Goal: Information Seeking & Learning: Learn about a topic

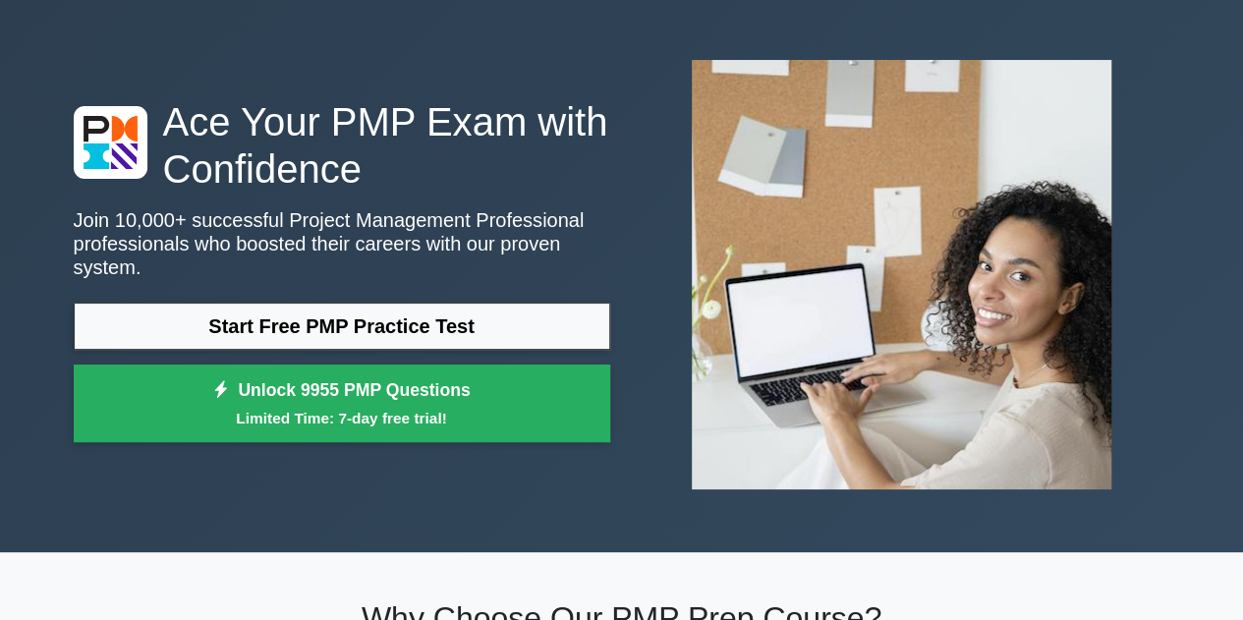
scroll to position [64, 0]
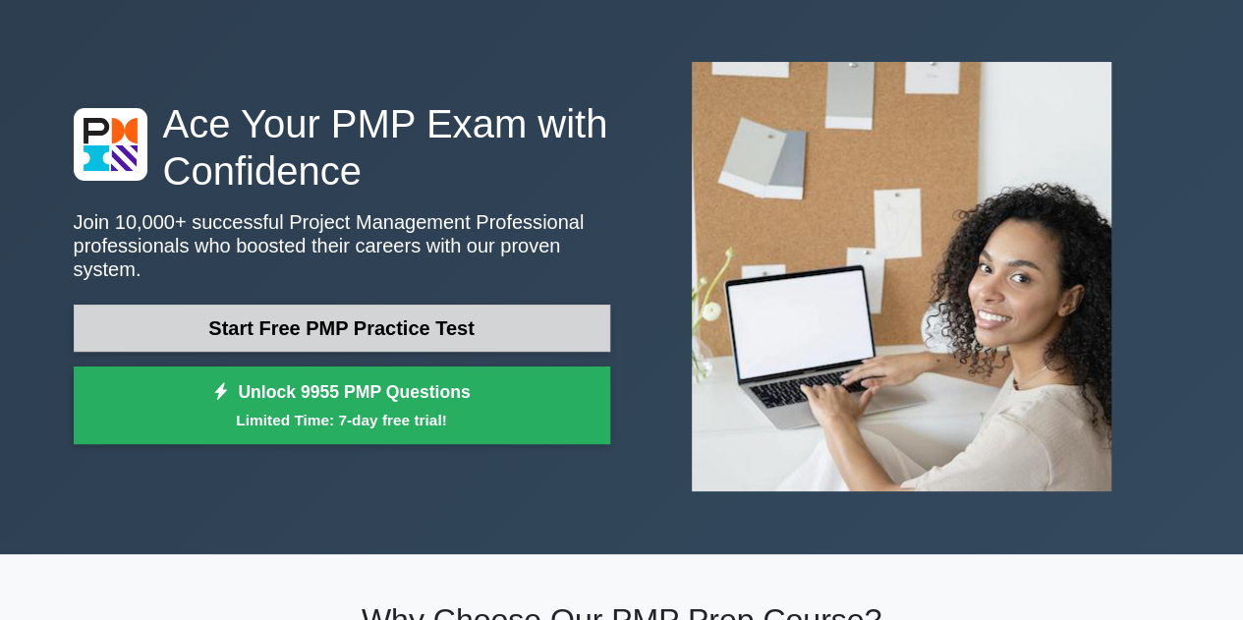
click at [302, 305] on link "Start Free PMP Practice Test" at bounding box center [342, 328] width 537 height 47
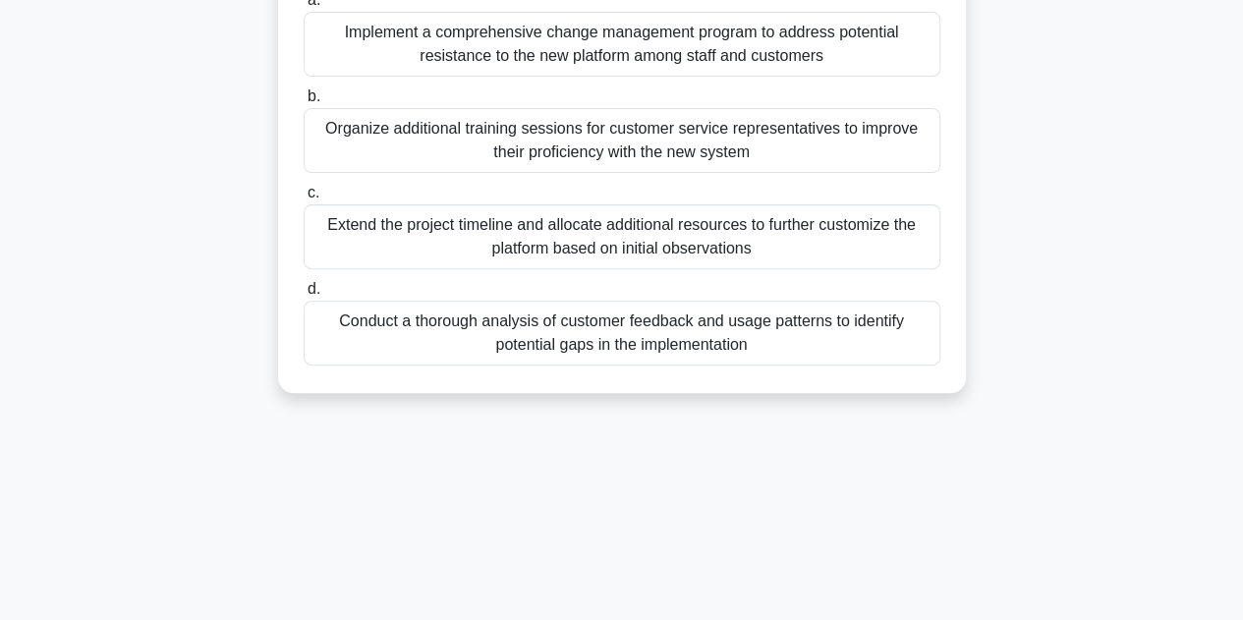
scroll to position [262, 0]
click at [676, 327] on div "Conduct a thorough analysis of customer feedback and usage patterns to identify…" at bounding box center [622, 332] width 637 height 65
click at [304, 295] on input "d. Conduct a thorough analysis of customer feedback and usage patterns to ident…" at bounding box center [304, 288] width 0 height 13
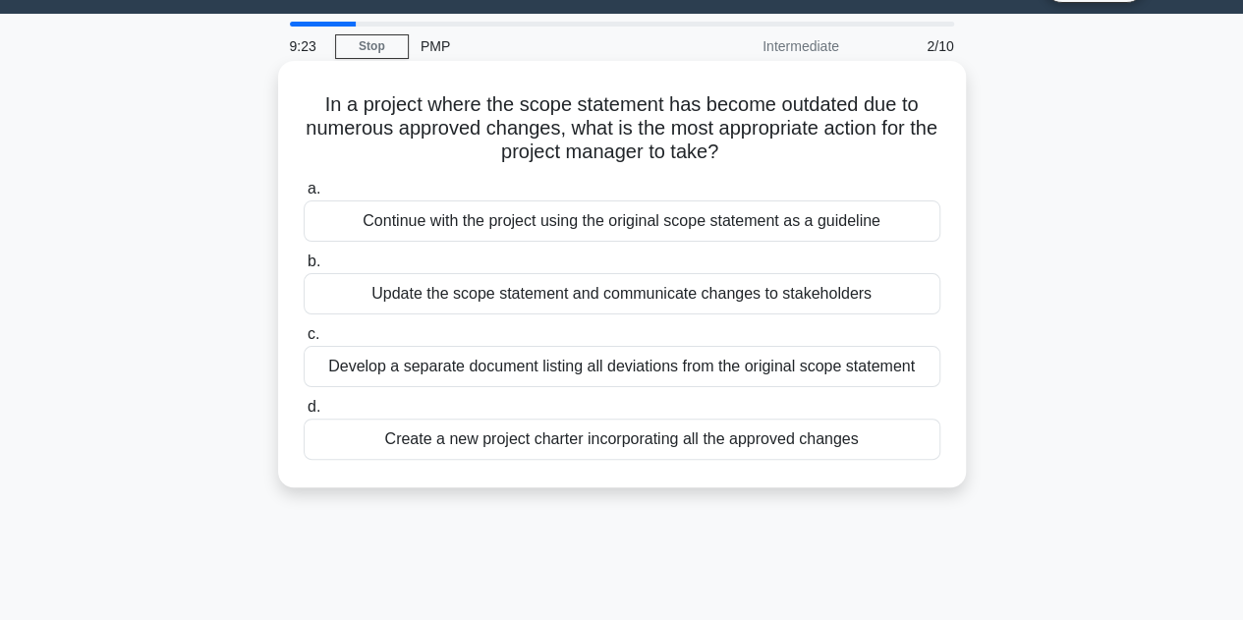
scroll to position [0, 0]
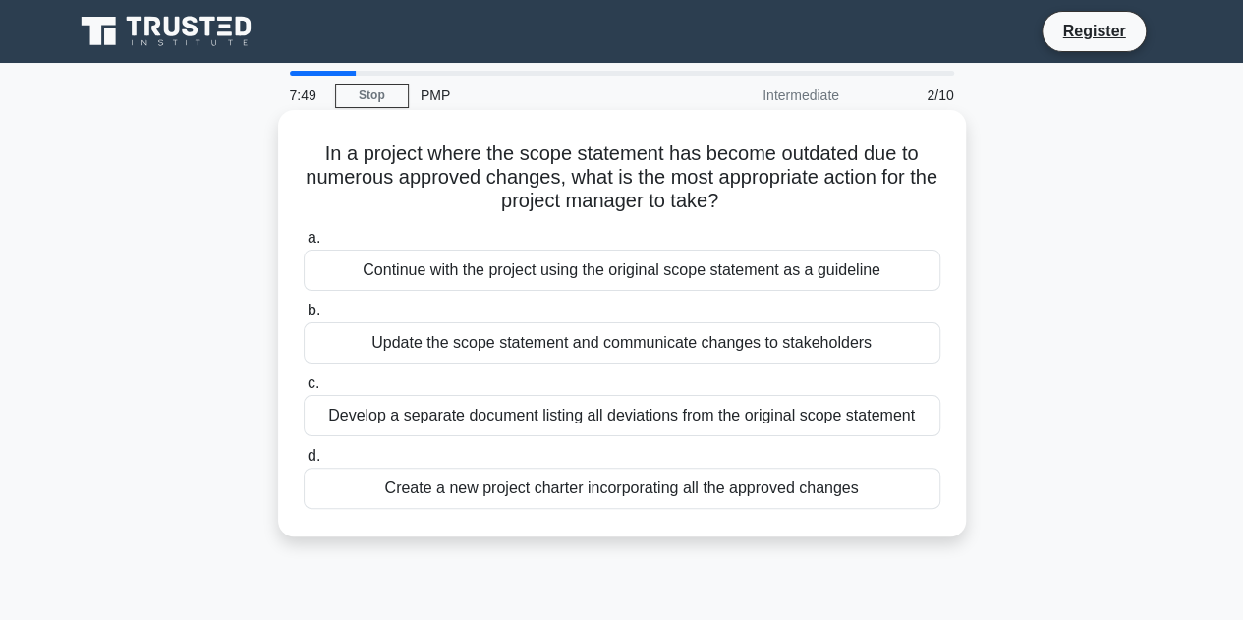
click at [538, 340] on div "Update the scope statement and communicate changes to stakeholders" at bounding box center [622, 342] width 637 height 41
click at [304, 317] on input "b. Update the scope statement and communicate changes to stakeholders" at bounding box center [304, 311] width 0 height 13
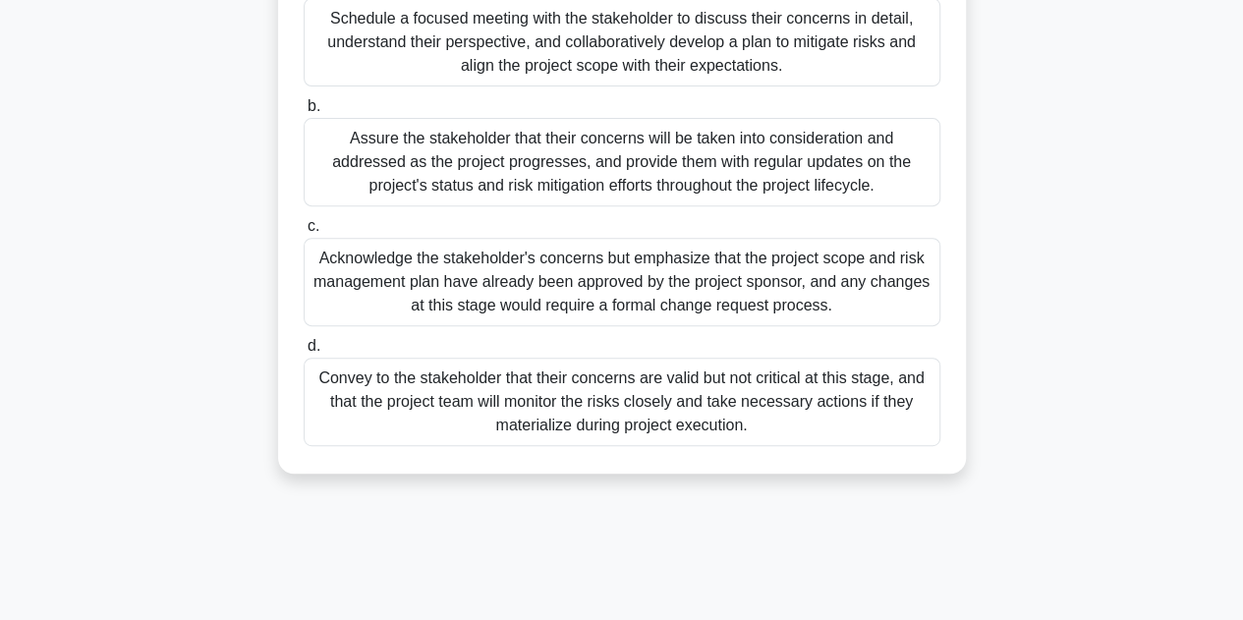
scroll to position [195, 0]
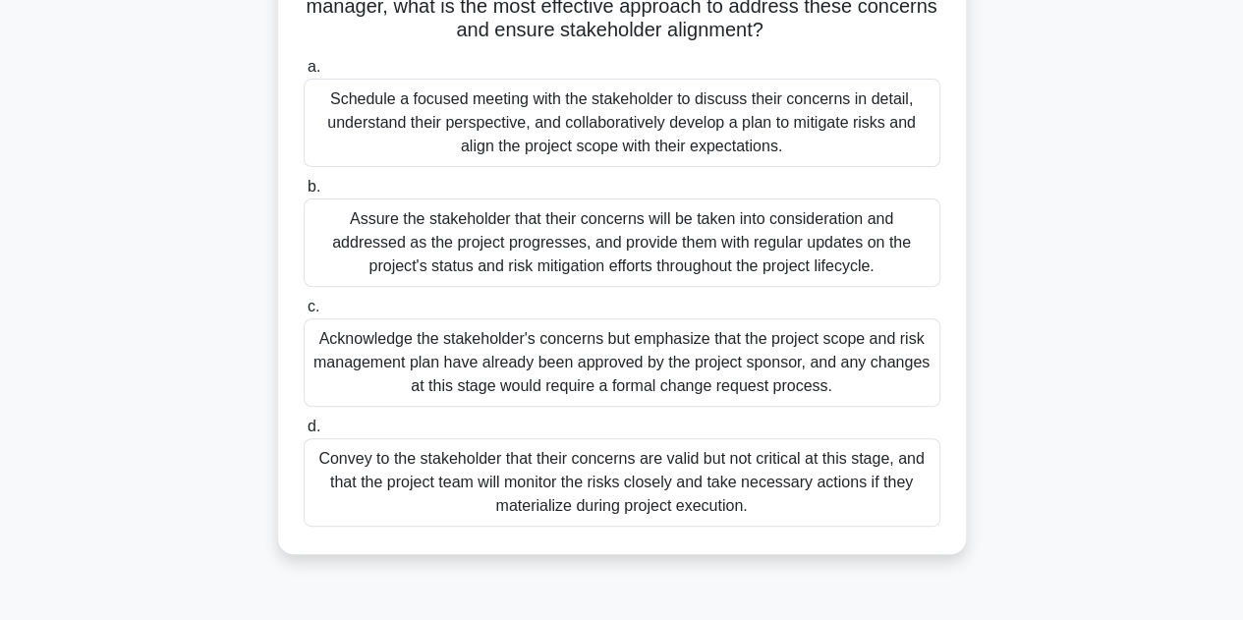
click at [569, 236] on div "Assure the stakeholder that their concerns will be taken into consideration and…" at bounding box center [622, 243] width 637 height 88
click at [304, 194] on input "b. Assure the stakeholder that their concerns will be taken into consideration …" at bounding box center [304, 187] width 0 height 13
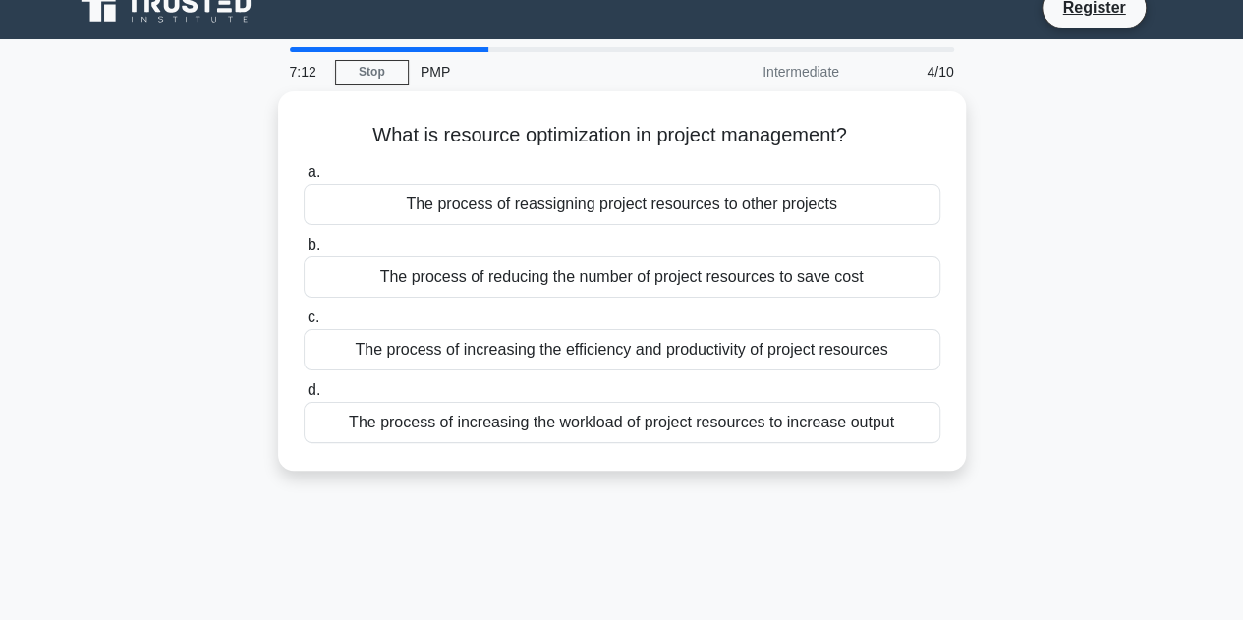
scroll to position [0, 0]
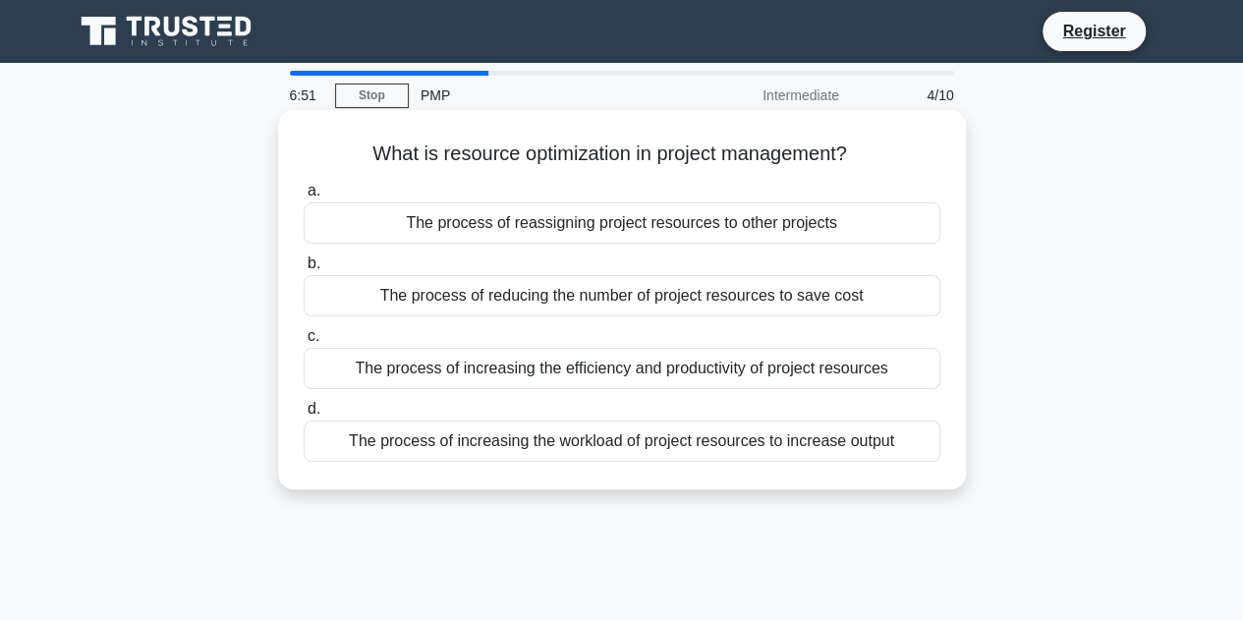
click at [549, 372] on div "The process of increasing the efficiency and productivity of project resources" at bounding box center [622, 368] width 637 height 41
click at [304, 343] on input "c. The process of increasing the efficiency and productivity of project resourc…" at bounding box center [304, 336] width 0 height 13
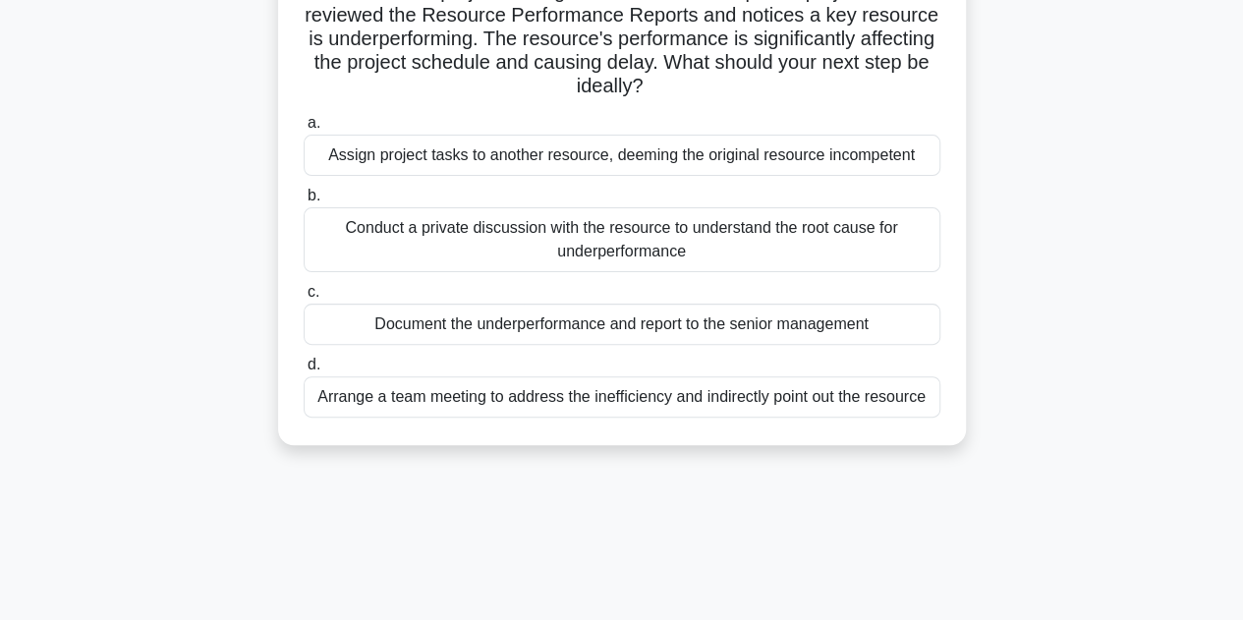
scroll to position [131, 0]
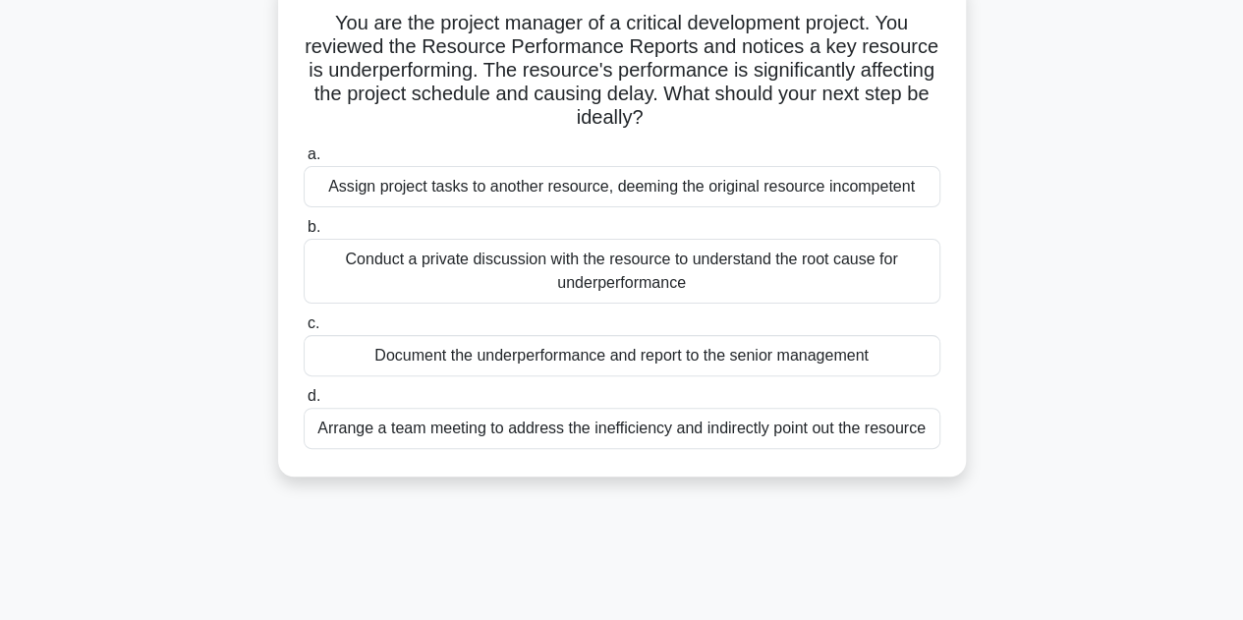
click at [557, 276] on div "Conduct a private discussion with the resource to understand the root cause for…" at bounding box center [622, 271] width 637 height 65
click at [304, 234] on input "b. Conduct a private discussion with the resource to understand the root cause …" at bounding box center [304, 227] width 0 height 13
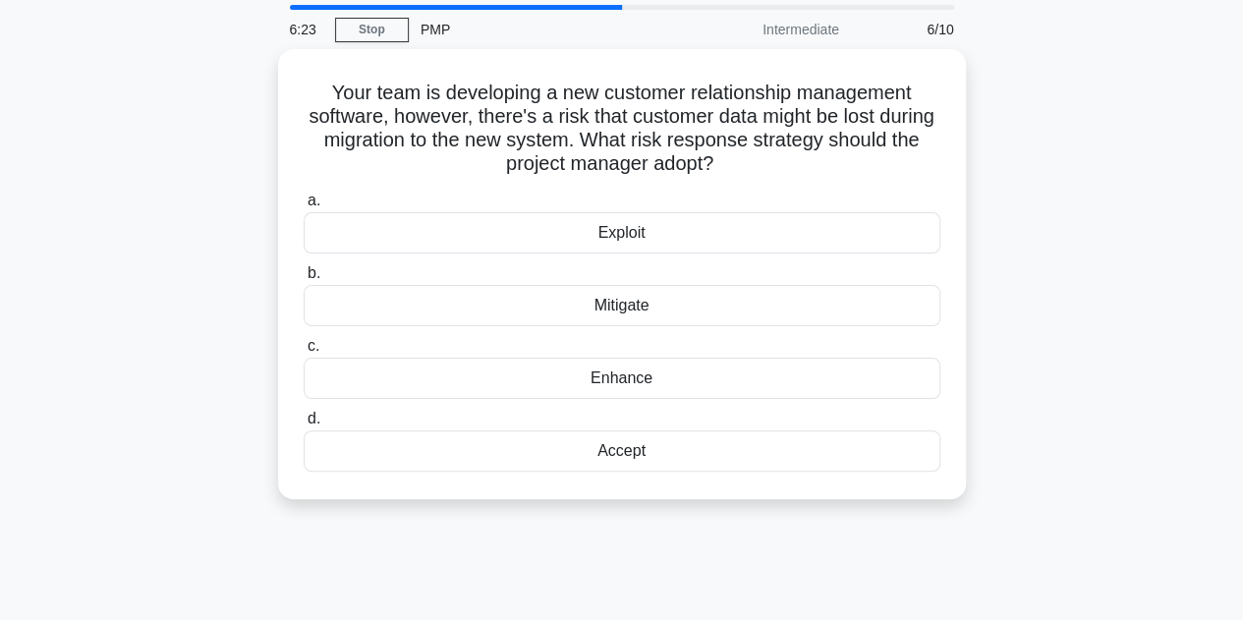
scroll to position [0, 0]
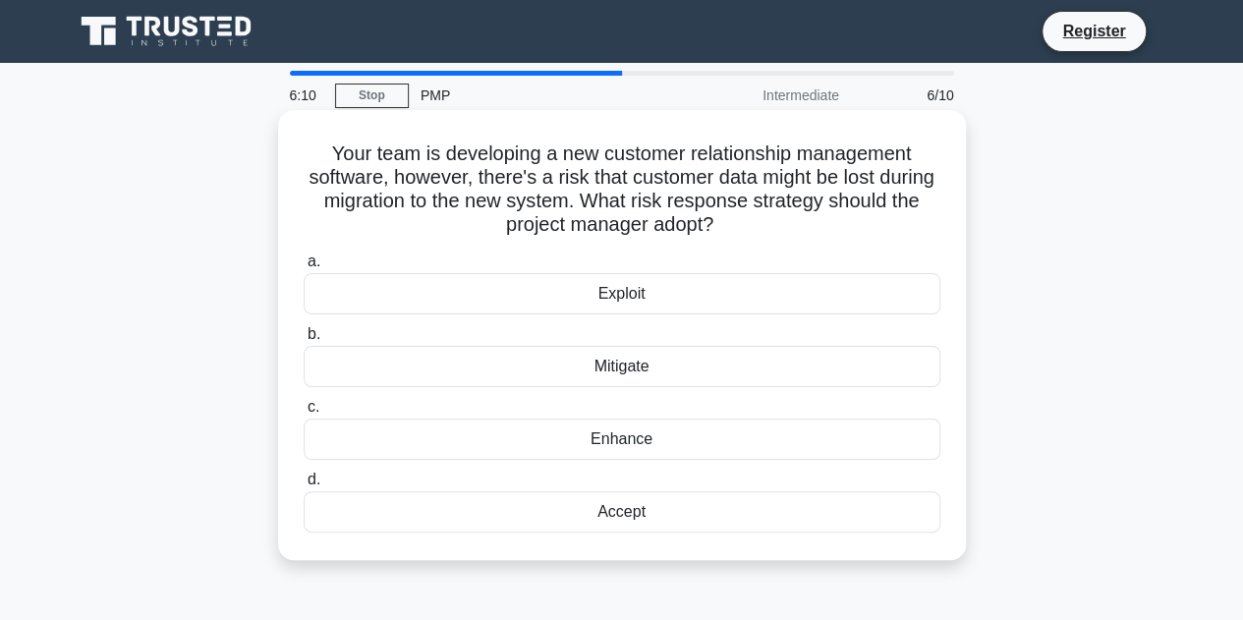
click at [637, 363] on div "Mitigate" at bounding box center [622, 366] width 637 height 41
click at [304, 341] on input "b. Mitigate" at bounding box center [304, 334] width 0 height 13
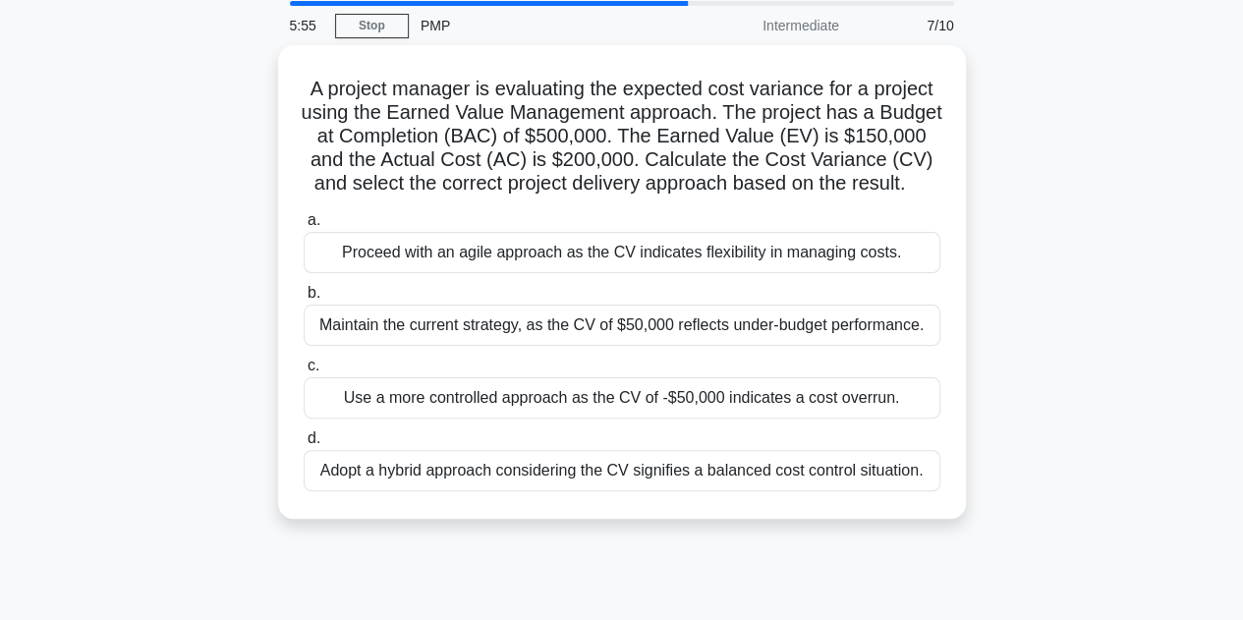
scroll to position [71, 0]
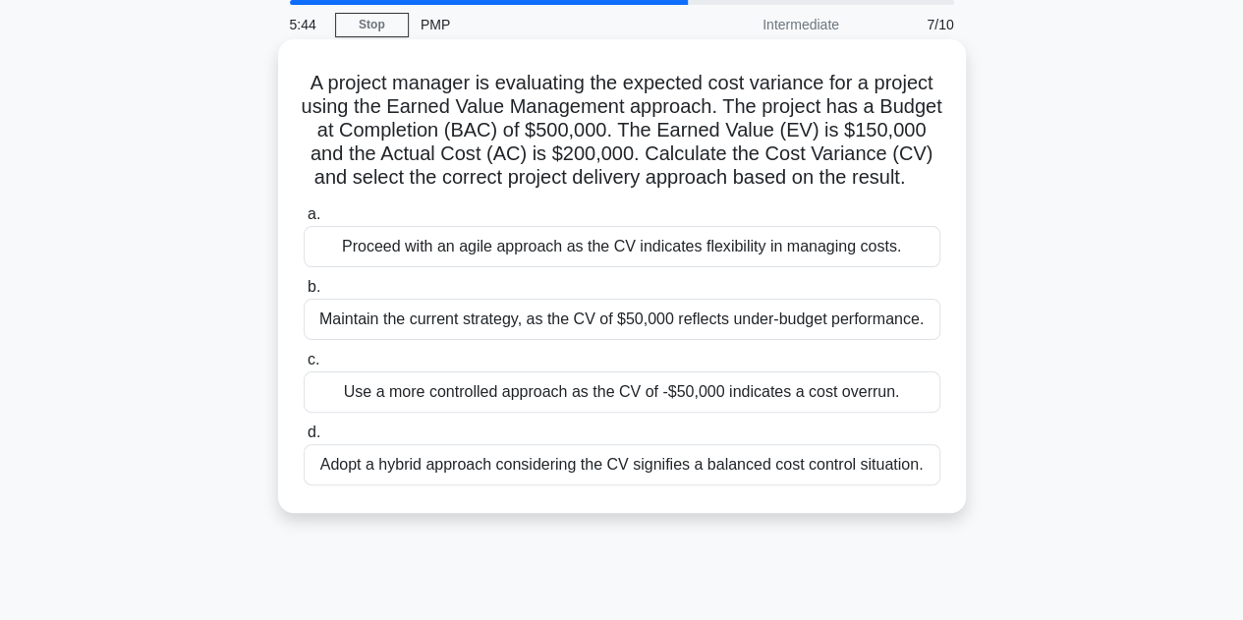
click at [466, 340] on div "Maintain the current strategy, as the CV of $50,000 reflects under-budget perfo…" at bounding box center [622, 319] width 637 height 41
click at [304, 294] on input "b. Maintain the current strategy, as the CV of $50,000 reflects under-budget pe…" at bounding box center [304, 287] width 0 height 13
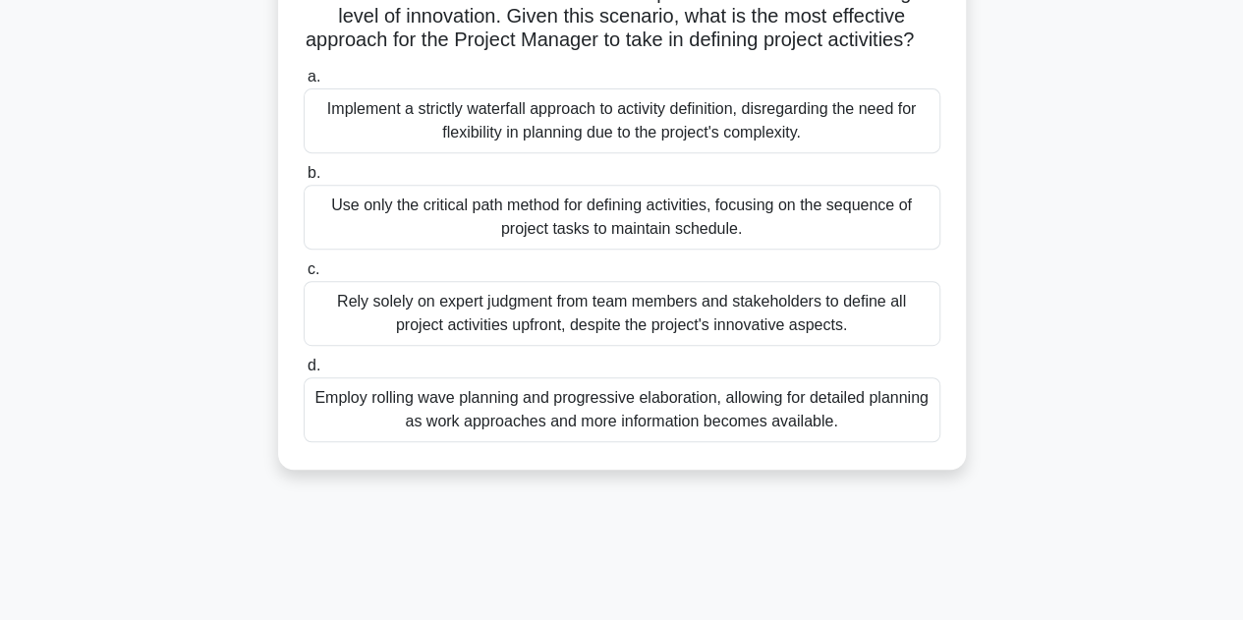
scroll to position [441, 0]
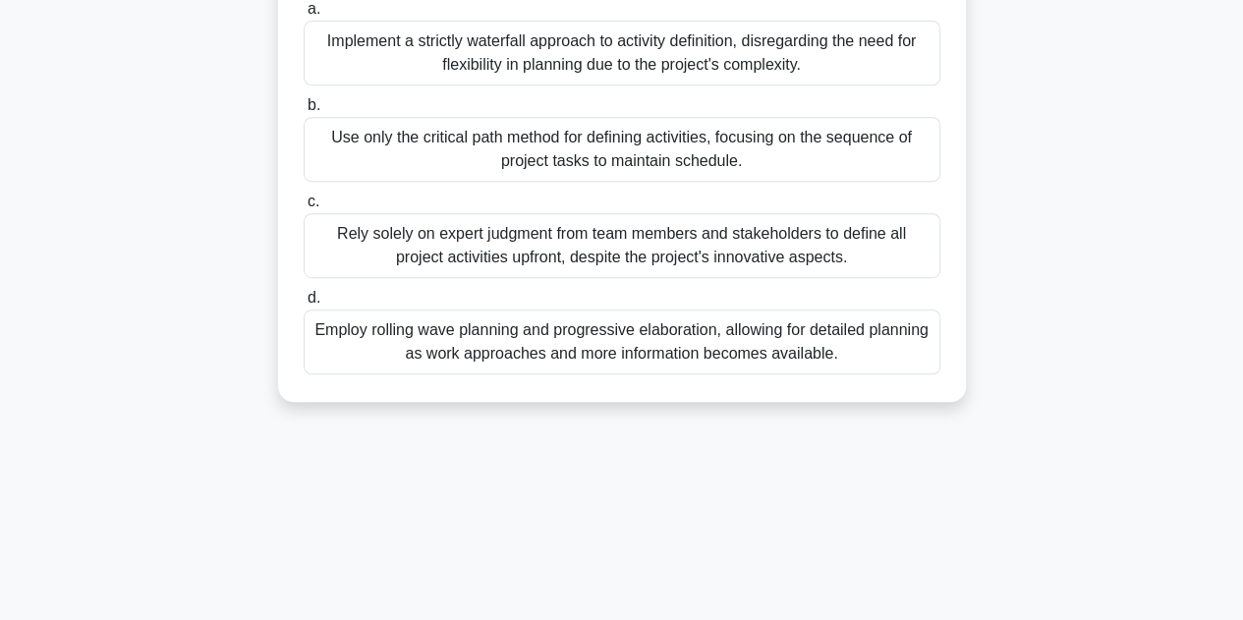
click at [739, 255] on div "Rely solely on expert judgment from team members and stakeholders to define all…" at bounding box center [622, 245] width 637 height 65
click at [304, 208] on input "c. Rely solely on expert judgment from team members and stakeholders to define …" at bounding box center [304, 202] width 0 height 13
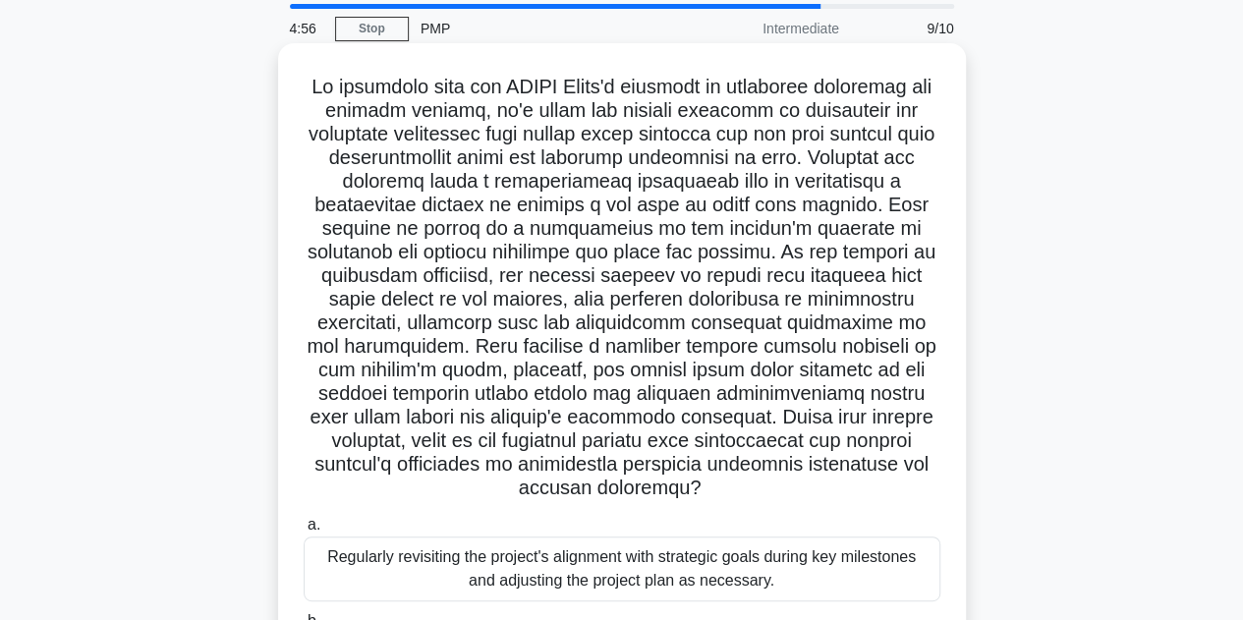
scroll to position [68, 0]
click at [493, 239] on h5 ".spinner_0XTQ{transform-origin:center;animation:spinner_y6GP .75s linear infini…" at bounding box center [622, 287] width 641 height 426
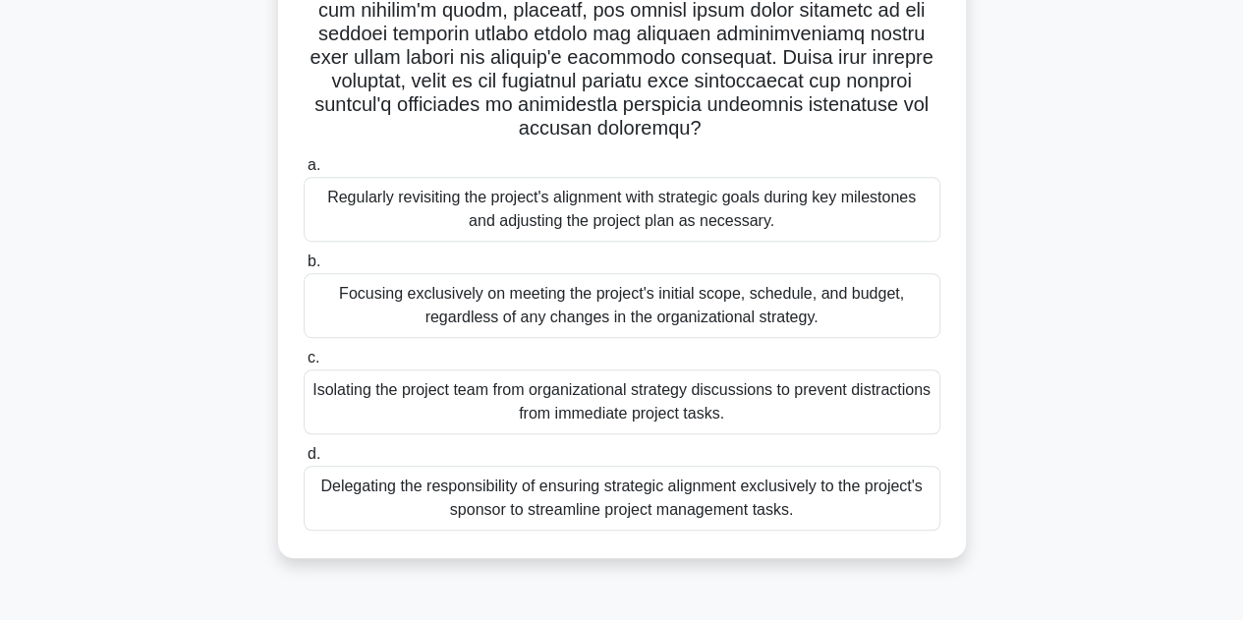
scroll to position [441, 0]
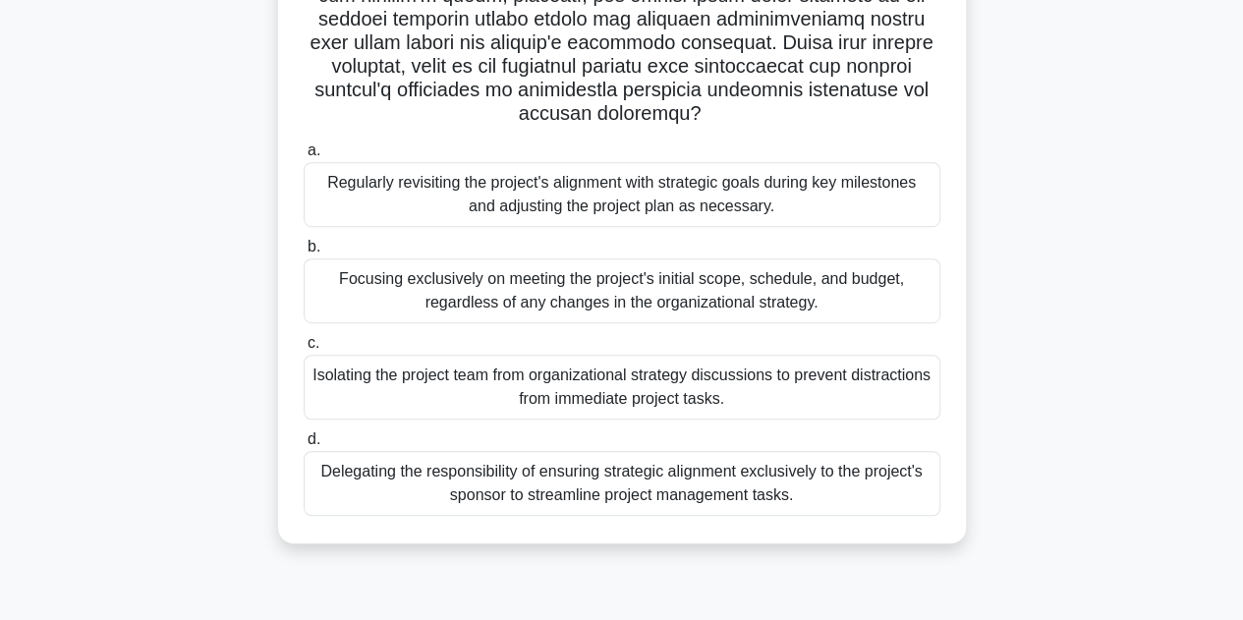
click at [563, 180] on div "Regularly revisiting the project's alignment with strategic goals during key mi…" at bounding box center [622, 194] width 637 height 65
click at [304, 157] on input "a. Regularly revisiting the project's alignment with strategic goals during key…" at bounding box center [304, 150] width 0 height 13
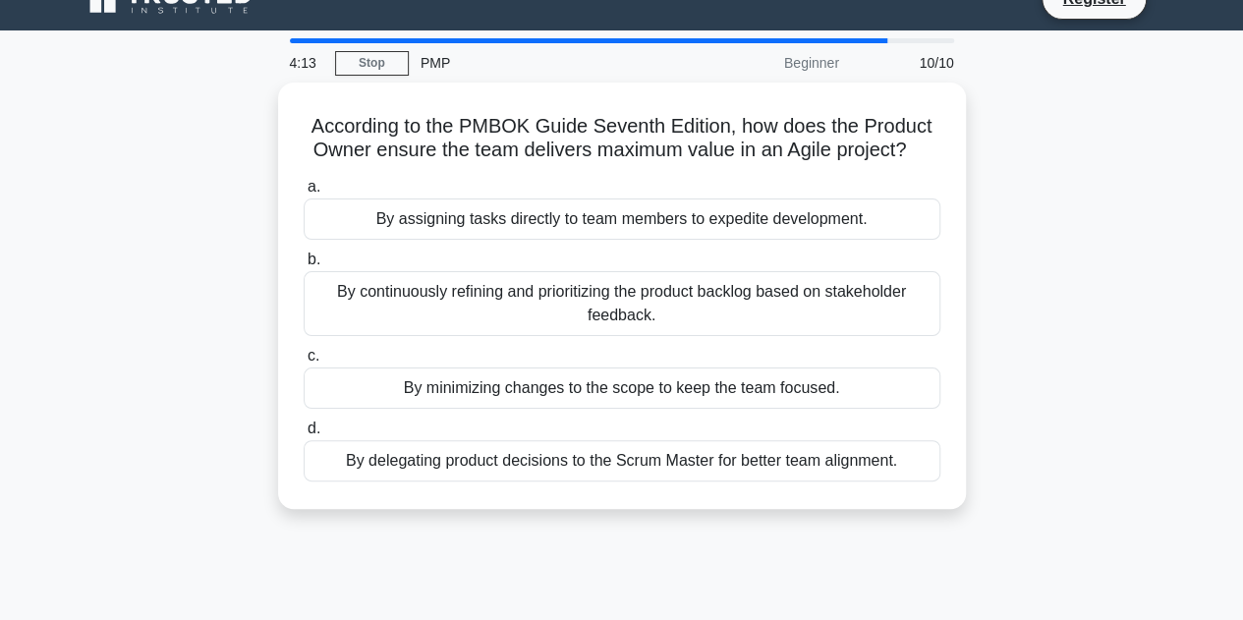
scroll to position [0, 0]
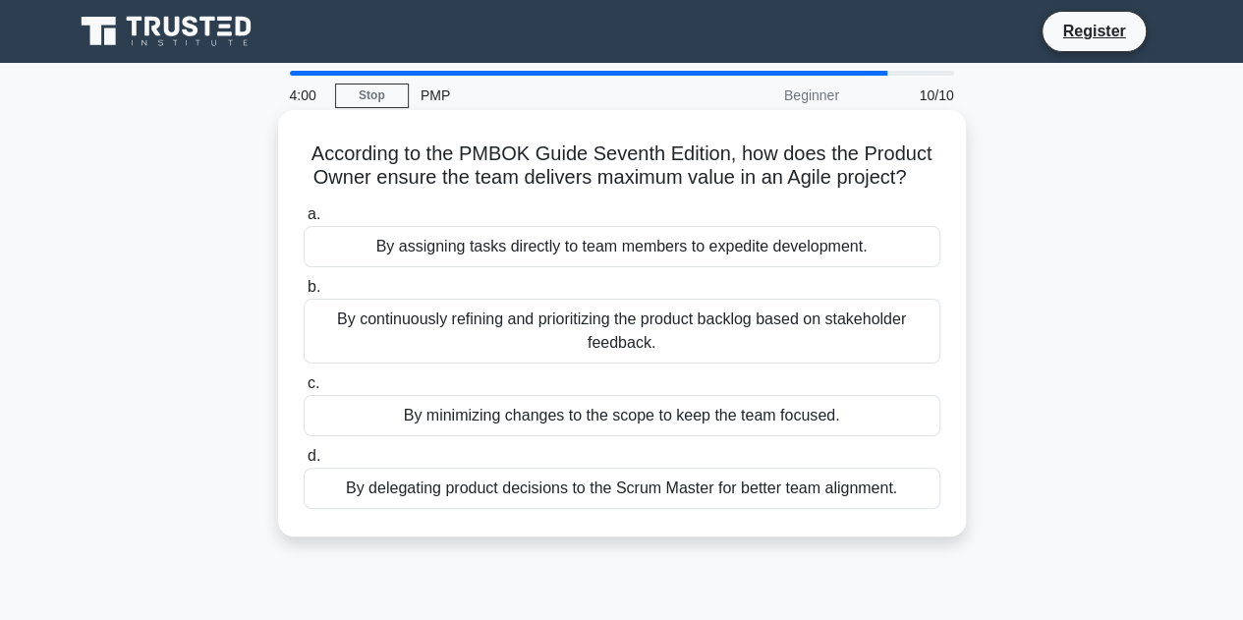
click at [544, 343] on div "By continuously refining and prioritizing the product backlog based on stakehol…" at bounding box center [622, 331] width 637 height 65
click at [304, 294] on input "b. By continuously refining and prioritizing the product backlog based on stake…" at bounding box center [304, 287] width 0 height 13
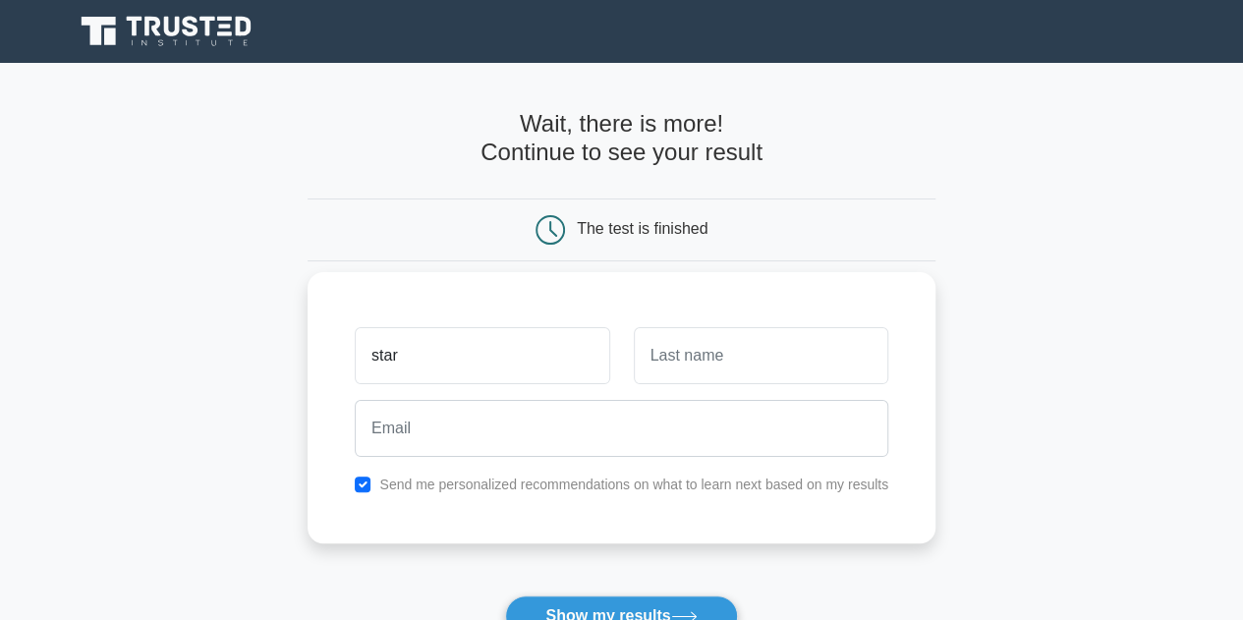
type input "star"
click at [698, 347] on input "text" at bounding box center [761, 355] width 255 height 57
type input "nova"
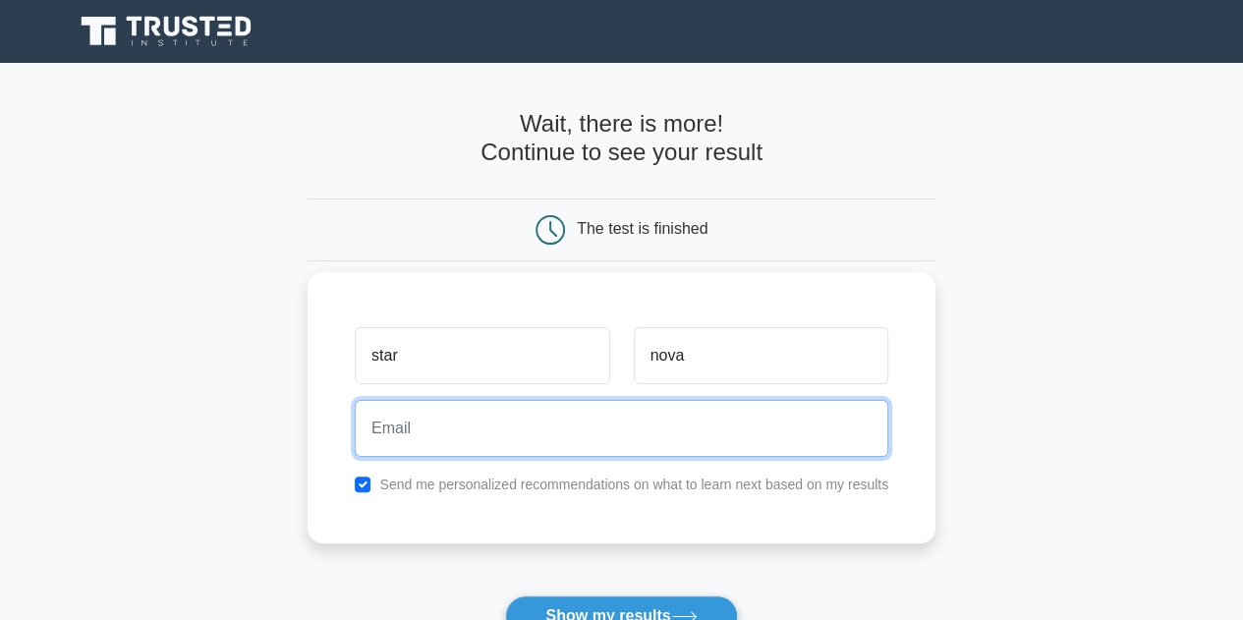
click at [600, 435] on input "email" at bounding box center [622, 428] width 534 height 57
type input "stronstandforchildren@gmail.com"
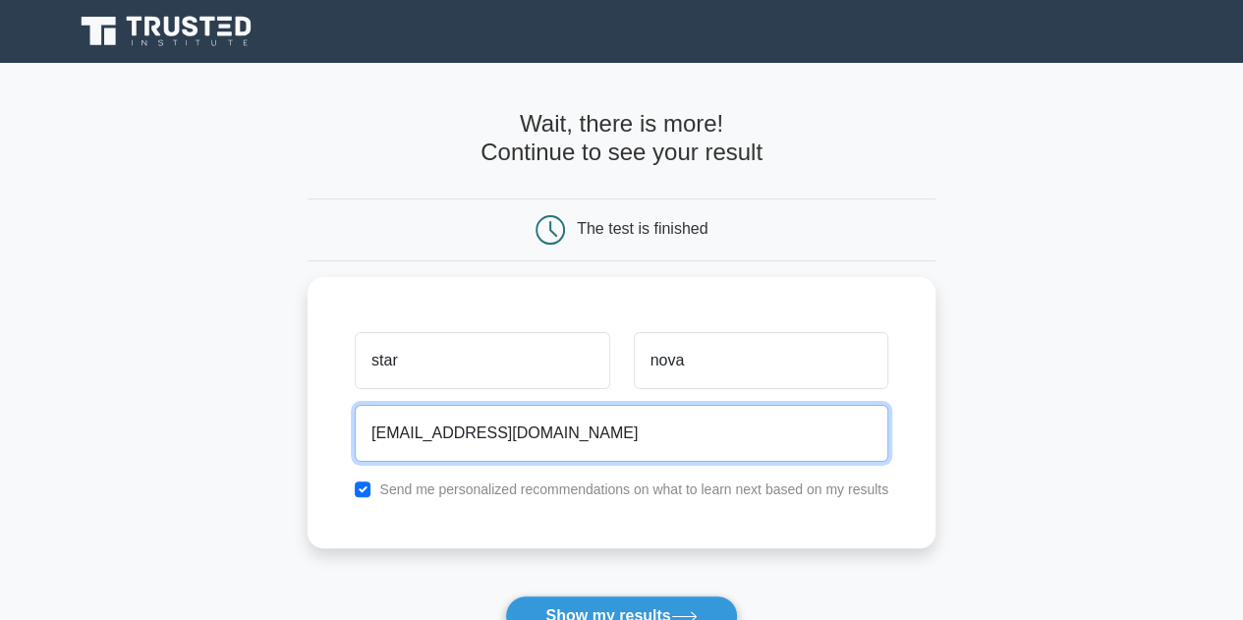
scroll to position [224, 0]
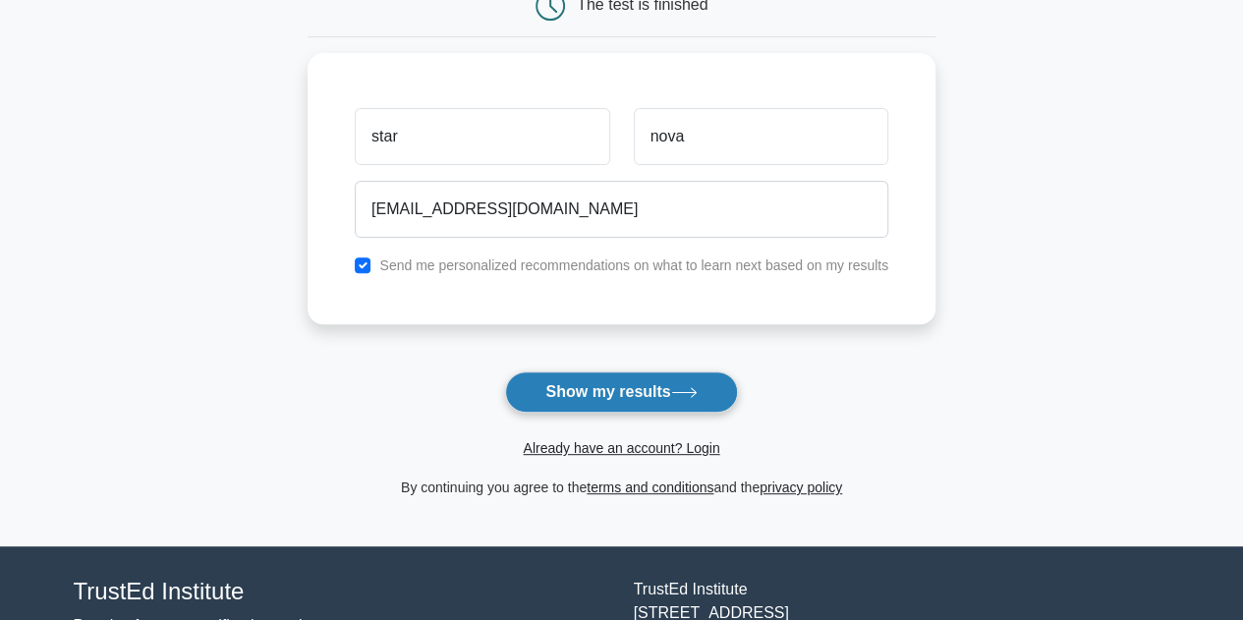
click at [604, 393] on button "Show my results" at bounding box center [621, 391] width 232 height 41
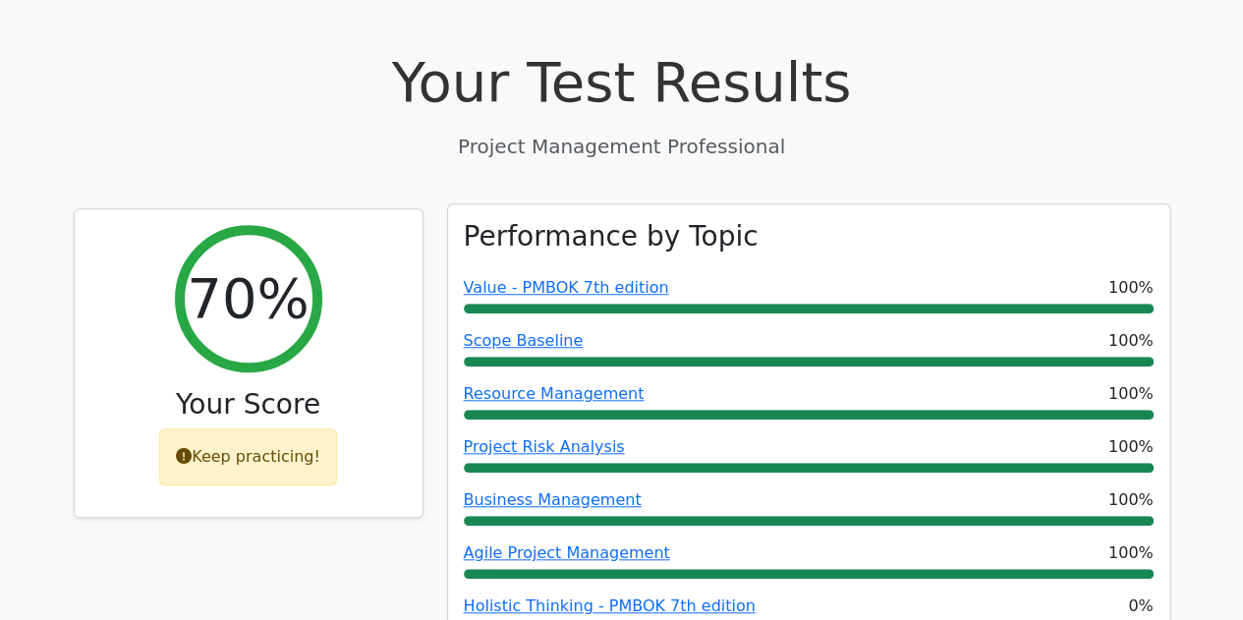
scroll to position [609, 0]
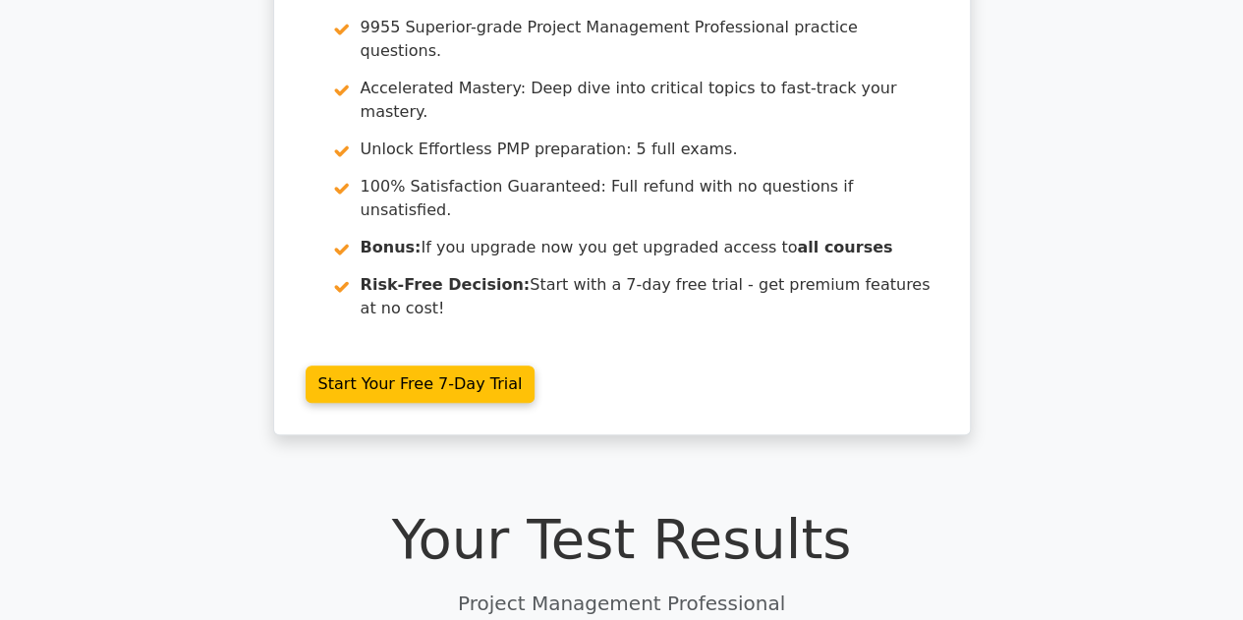
click at [416, 348] on div "Go Premium Project Management Professional Preparation Package (2025) Earn 35 P…" at bounding box center [621, 158] width 713 height 601
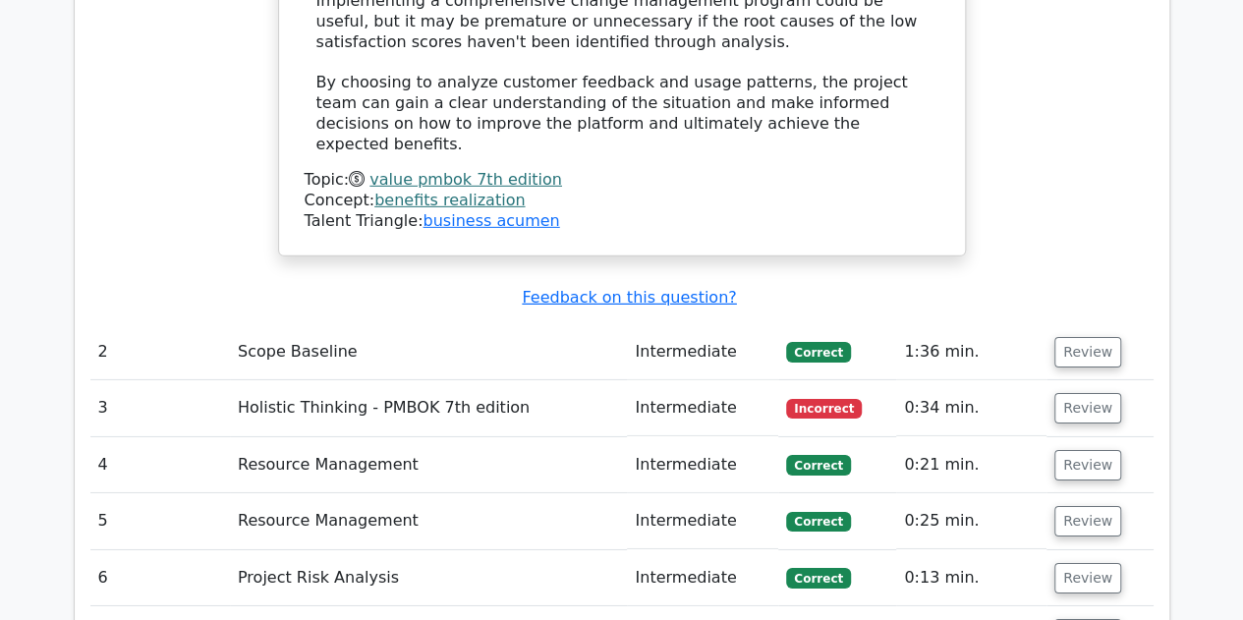
scroll to position [2957, 0]
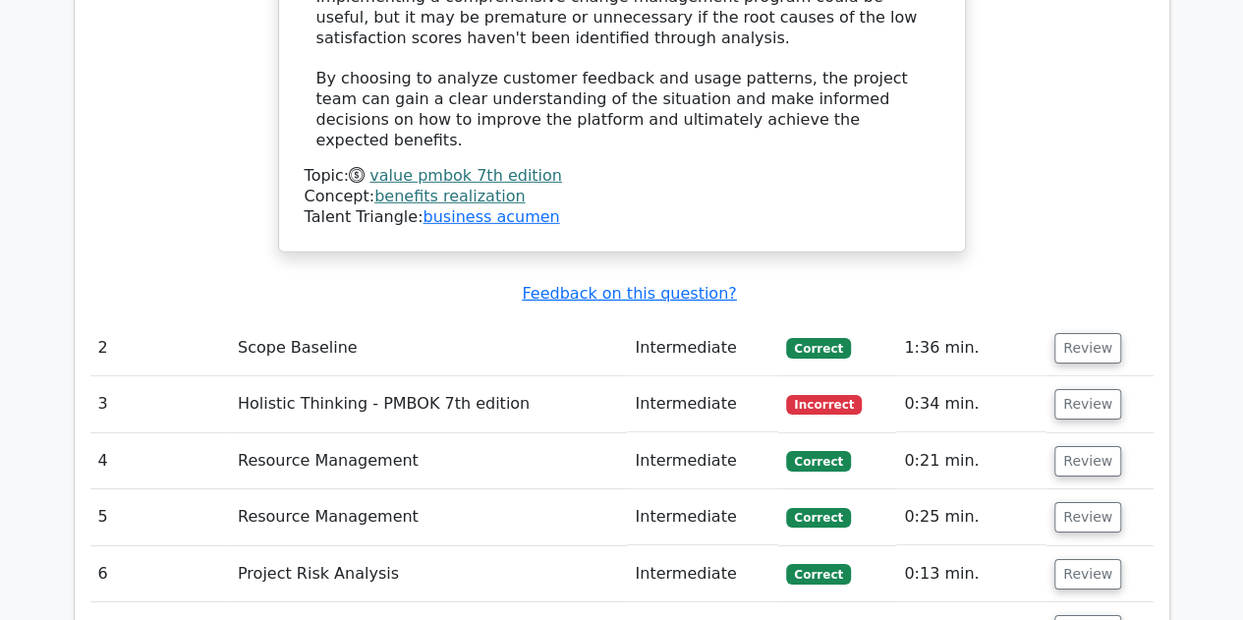
click at [459, 376] on td "Holistic Thinking - PMBOK 7th edition" at bounding box center [428, 404] width 397 height 56
click at [896, 376] on td "Incorrect" at bounding box center [837, 404] width 118 height 56
drag, startPoint x: 898, startPoint y: 220, endPoint x: 875, endPoint y: 85, distance: 137.7
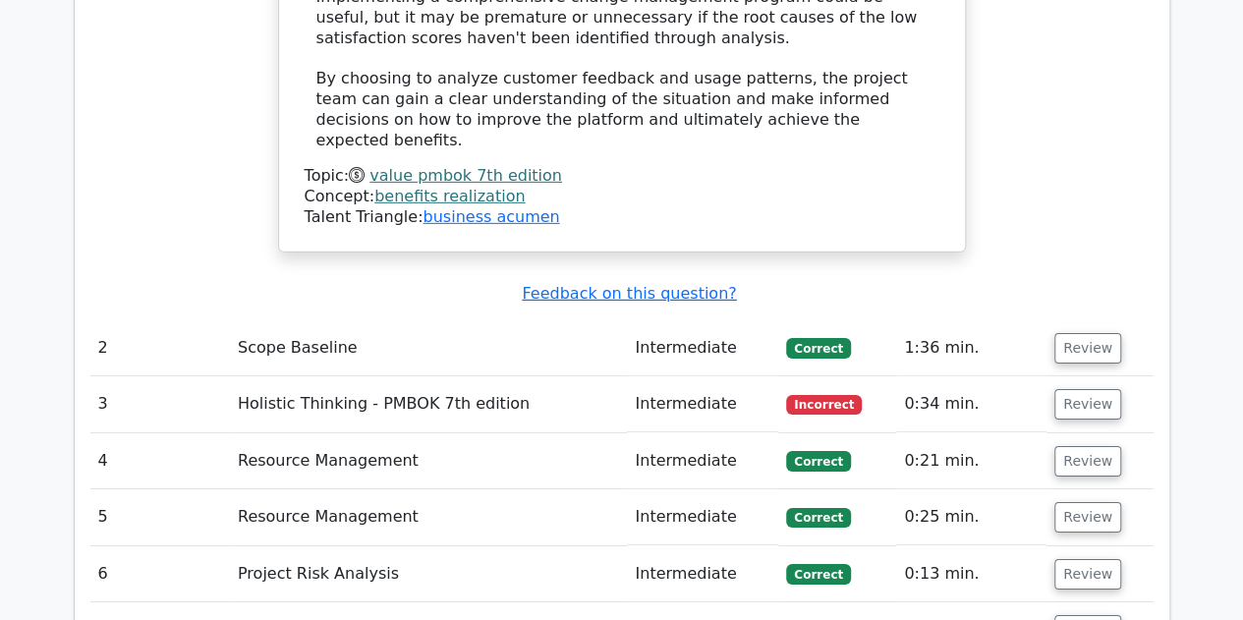
click at [1085, 389] on button "Review" at bounding box center [1087, 404] width 67 height 30
click at [1070, 389] on button "Review" at bounding box center [1087, 404] width 67 height 30
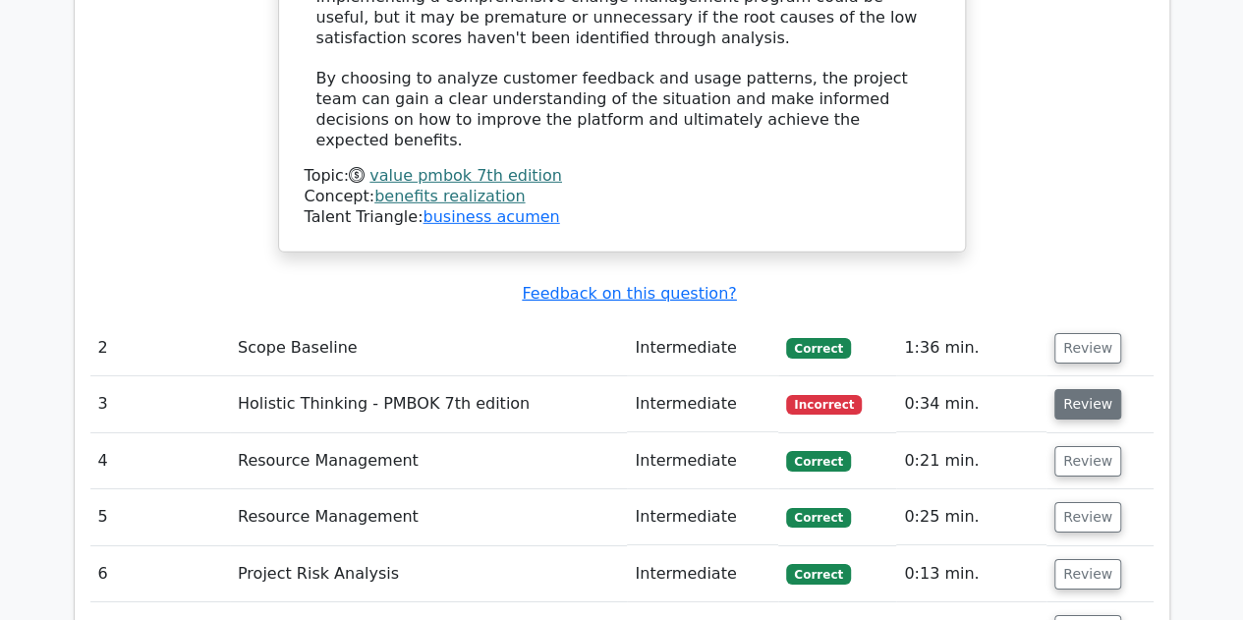
click at [1070, 389] on button "Review" at bounding box center [1087, 404] width 67 height 30
click at [1054, 389] on button "Review" at bounding box center [1087, 404] width 67 height 30
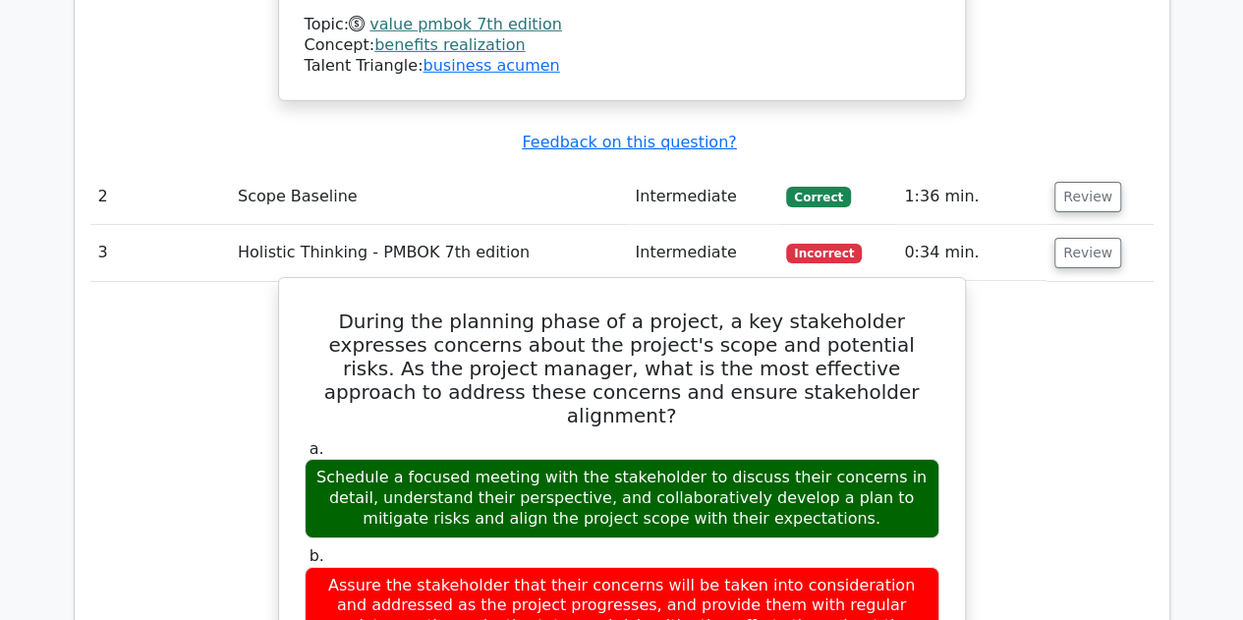
scroll to position [3224, 0]
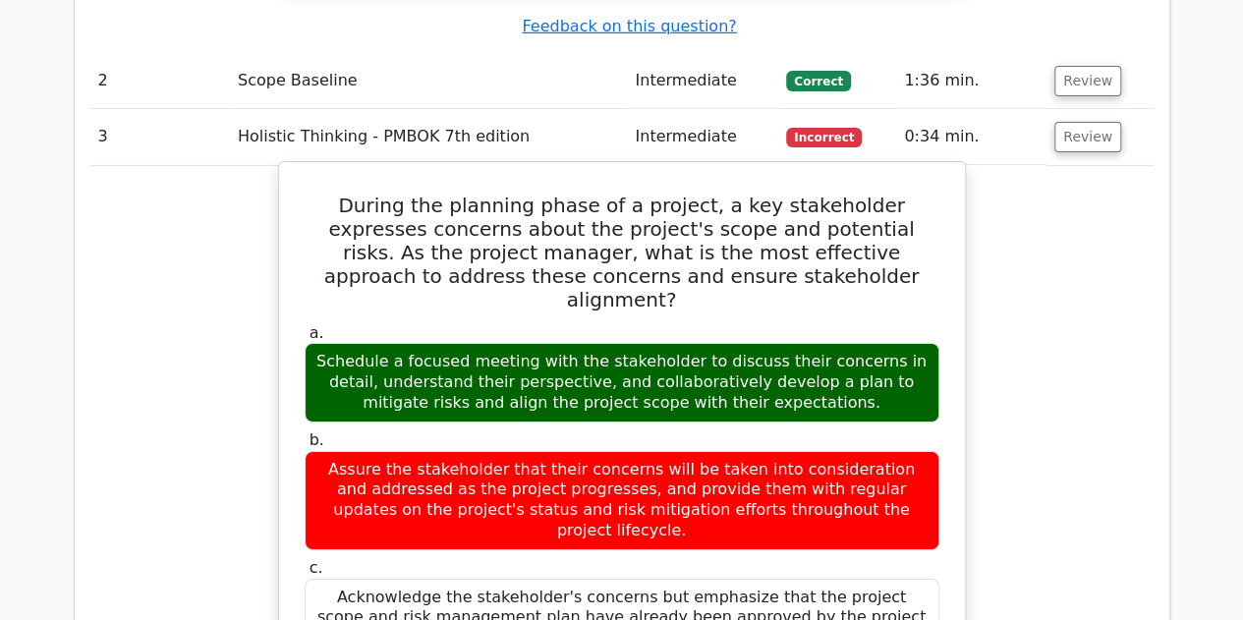
click at [317, 194] on h5 "During the planning phase of a project, a key stakeholder expresses concerns ab…" at bounding box center [622, 253] width 639 height 118
drag, startPoint x: 318, startPoint y: 15, endPoint x: 798, endPoint y: 203, distance: 515.3
copy div "During the planning phase of a project, a key stakeholder expresses concerns ab…"
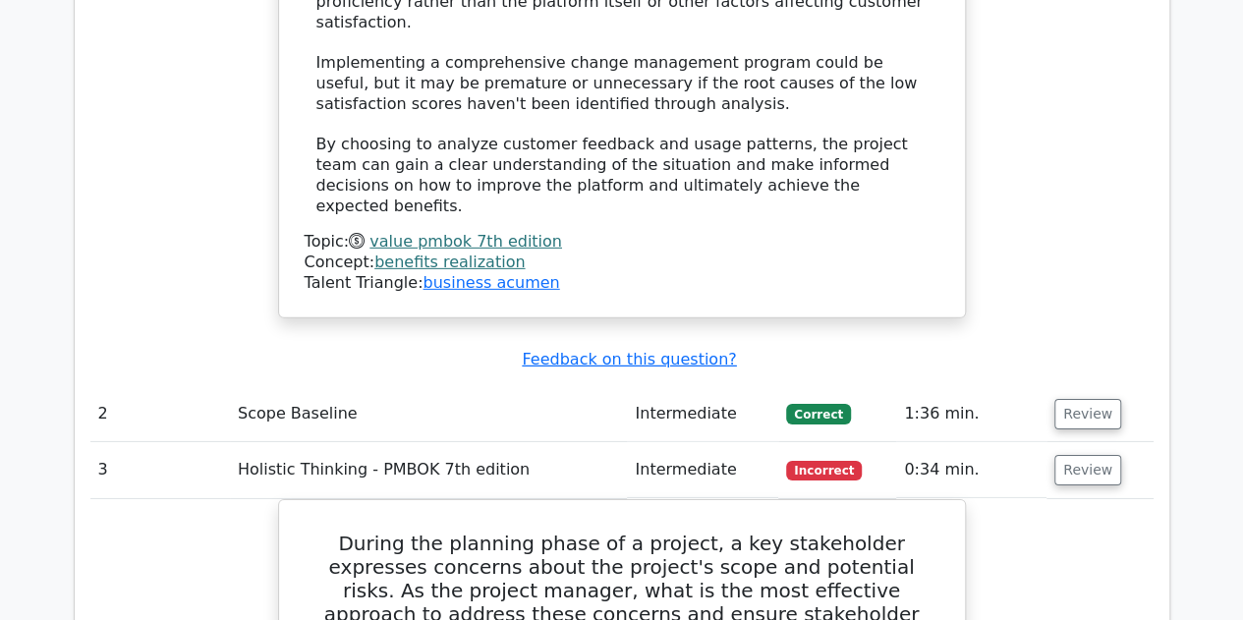
scroll to position [2931, 0]
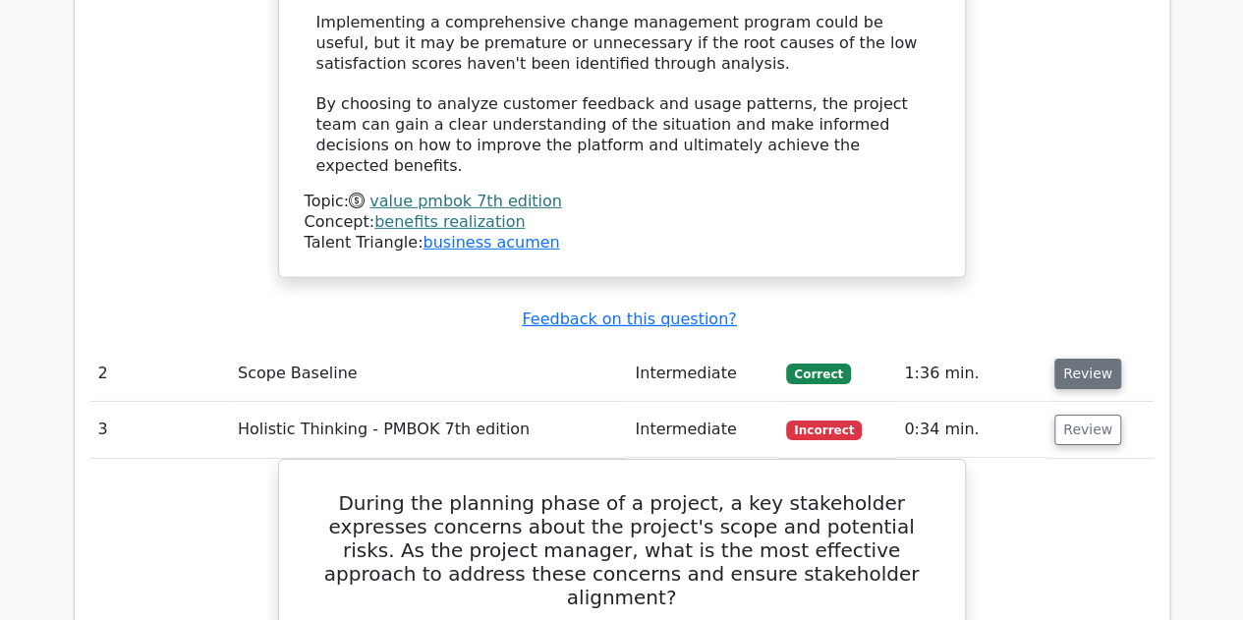
click at [1089, 359] on button "Review" at bounding box center [1087, 374] width 67 height 30
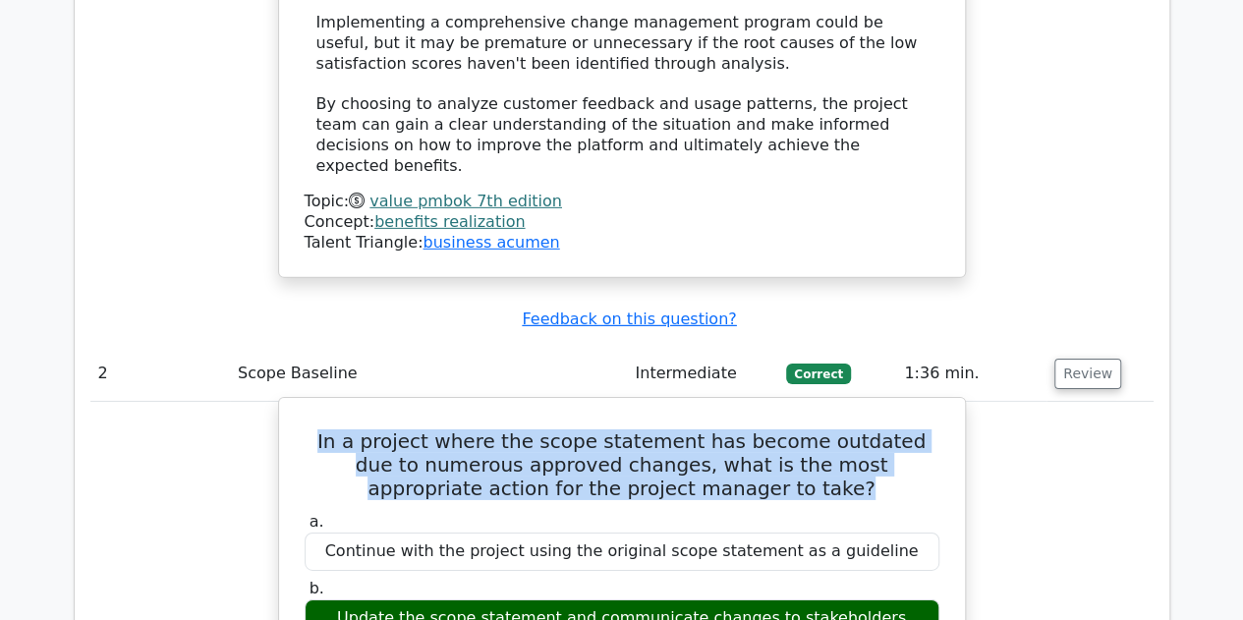
drag, startPoint x: 318, startPoint y: 257, endPoint x: 751, endPoint y: 308, distance: 435.3
click at [751, 429] on h5 "In a project where the scope statement has become outdated due to numerous appr…" at bounding box center [622, 464] width 639 height 71
copy h5 "In a project where the scope statement has become outdated due to numerous appr…"
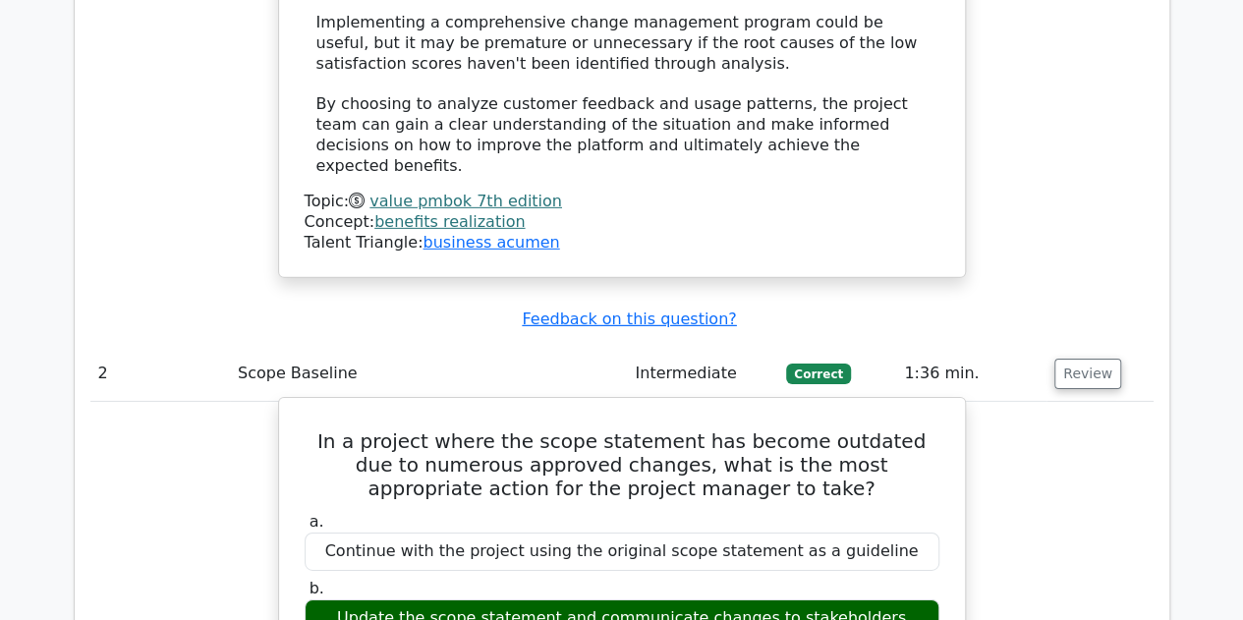
click at [305, 579] on label "b. Update the scope statement and communicate changes to stakeholders" at bounding box center [622, 608] width 635 height 59
drag, startPoint x: 303, startPoint y: 402, endPoint x: 885, endPoint y: 439, distance: 583.9
click at [885, 579] on label "b. Update the scope statement and communicate changes to stakeholders" at bounding box center [622, 608] width 635 height 59
copy label "b. Update the scope statement and communicate changes to stakeholders"
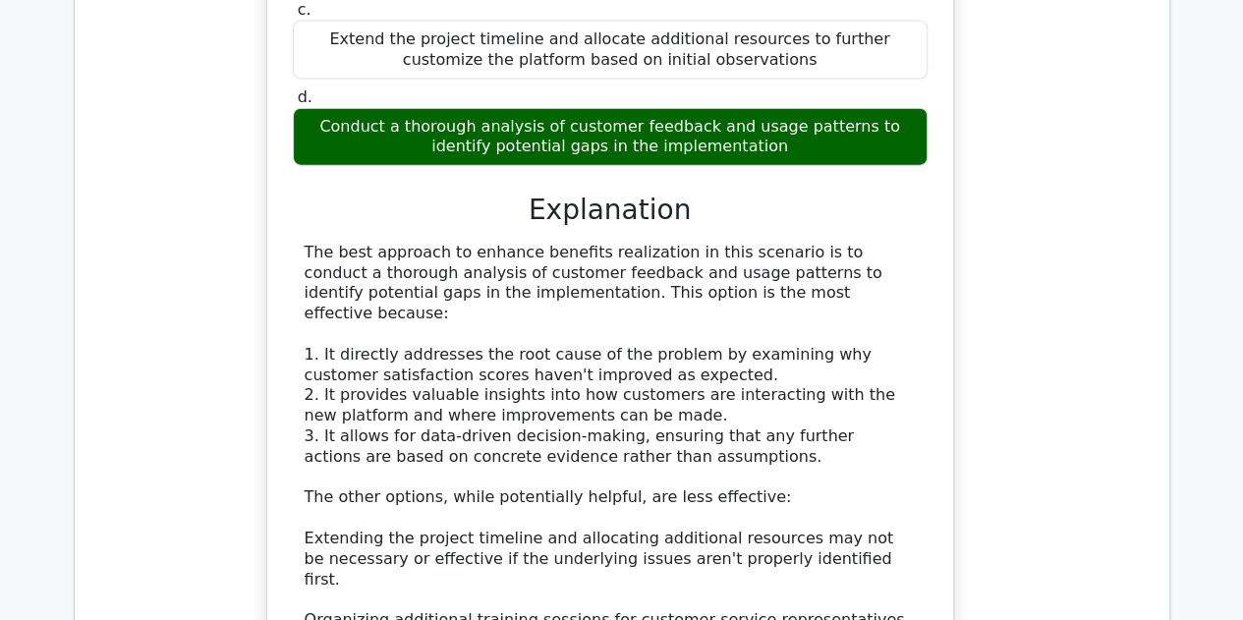
scroll to position [2226, 0]
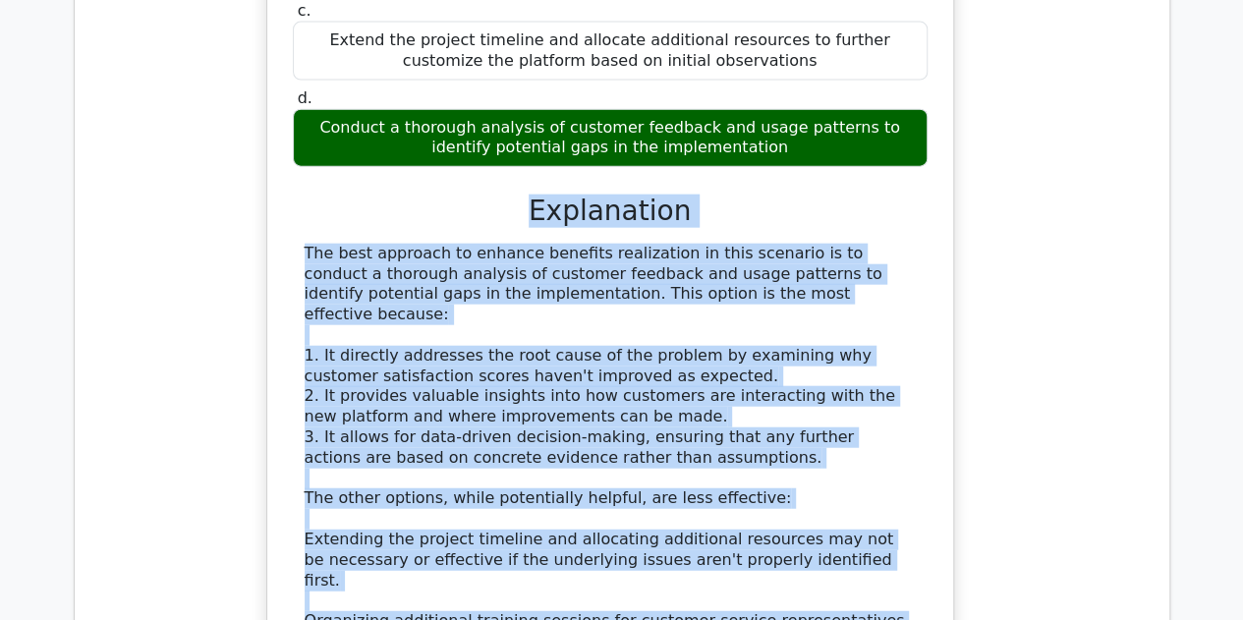
drag, startPoint x: 525, startPoint y: 107, endPoint x: 748, endPoint y: 550, distance: 496.2
click at [748, 550] on div "a. Implement a comprehensive change management program to address potential res…" at bounding box center [610, 389] width 639 height 1130
click at [491, 195] on h3 "Explanation" at bounding box center [610, 211] width 611 height 33
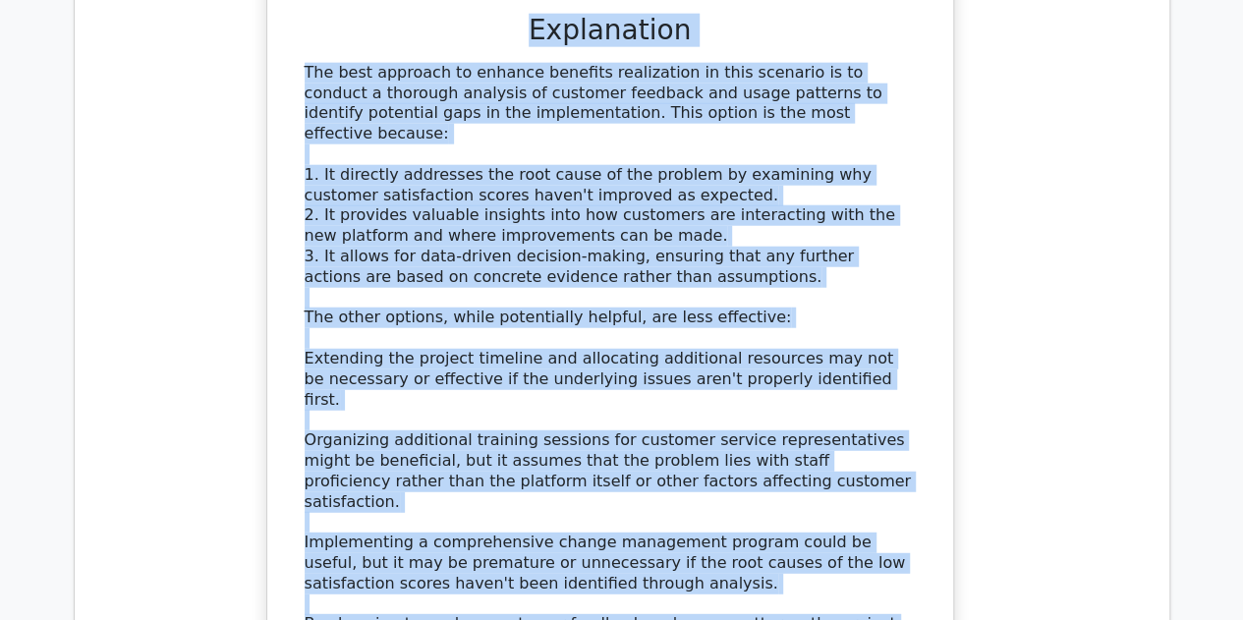
scroll to position [2413, 0]
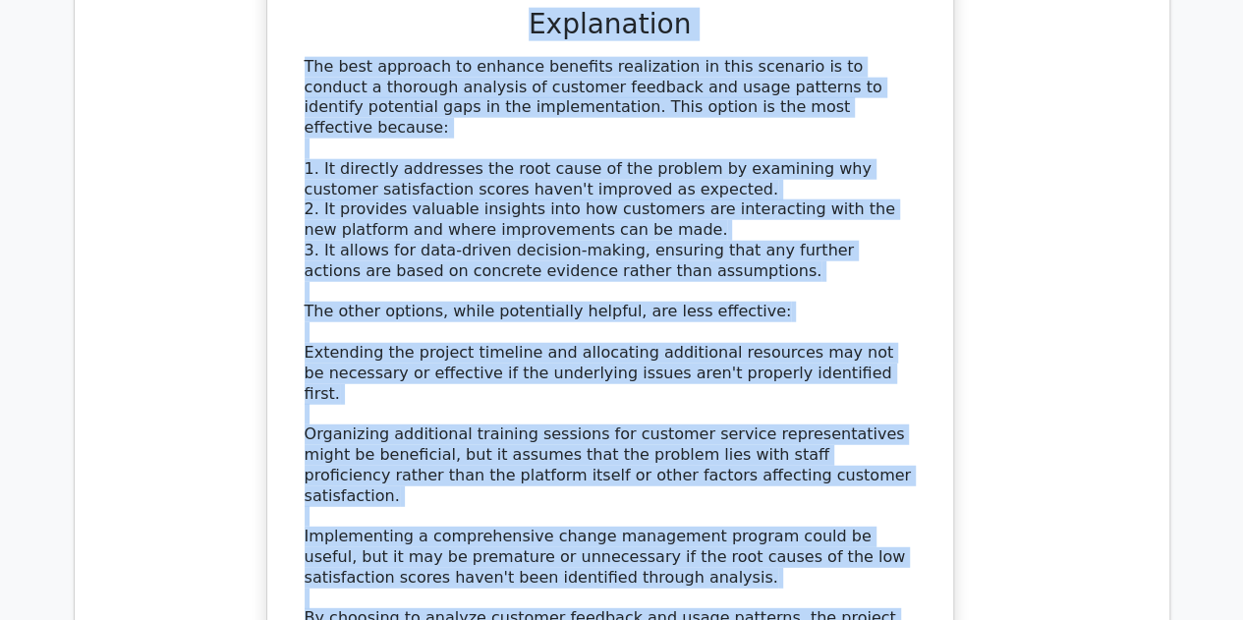
drag, startPoint x: 491, startPoint y: 97, endPoint x: 624, endPoint y: 568, distance: 489.1
click at [624, 568] on div "a. Implement a comprehensive change management program to address potential res…" at bounding box center [610, 202] width 639 height 1130
copy div "Explanation The best approach to enhance benefits realization in this scenario …"
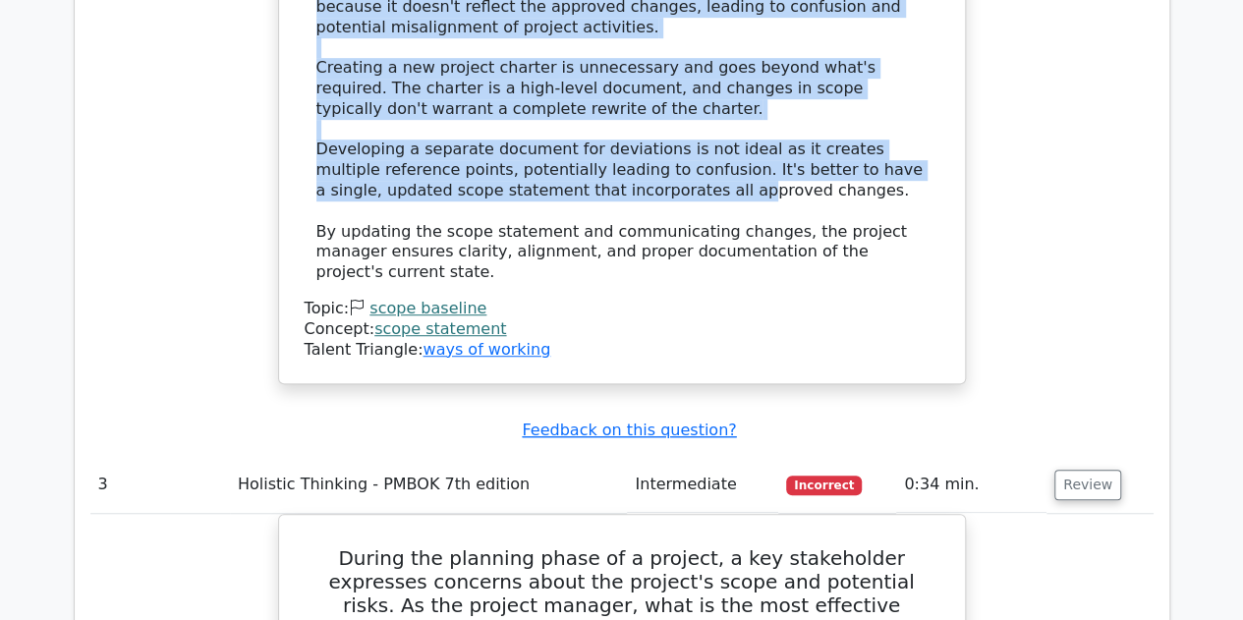
scroll to position [4186, 0]
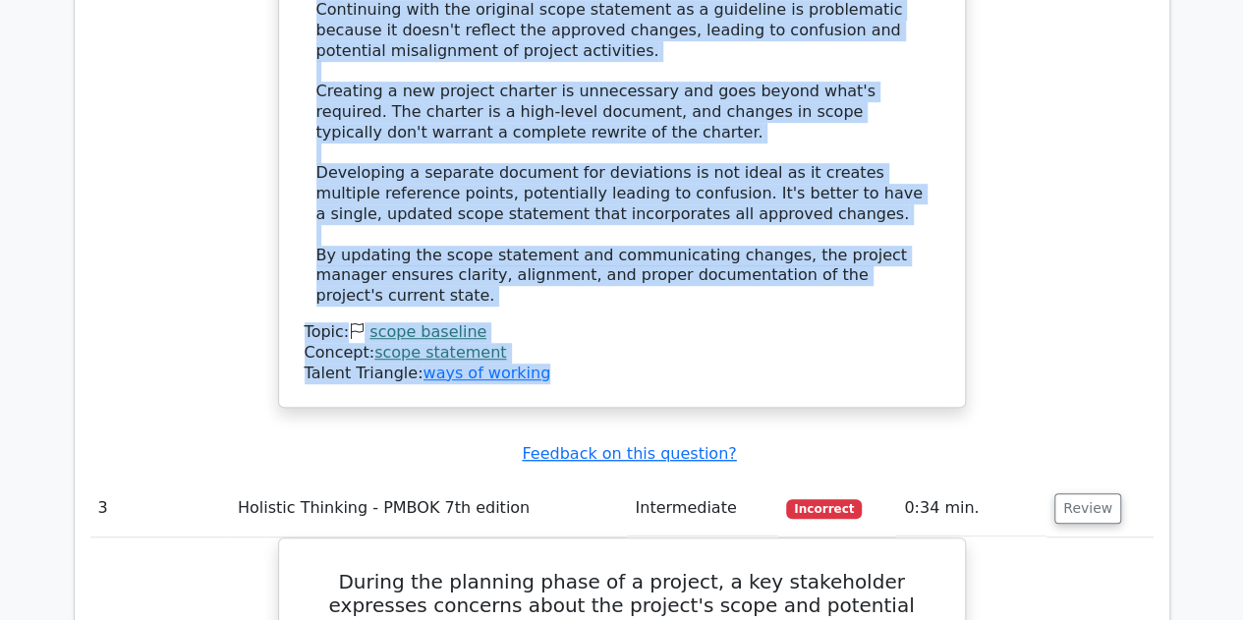
drag, startPoint x: 550, startPoint y: 87, endPoint x: 623, endPoint y: 149, distance: 95.5
copy div "Explanation The most appropriate action for the project manager to take when th…"
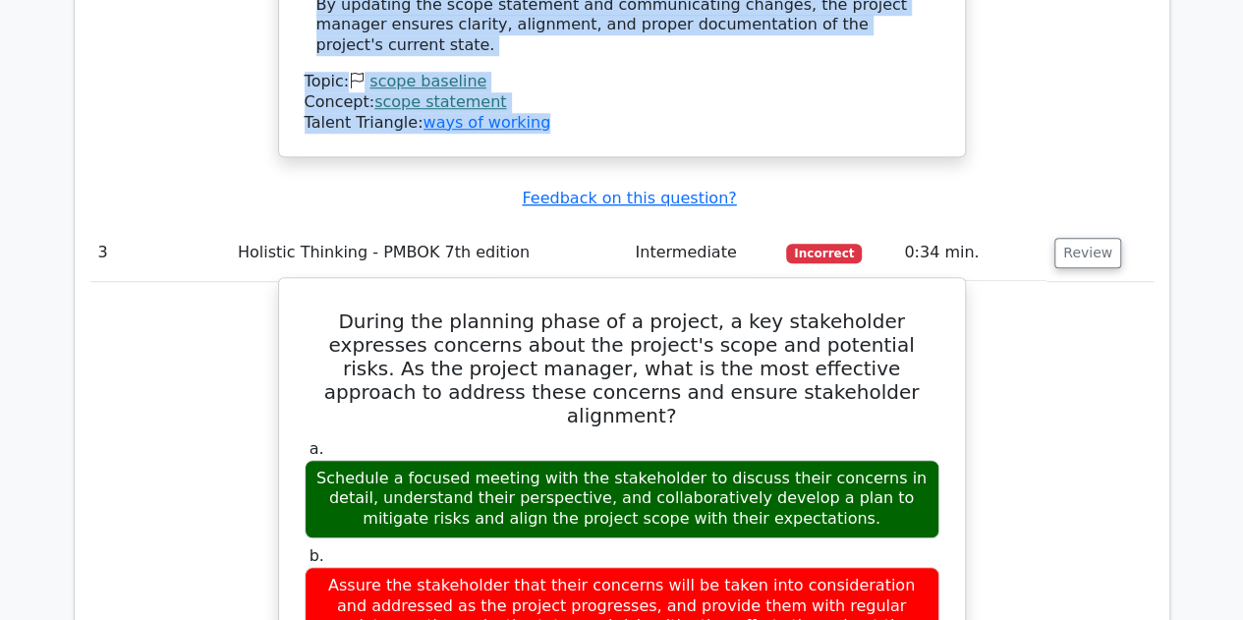
scroll to position [4369, 0]
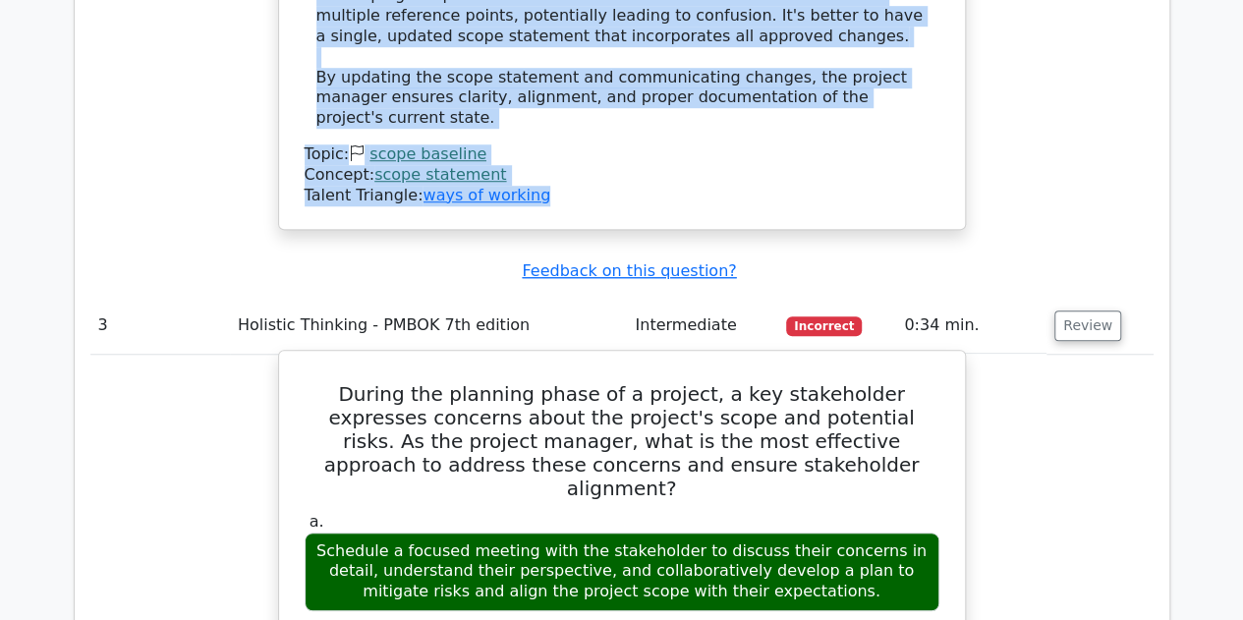
drag, startPoint x: 313, startPoint y: 155, endPoint x: 802, endPoint y: 348, distance: 525.0
copy div "During the planning phase of a project, a key stakeholder expresses concerns ab…"
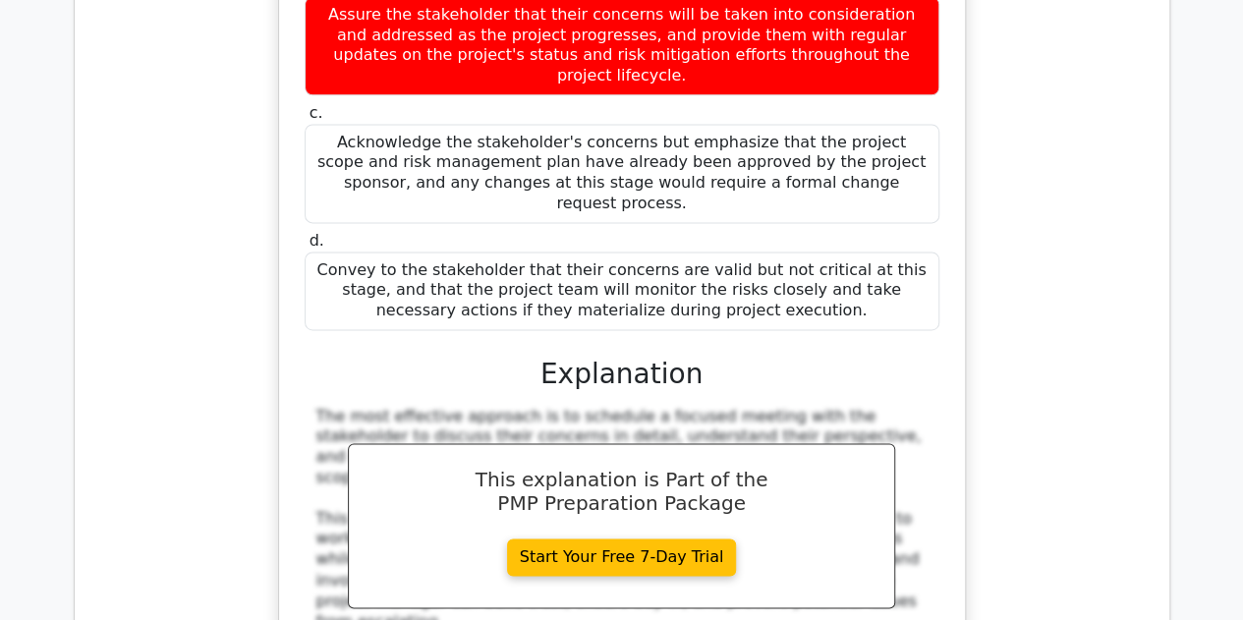
scroll to position [5046, 0]
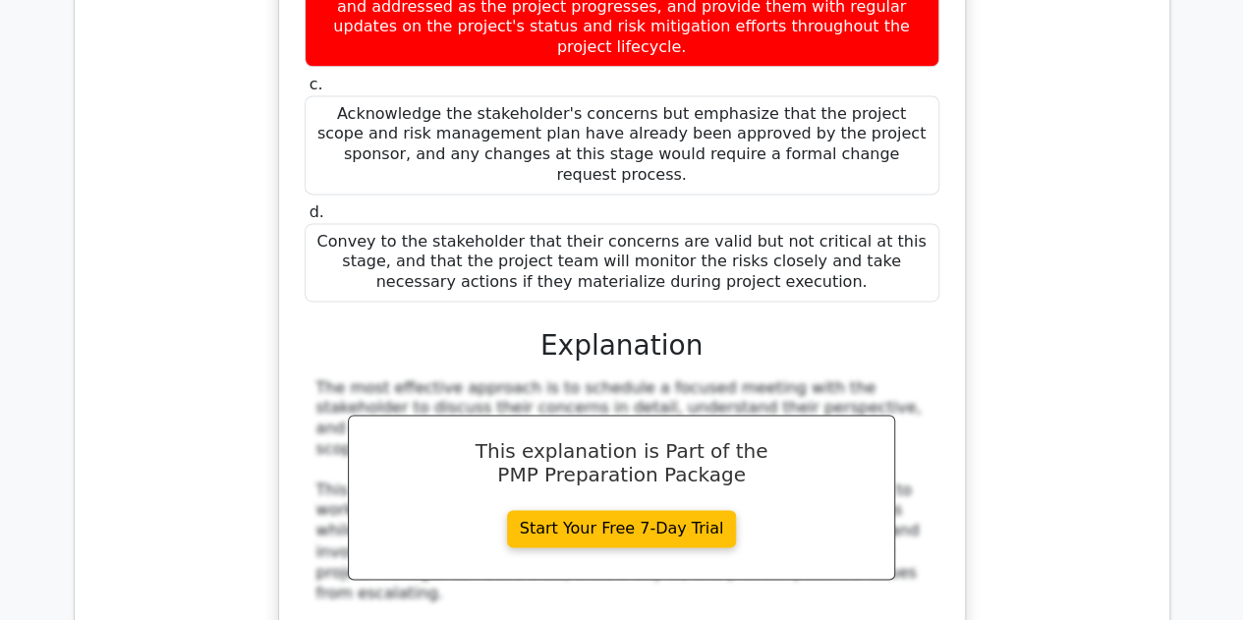
click at [1051, 365] on div "During the planning phase of a project, a key stakeholder expresses concerns ab…" at bounding box center [621, 316] width 1063 height 1276
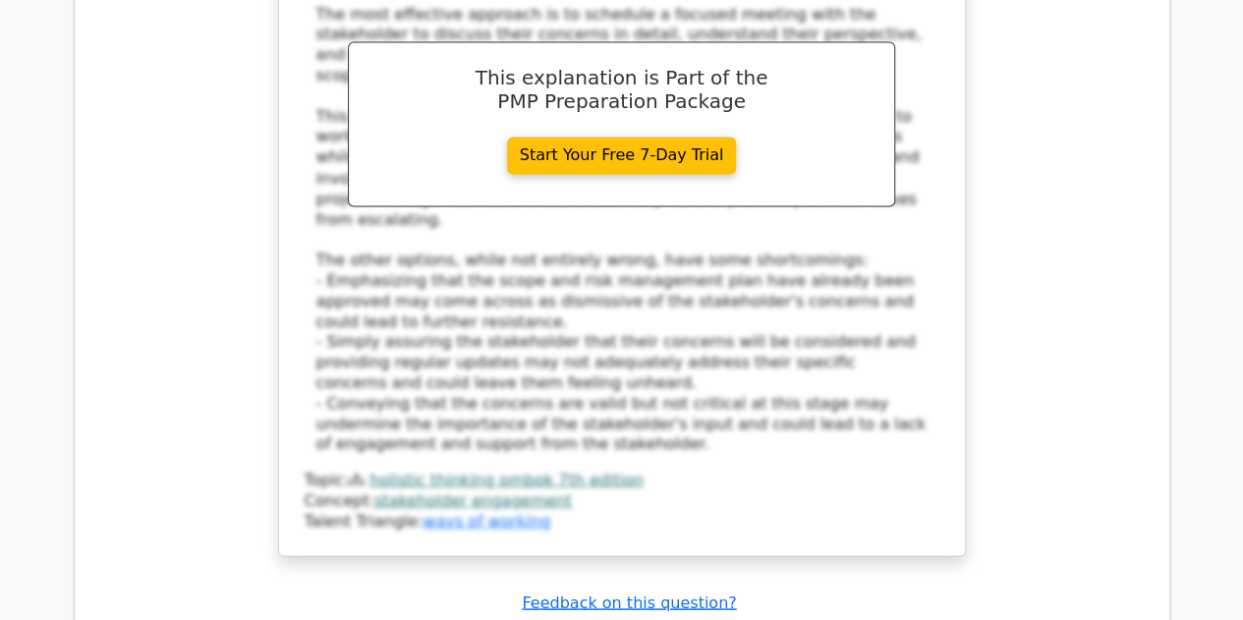
scroll to position [5491, 0]
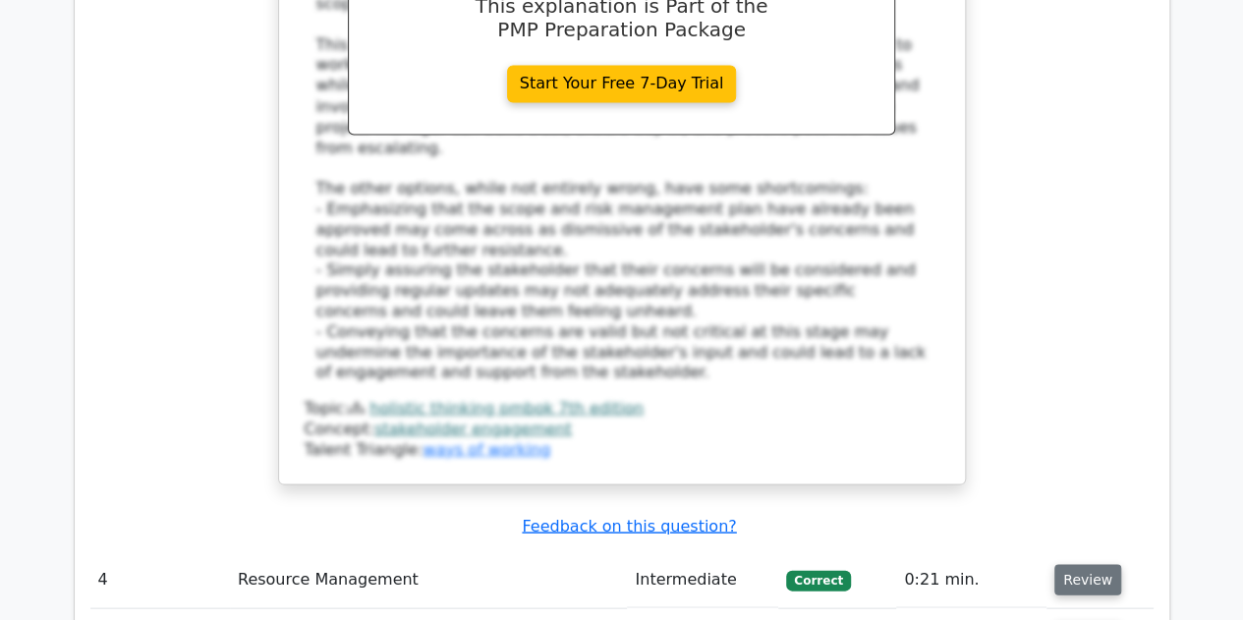
click at [1075, 564] on button "Review" at bounding box center [1087, 579] width 67 height 30
drag, startPoint x: 377, startPoint y: 307, endPoint x: 869, endPoint y: 321, distance: 491.6
copy h5 "What is resource optimization in project management?"
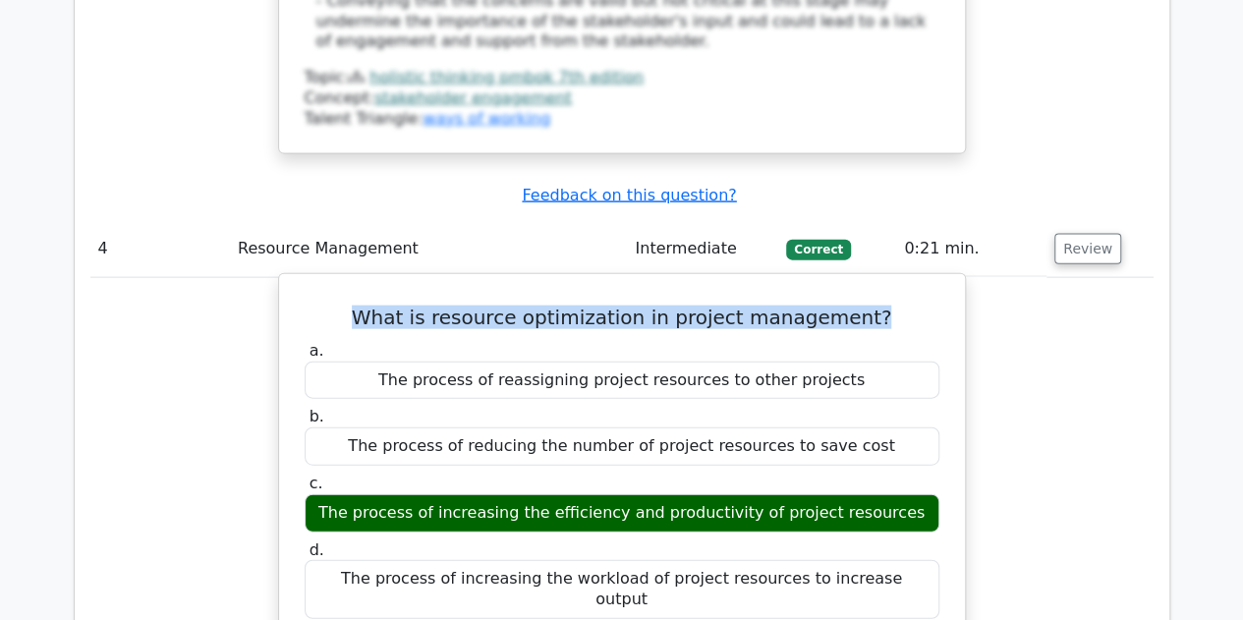
scroll to position [5824, 0]
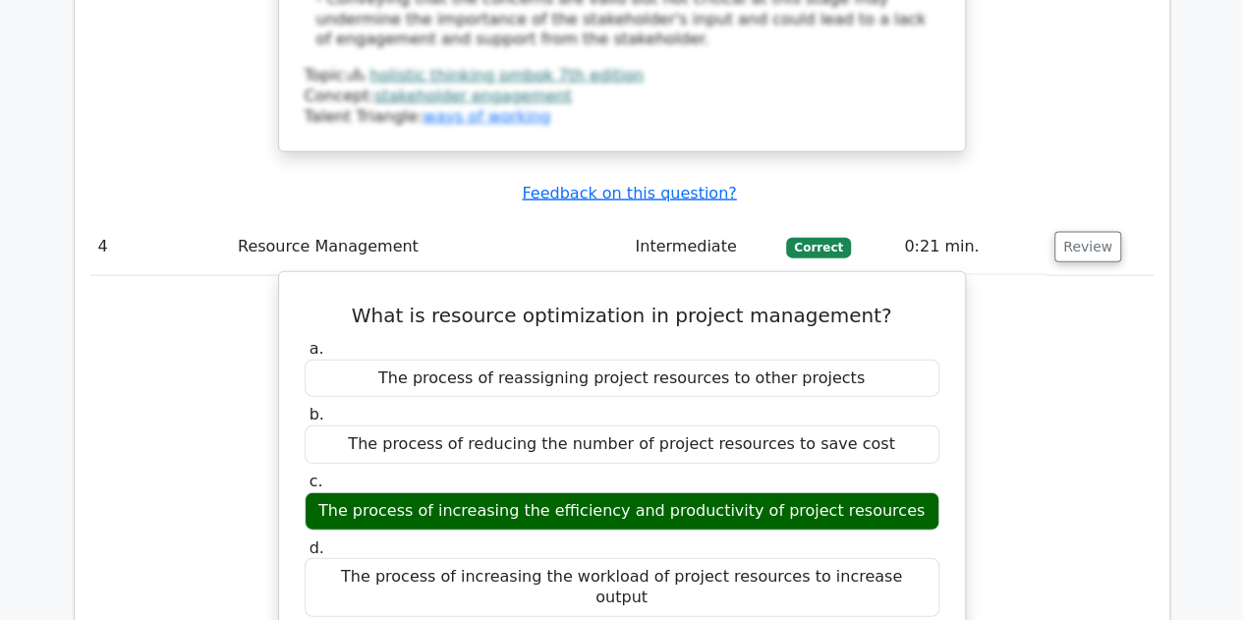
click at [342, 492] on div "The process of increasing the efficiency and productivity of project resources" at bounding box center [622, 511] width 635 height 38
drag, startPoint x: 343, startPoint y: 169, endPoint x: 908, endPoint y: 179, distance: 565.1
click at [908, 492] on div "The process of increasing the efficiency and productivity of project resources" at bounding box center [622, 511] width 635 height 38
copy div "The process of increasing the efficiency and productivity of project resources"
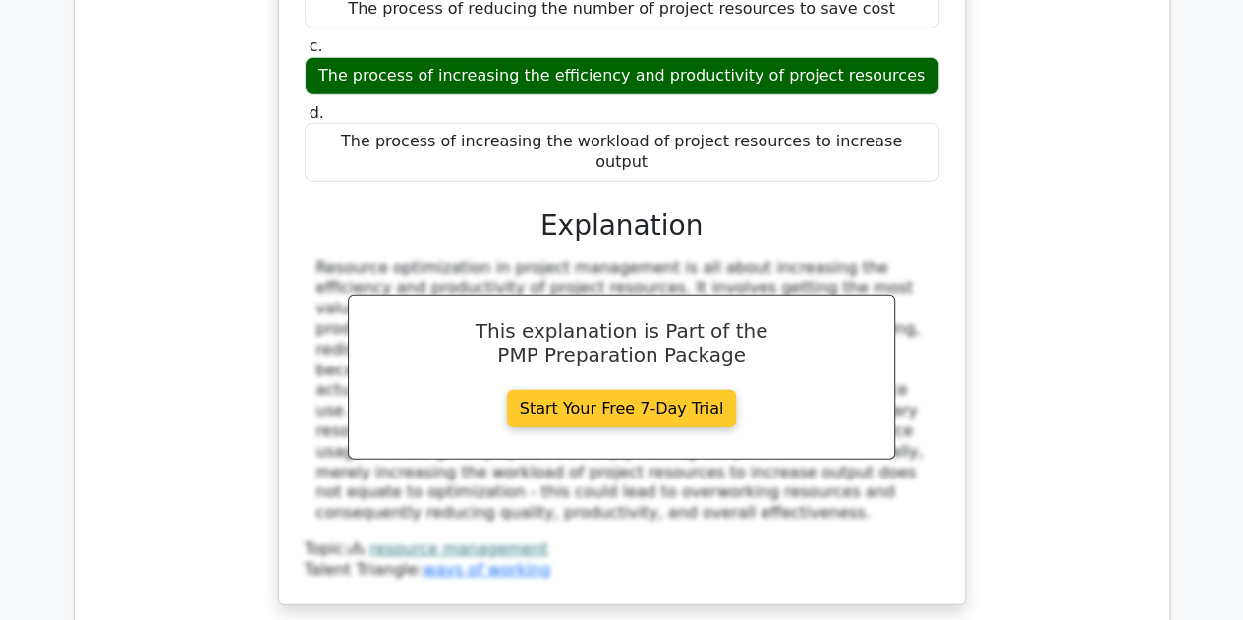
scroll to position [6260, 0]
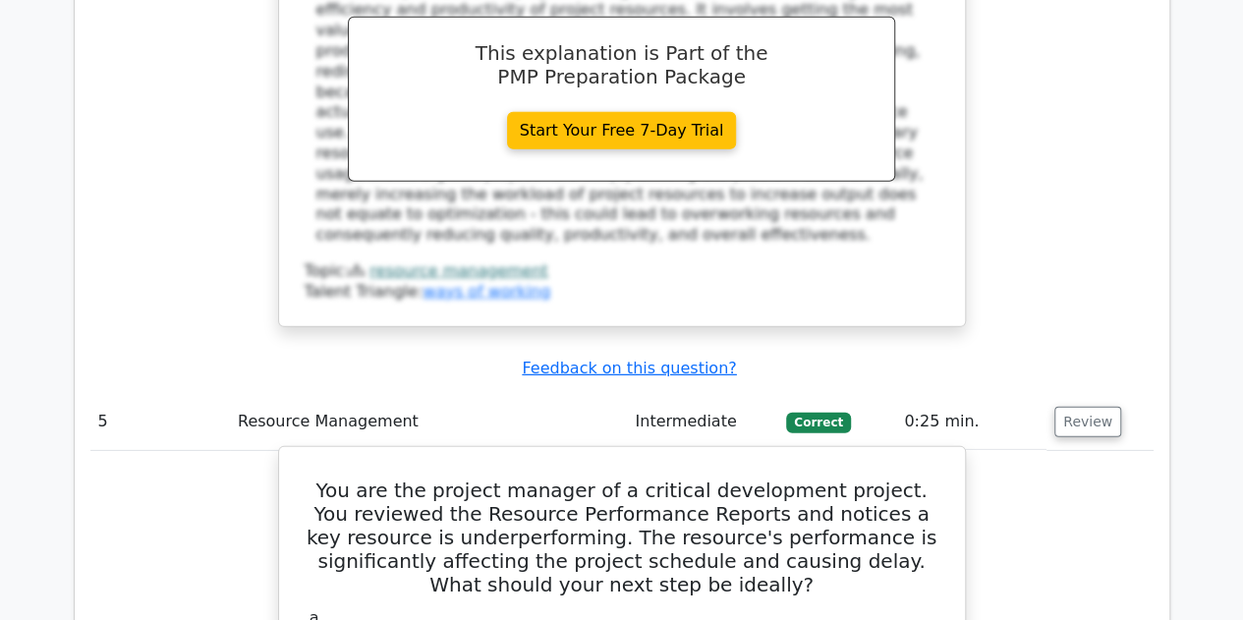
scroll to position [6458, 0]
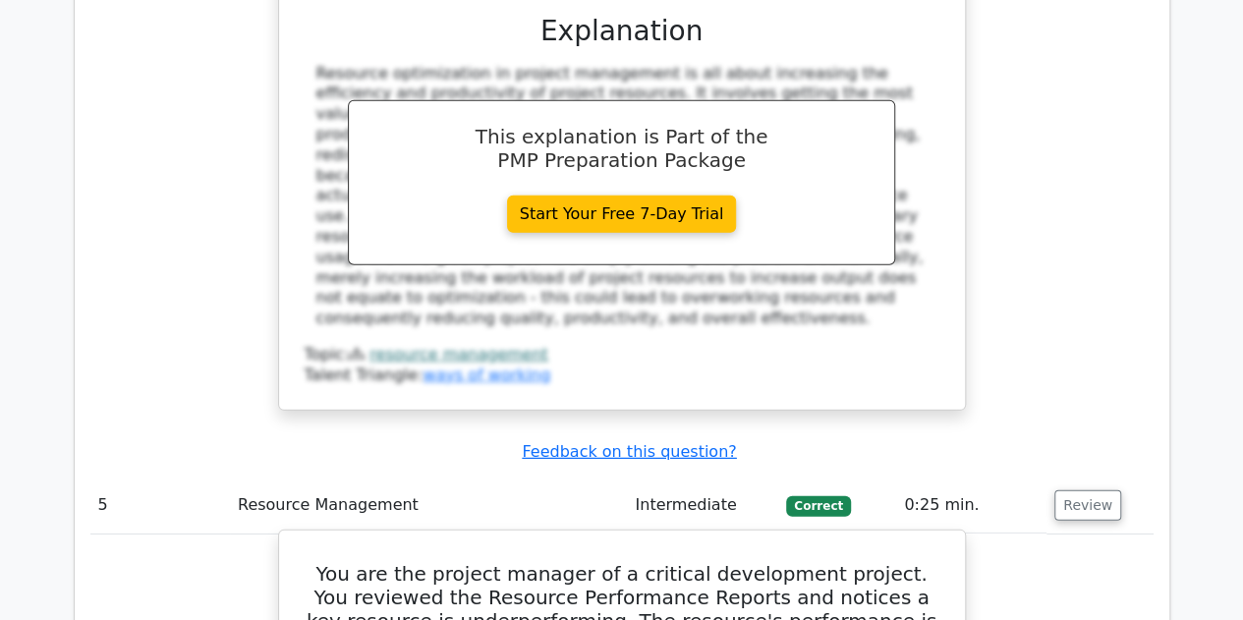
click at [321, 562] on h5 "You are the project manager of a critical development project. You reviewed the…" at bounding box center [622, 621] width 639 height 118
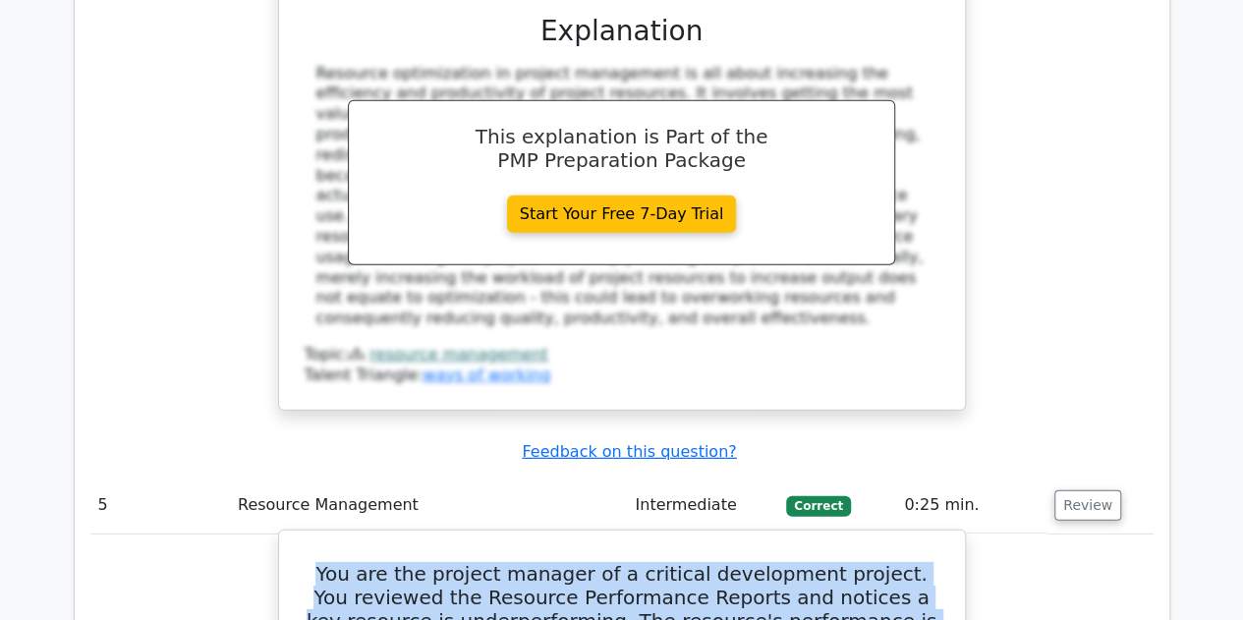
drag, startPoint x: 321, startPoint y: 186, endPoint x: 743, endPoint y: 288, distance: 433.8
click at [743, 562] on h5 "You are the project manager of a critical development project. You reviewed the…" at bounding box center [622, 621] width 639 height 118
copy h5 "You are the project manager of a critical development project. You reviewed the…"
drag, startPoint x: 334, startPoint y: 410, endPoint x: 767, endPoint y: 430, distance: 432.9
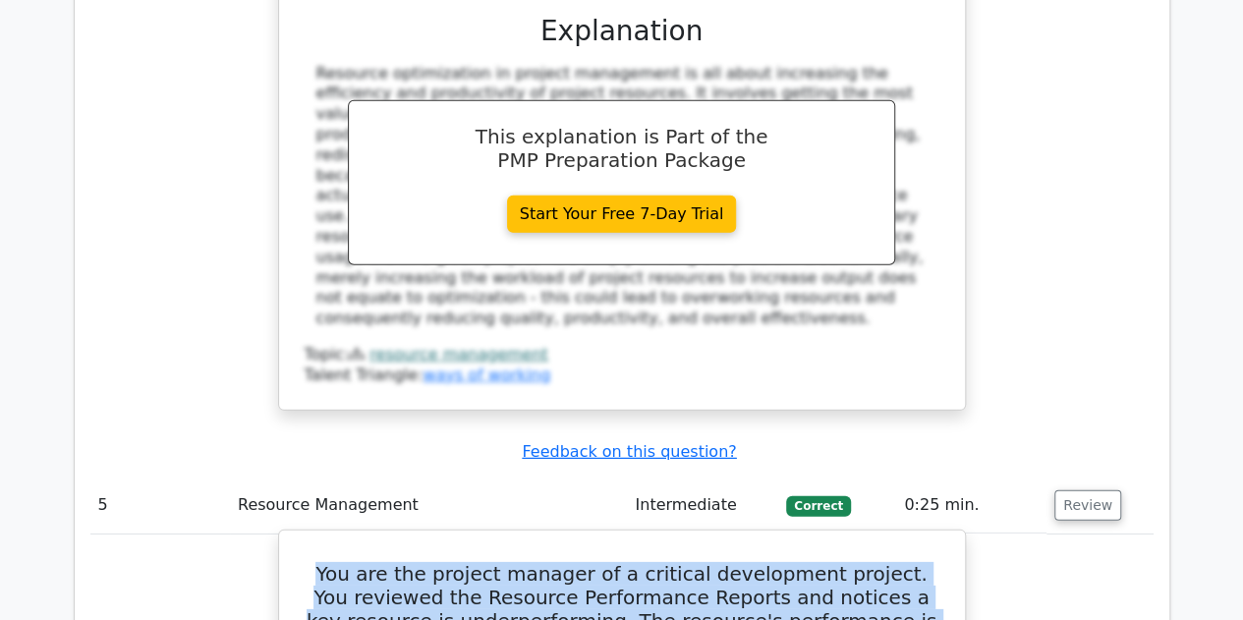
copy div "Conduct a private discussion with the resource to understand the root cause for…"
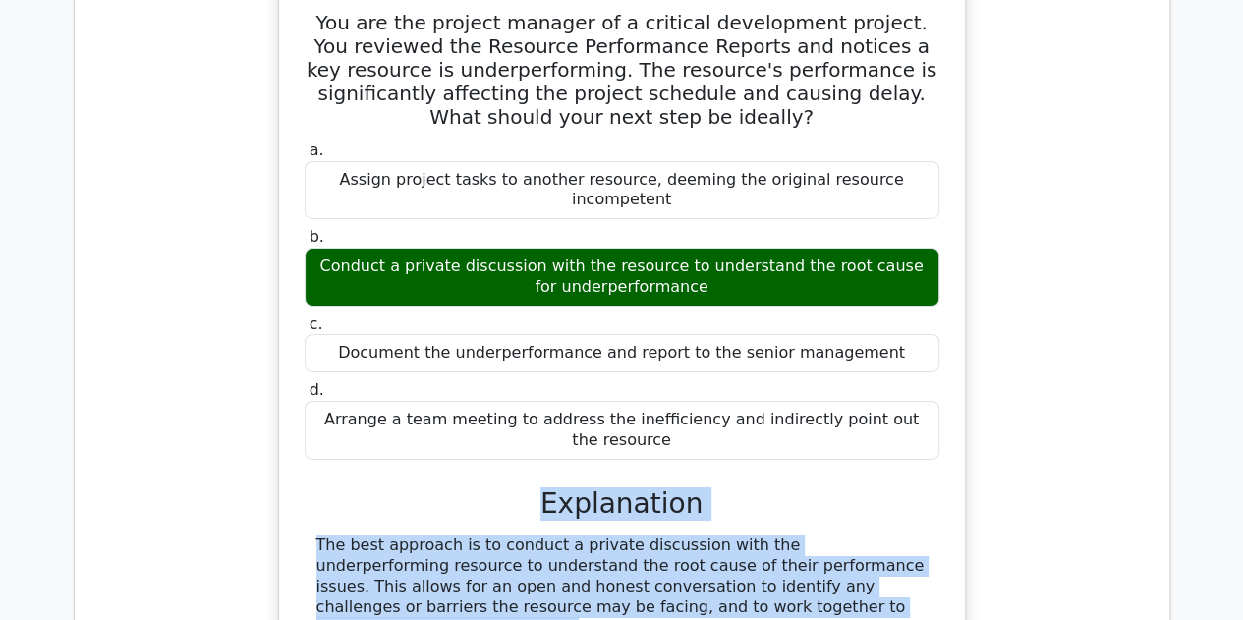
scroll to position [7021, 0]
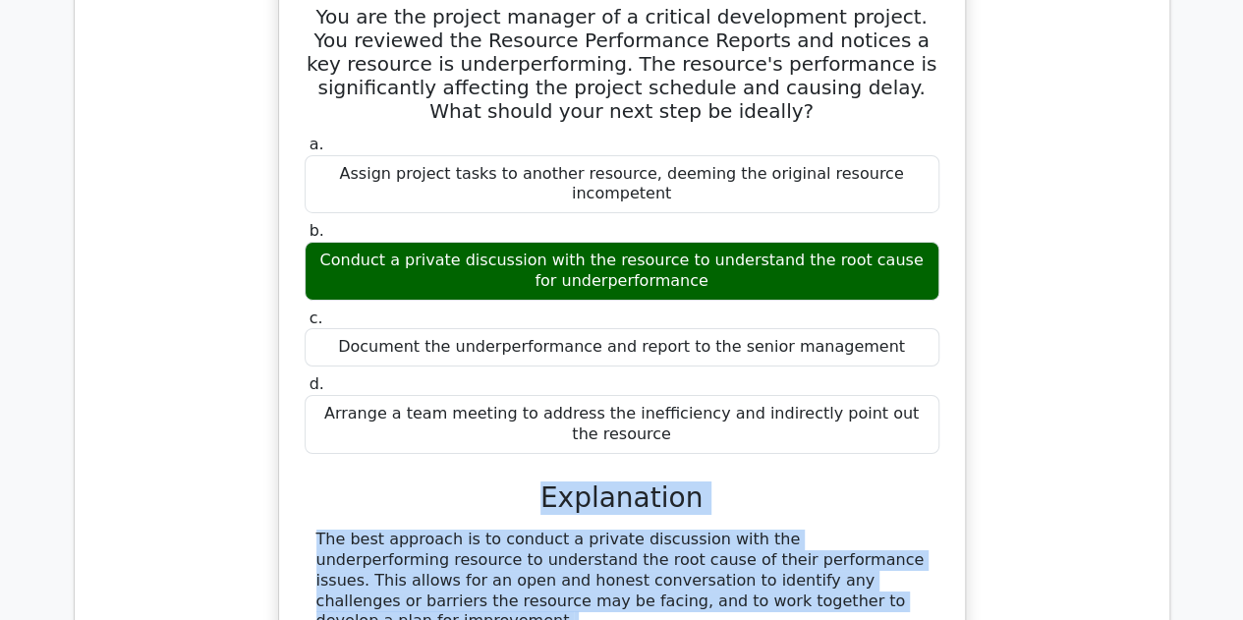
drag, startPoint x: 530, startPoint y: 371, endPoint x: 760, endPoint y: 444, distance: 241.2
click at [760, 444] on div "You are the project manager of a critical development project. You reviewed the…" at bounding box center [621, 446] width 1063 height 948
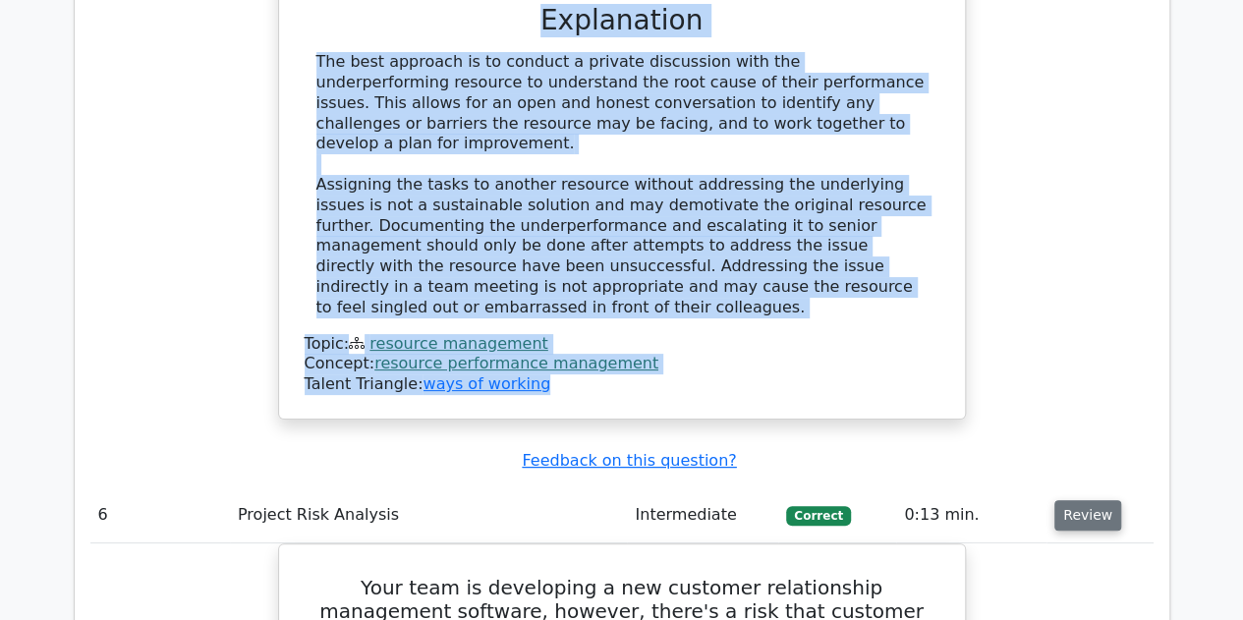
scroll to position [7496, 0]
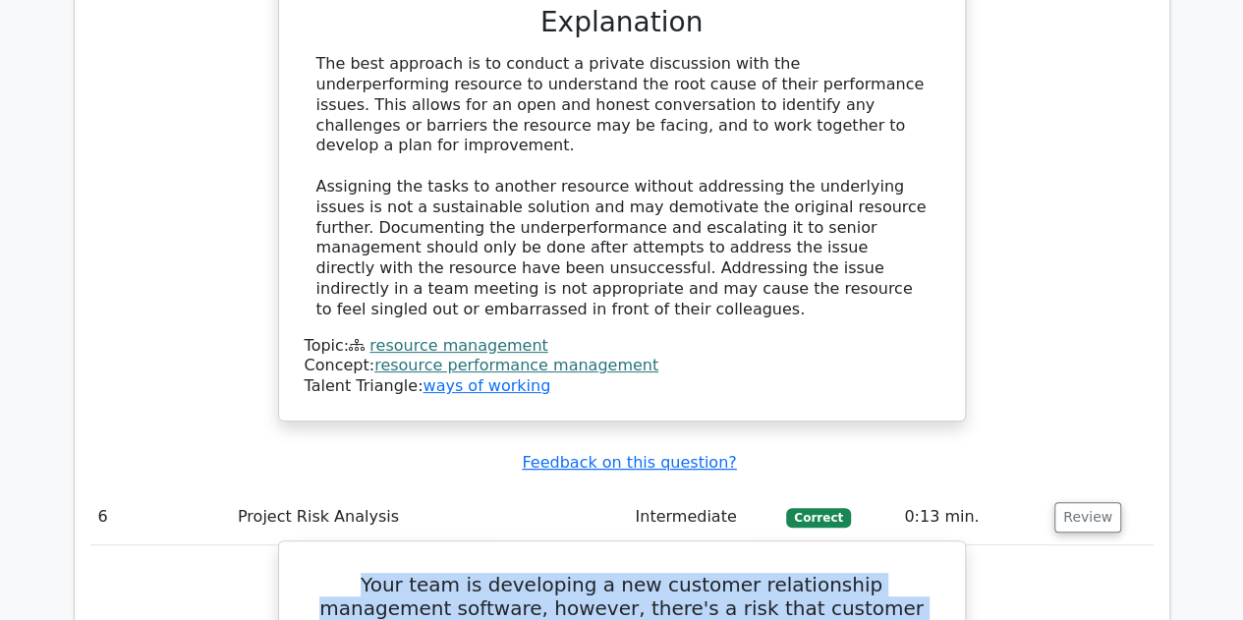
drag, startPoint x: 324, startPoint y: 119, endPoint x: 800, endPoint y: 193, distance: 481.3
click at [800, 573] on h5 "Your team is developing a new customer relationship management software, howeve…" at bounding box center [622, 620] width 639 height 94
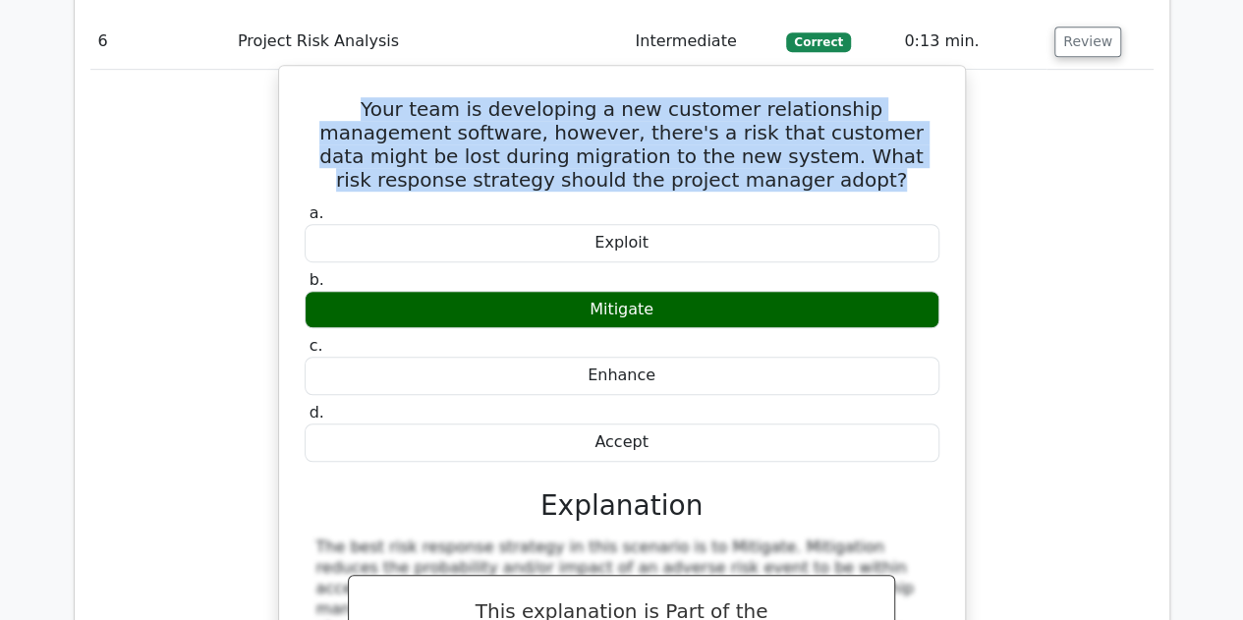
scroll to position [8137, 0]
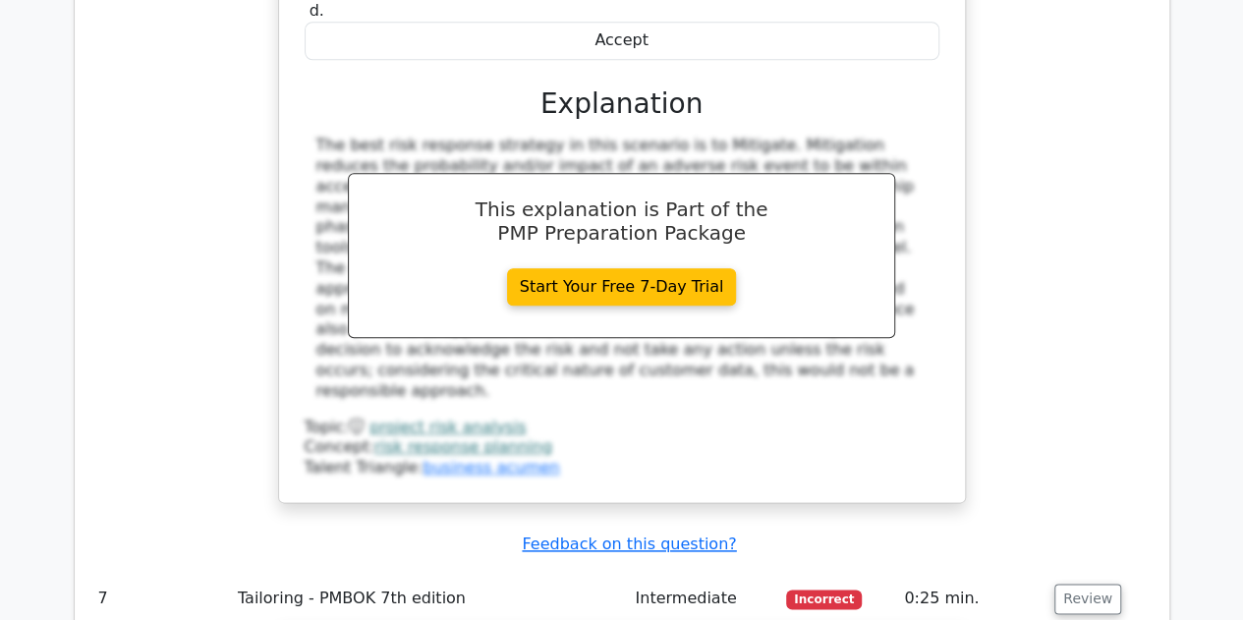
scroll to position [8371, 0]
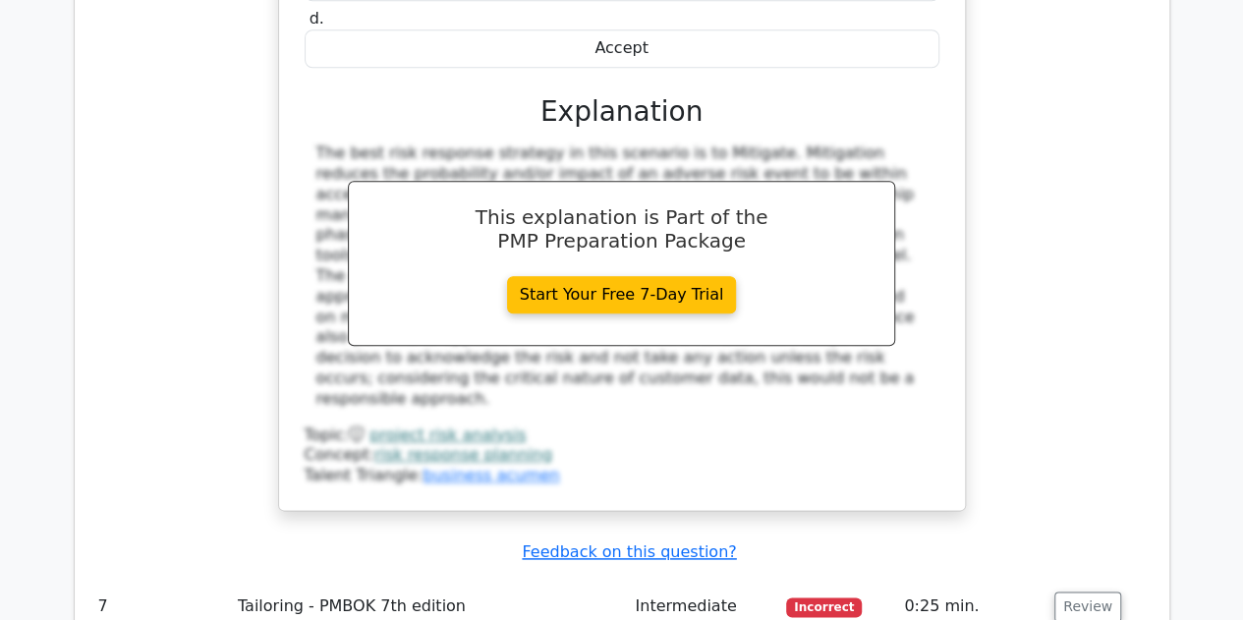
drag, startPoint x: 338, startPoint y: 163, endPoint x: 686, endPoint y: 280, distance: 367.0
drag, startPoint x: 336, startPoint y: 488, endPoint x: 906, endPoint y: 498, distance: 570.1
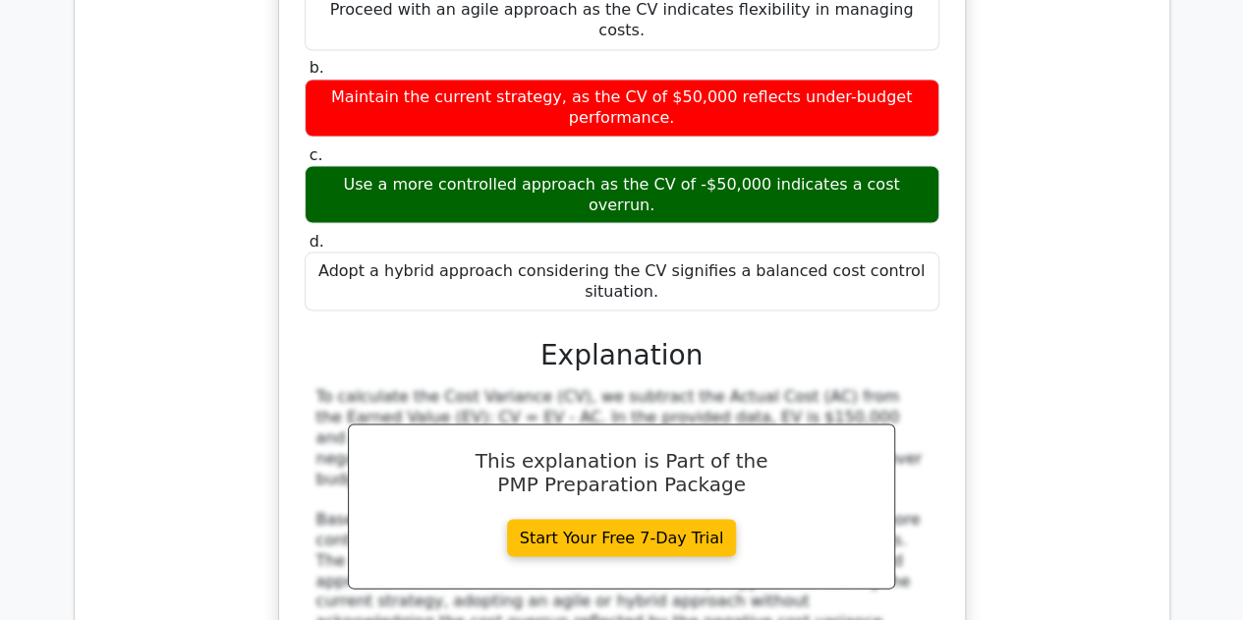
scroll to position [9214, 0]
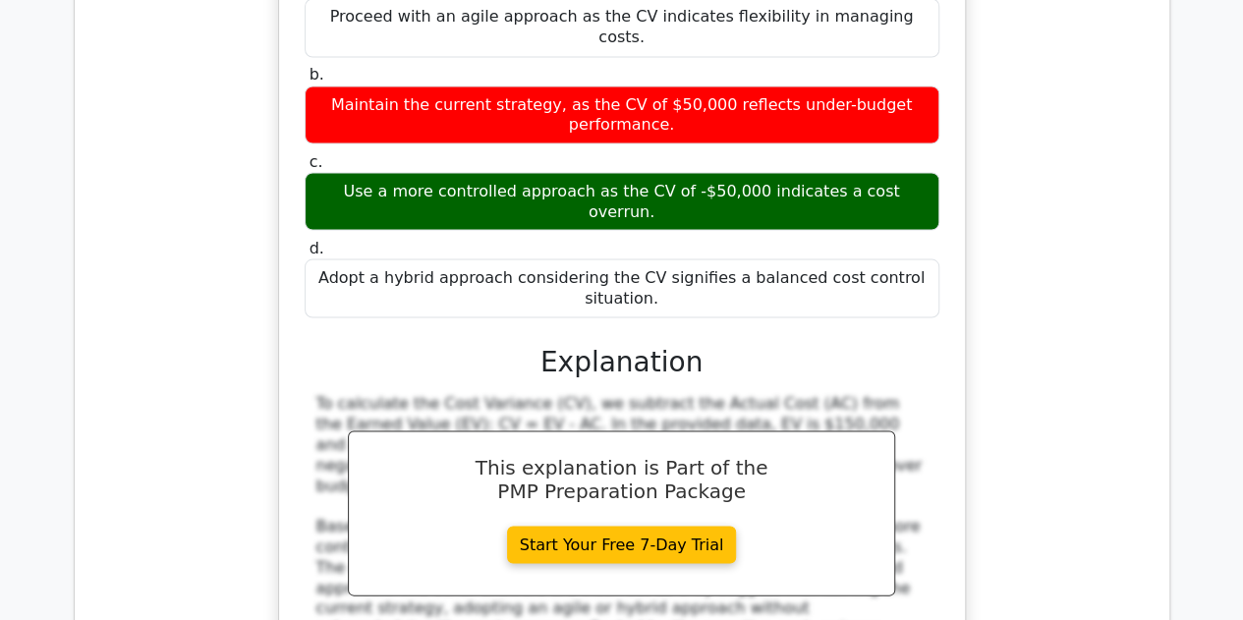
drag, startPoint x: 297, startPoint y: 309, endPoint x: 739, endPoint y: 587, distance: 522.4
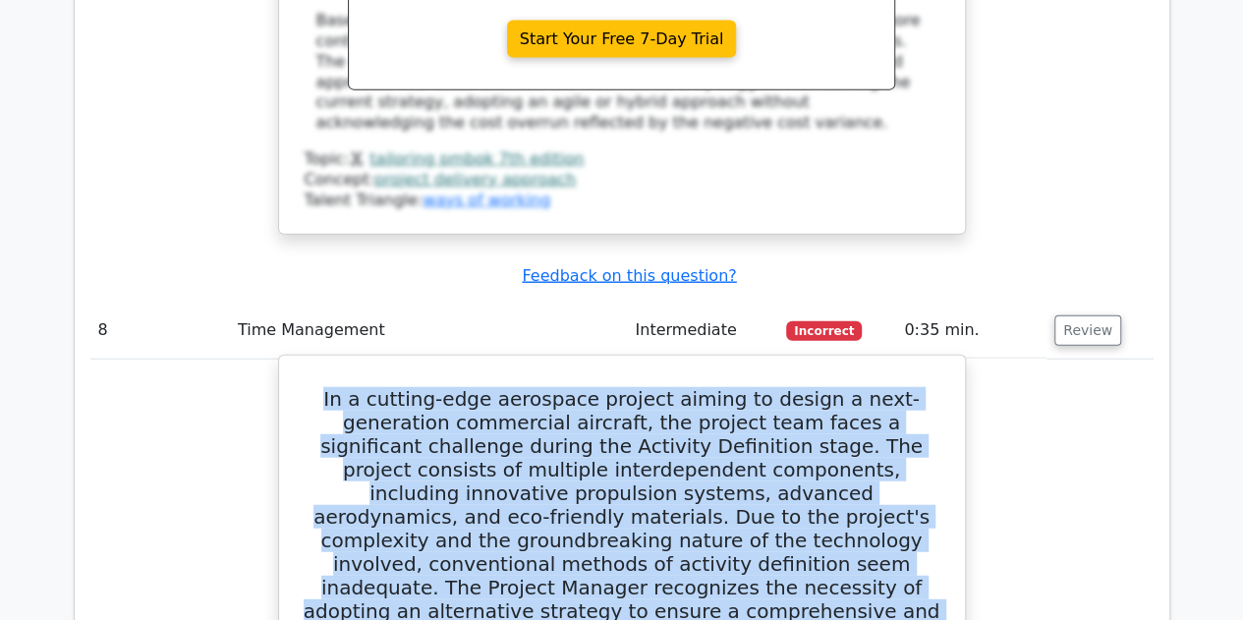
scroll to position [9723, 0]
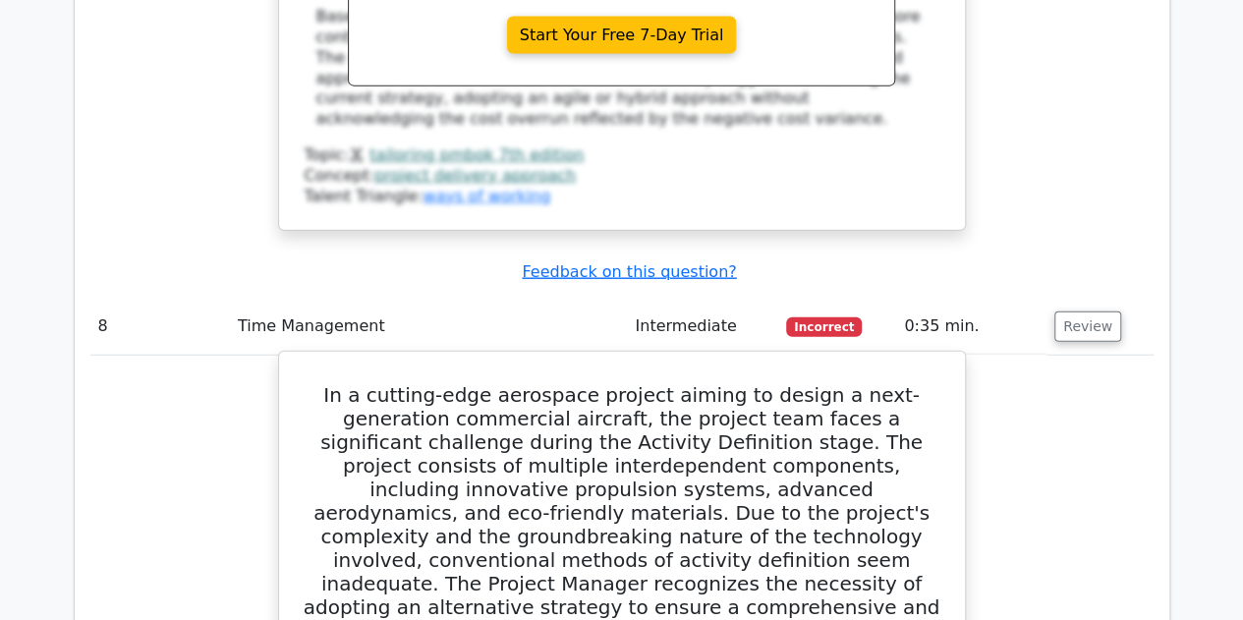
drag, startPoint x: 334, startPoint y: 399, endPoint x: 868, endPoint y: 429, distance: 534.5
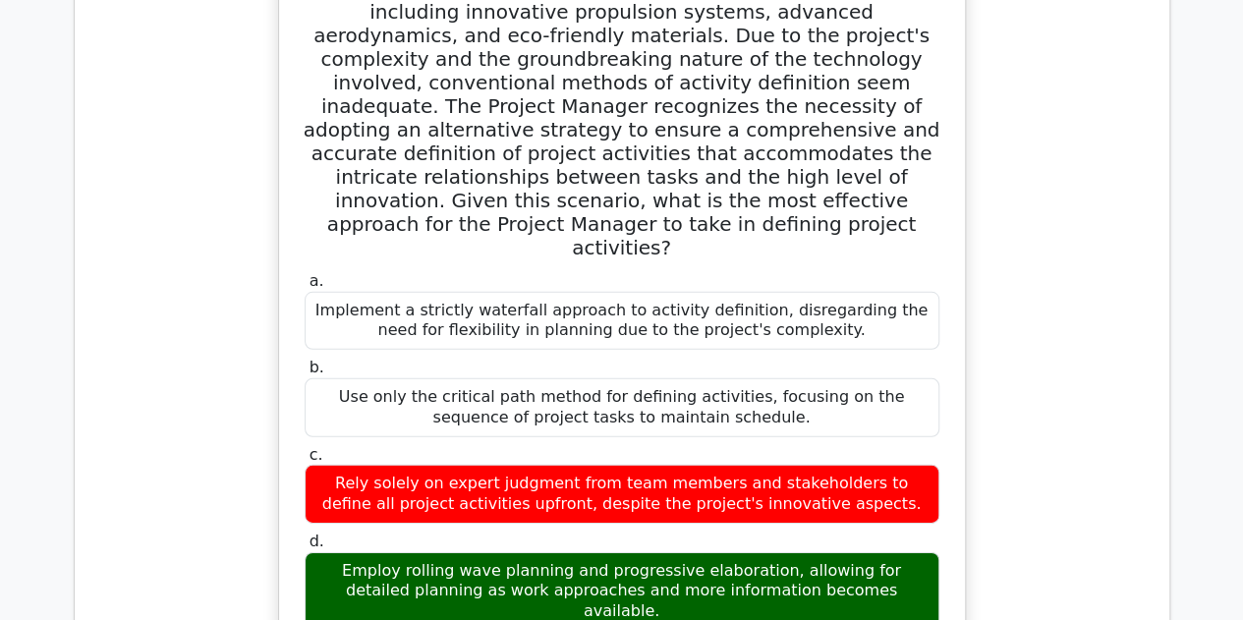
scroll to position [10206, 0]
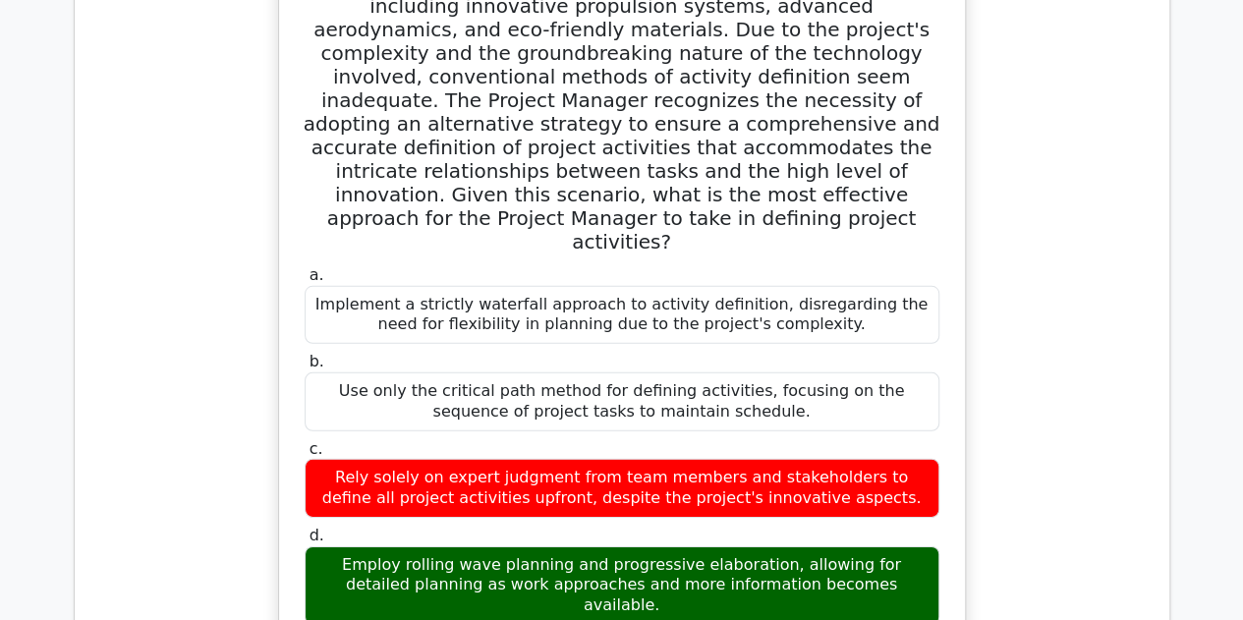
drag, startPoint x: 545, startPoint y: 479, endPoint x: 743, endPoint y: 532, distance: 204.5
click at [743, 532] on div "In a cutting-edge aerospace project aiming to design a next-generation commerci…" at bounding box center [622, 560] width 670 height 1368
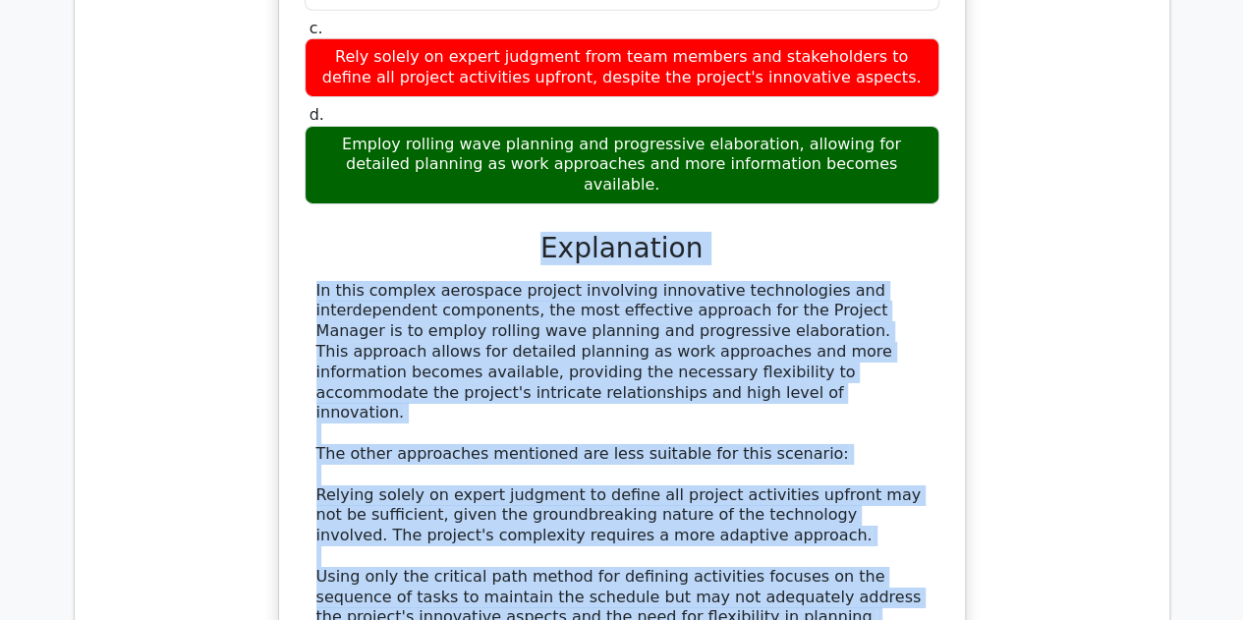
scroll to position [10625, 0]
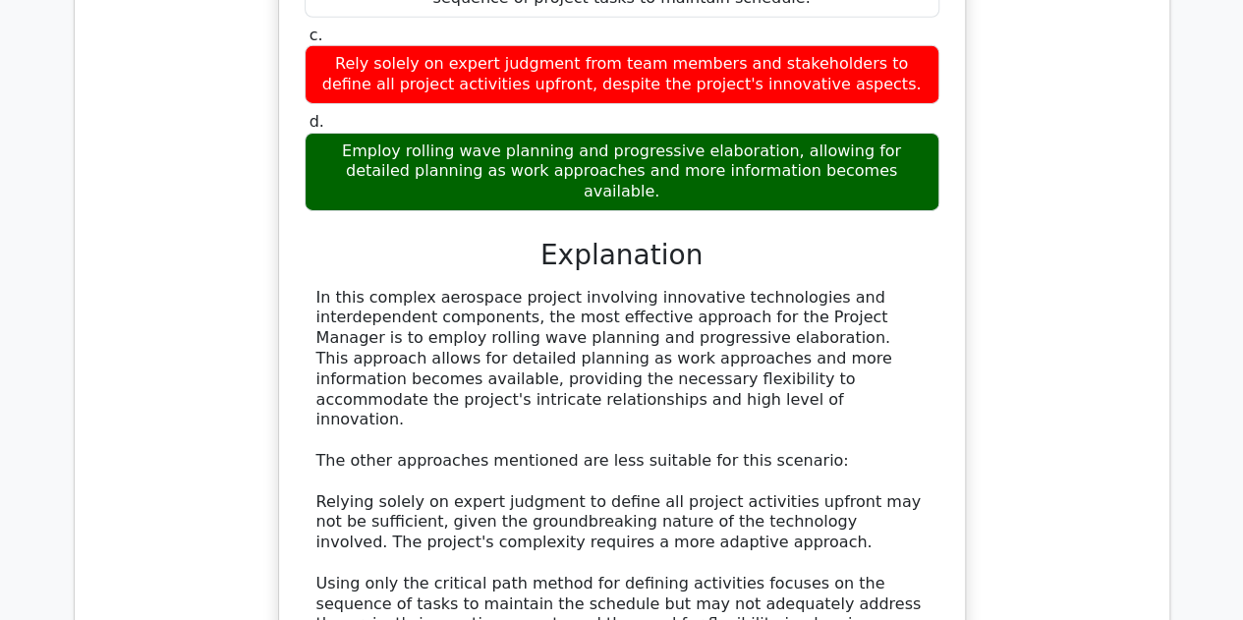
drag, startPoint x: 237, startPoint y: 217, endPoint x: 399, endPoint y: 219, distance: 162.2
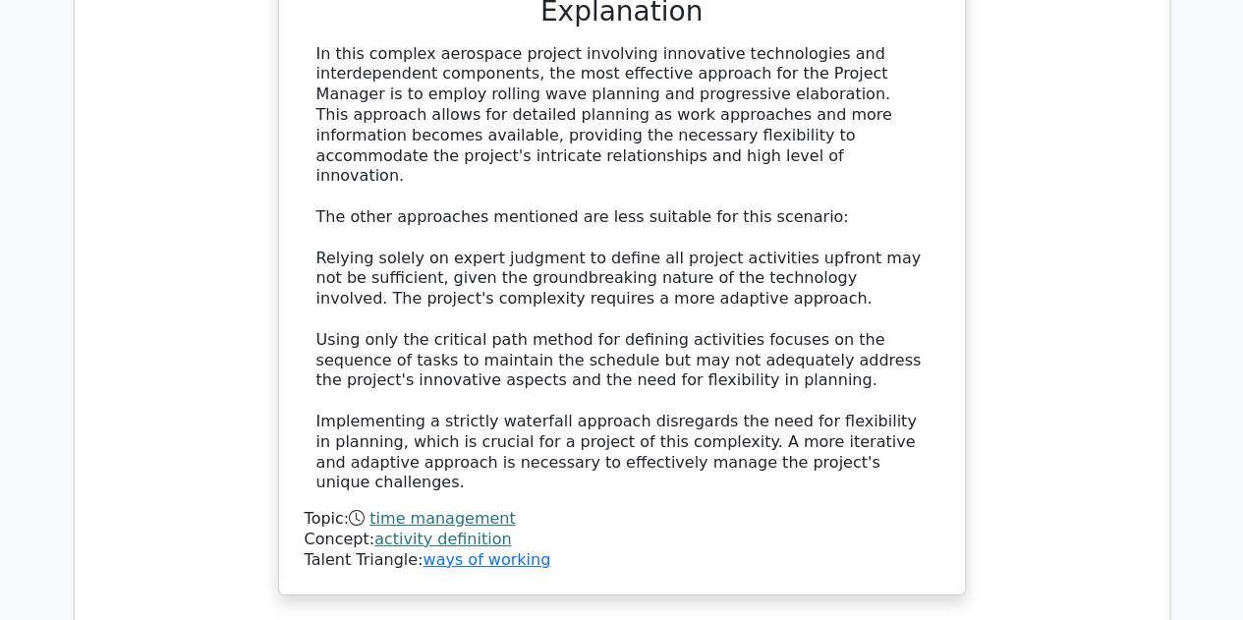
scroll to position [10875, 0]
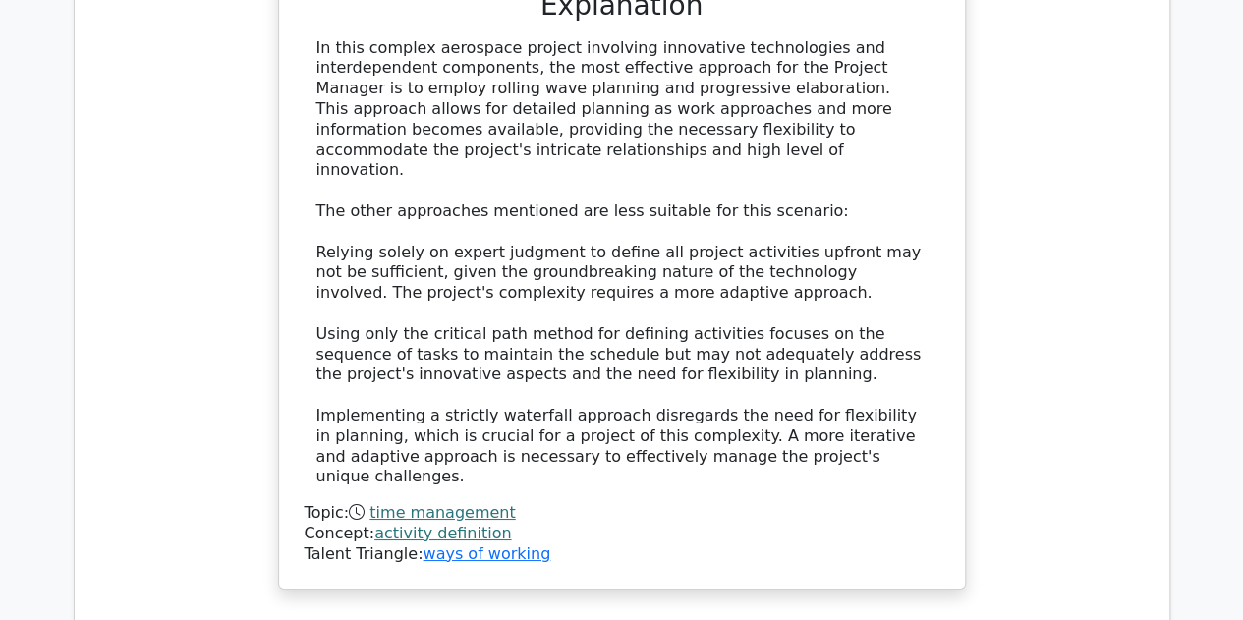
drag, startPoint x: 308, startPoint y: 292, endPoint x: 784, endPoint y: 538, distance: 536.2
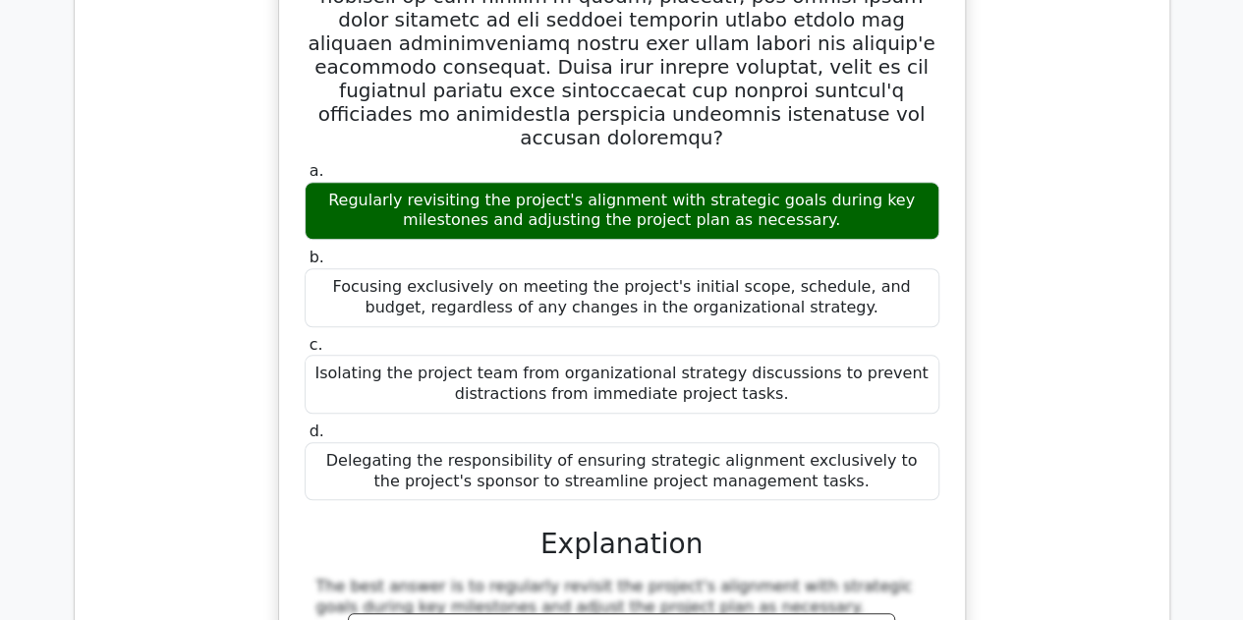
scroll to position [12040, 0]
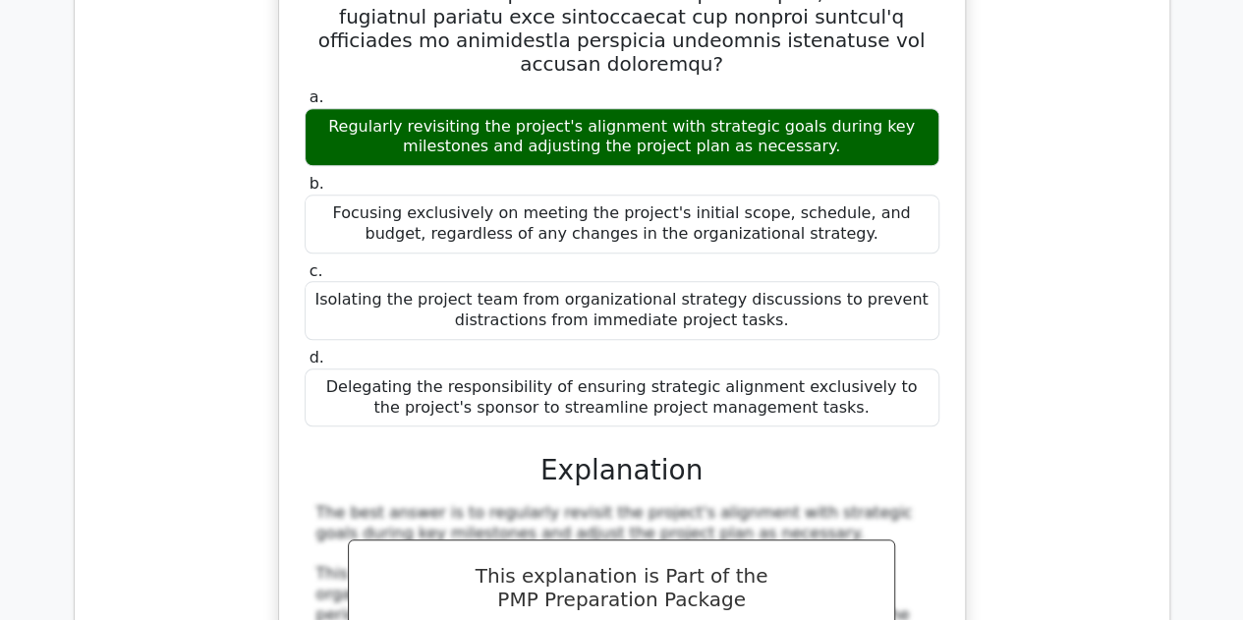
drag, startPoint x: 236, startPoint y: 304, endPoint x: 429, endPoint y: 311, distance: 193.7
drag, startPoint x: 306, startPoint y: 370, endPoint x: 922, endPoint y: 413, distance: 617.6
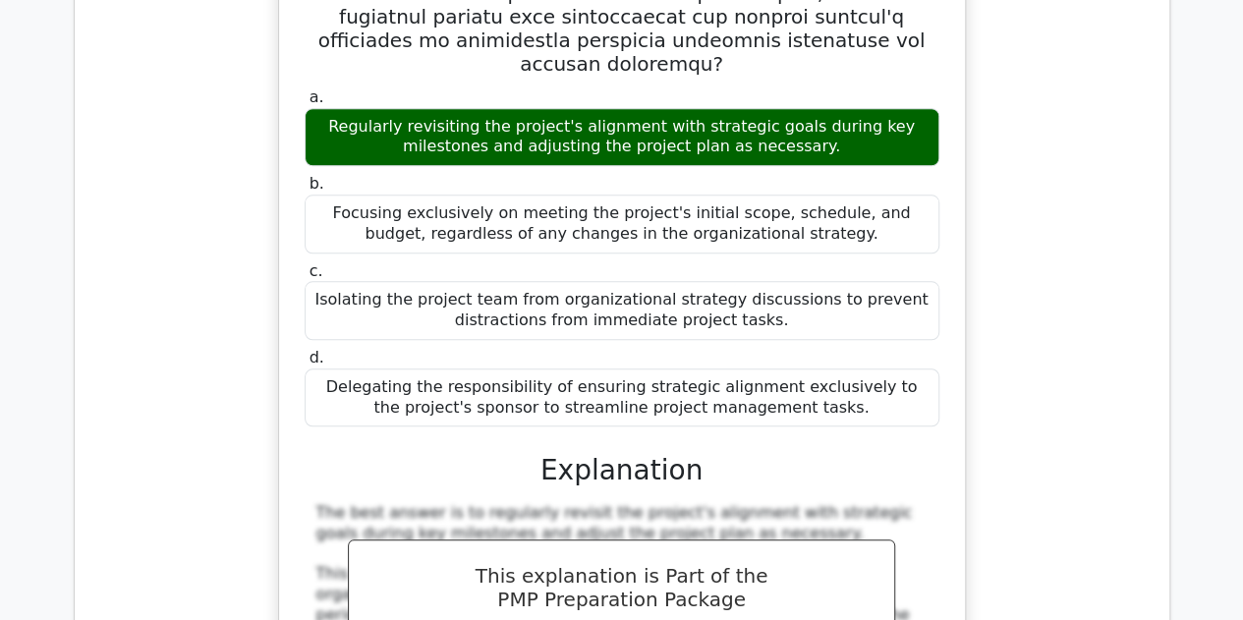
drag, startPoint x: 322, startPoint y: 523, endPoint x: 905, endPoint y: 542, distance: 583.1
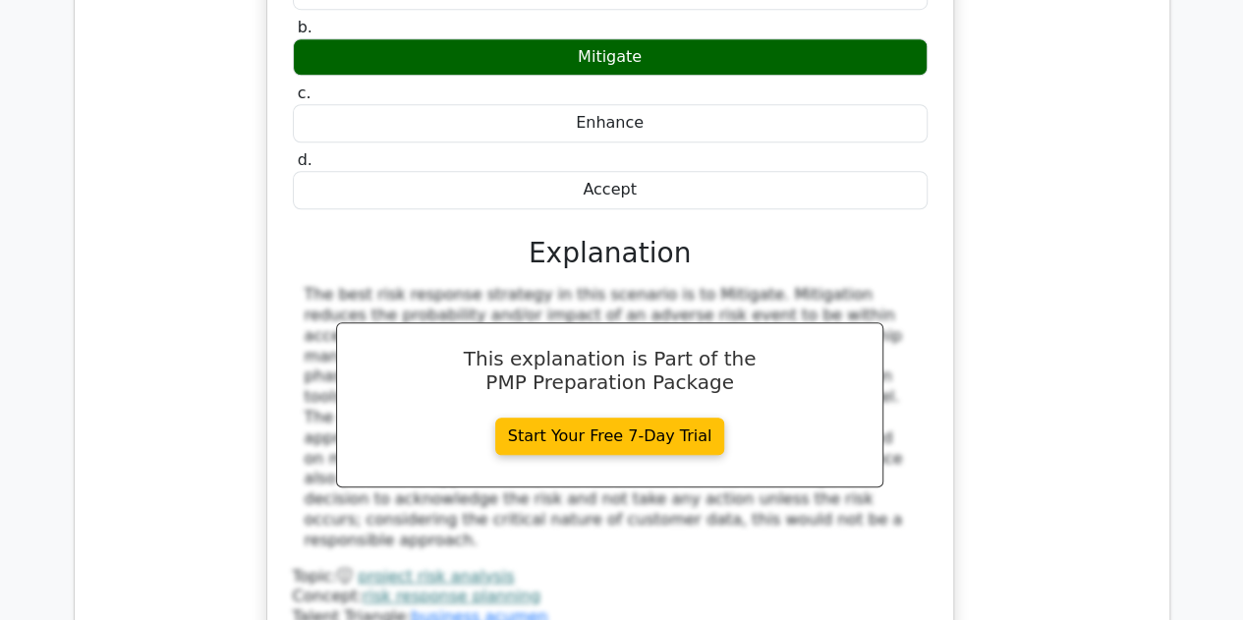
scroll to position [8229, 0]
drag, startPoint x: 225, startPoint y: 237, endPoint x: 436, endPoint y: 247, distance: 211.5
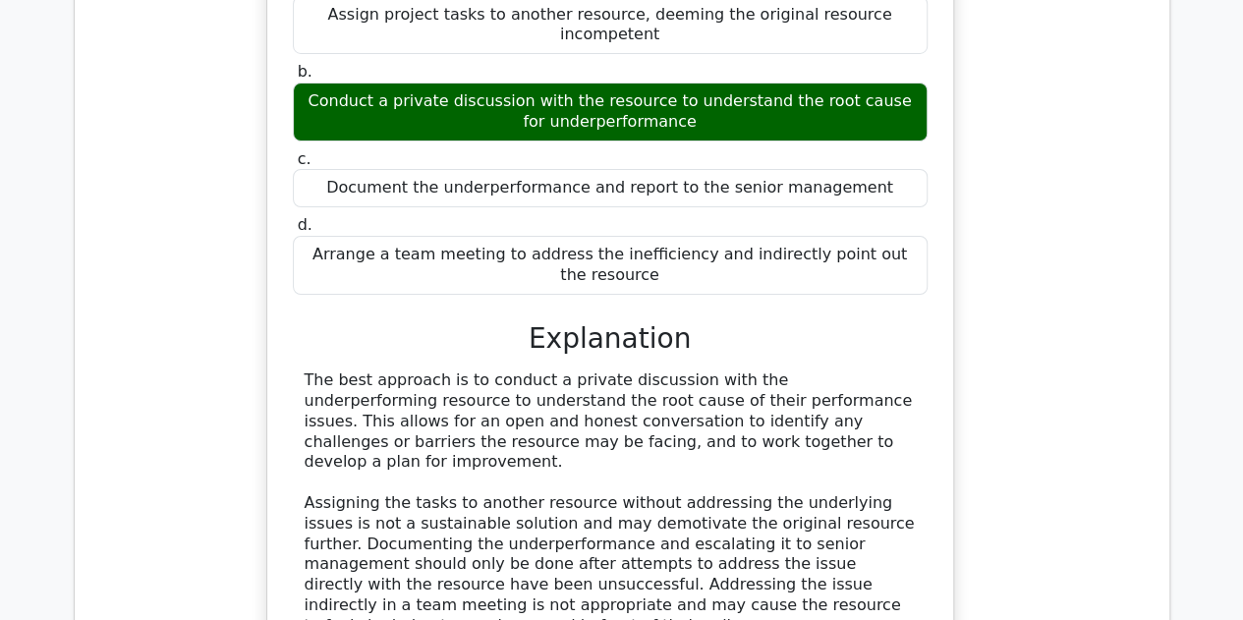
scroll to position [7172, 0]
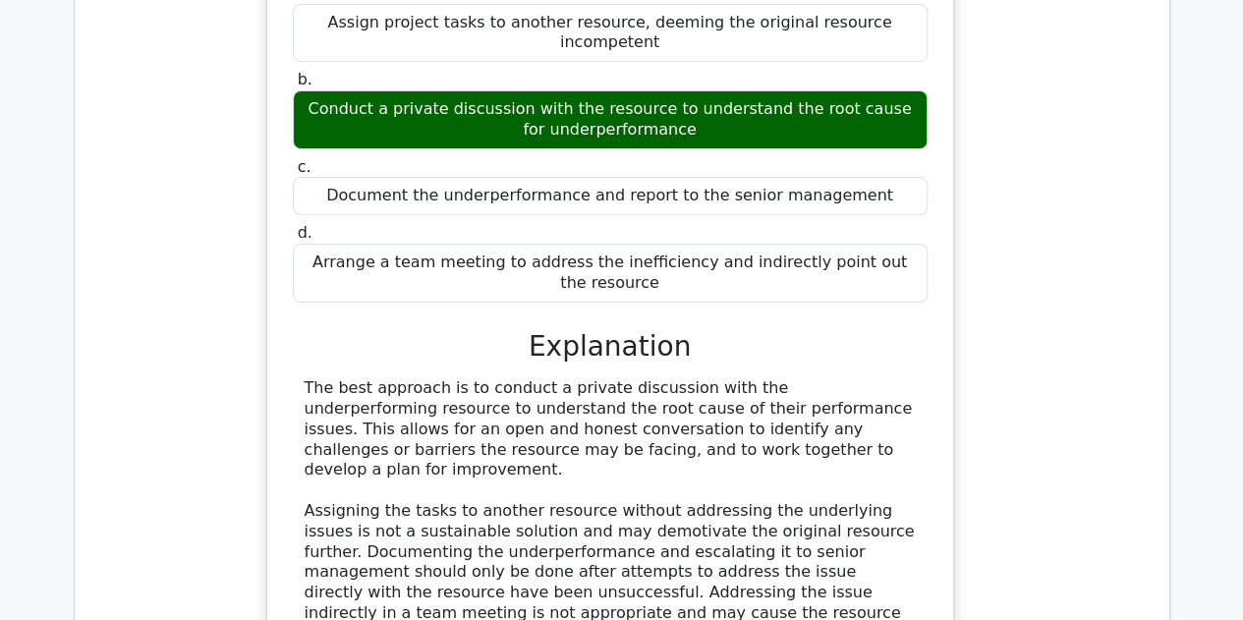
drag, startPoint x: 367, startPoint y: 372, endPoint x: 218, endPoint y: 376, distance: 148.4
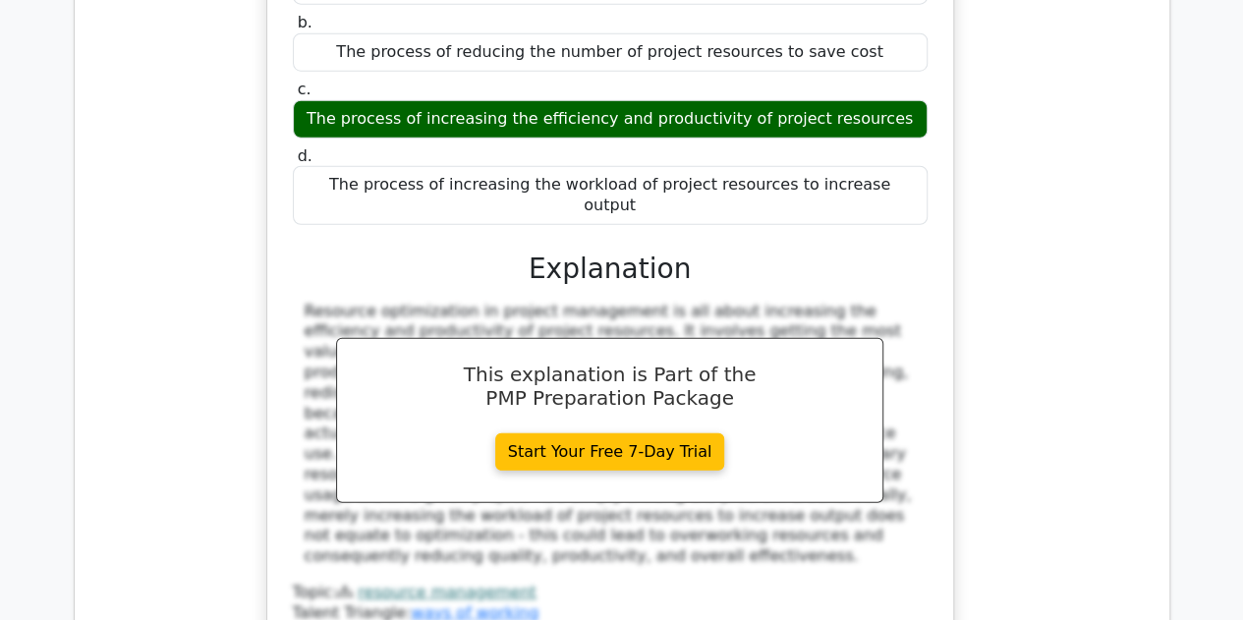
scroll to position [6219, 0]
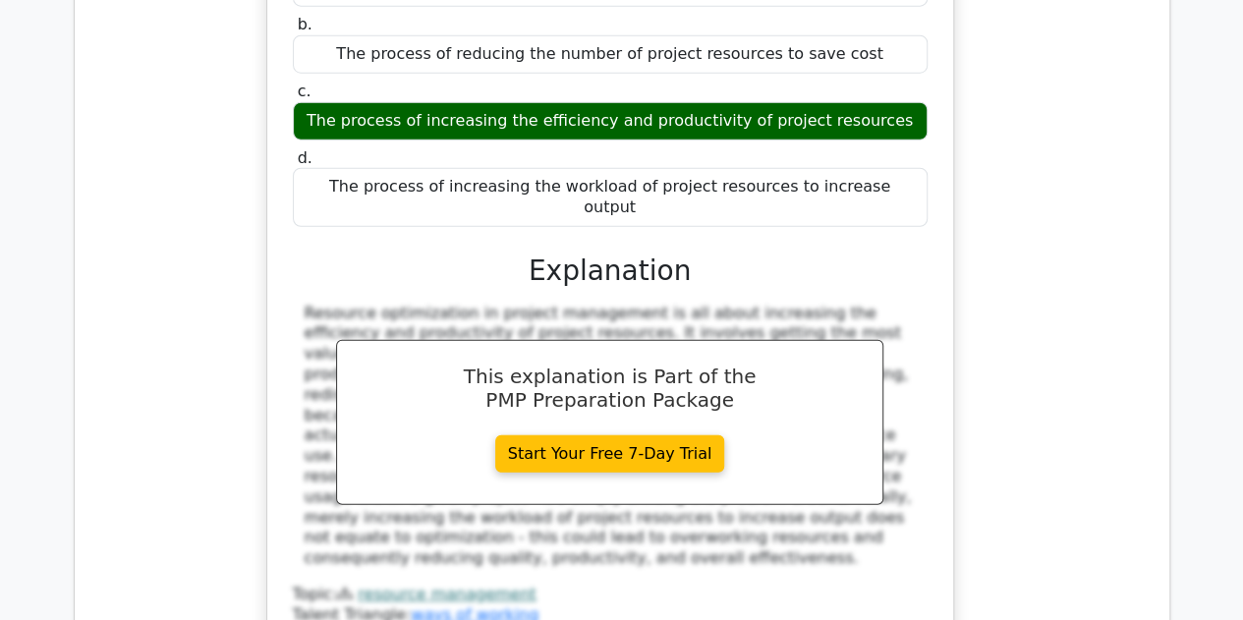
drag, startPoint x: 391, startPoint y: 366, endPoint x: 211, endPoint y: 370, distance: 179.9
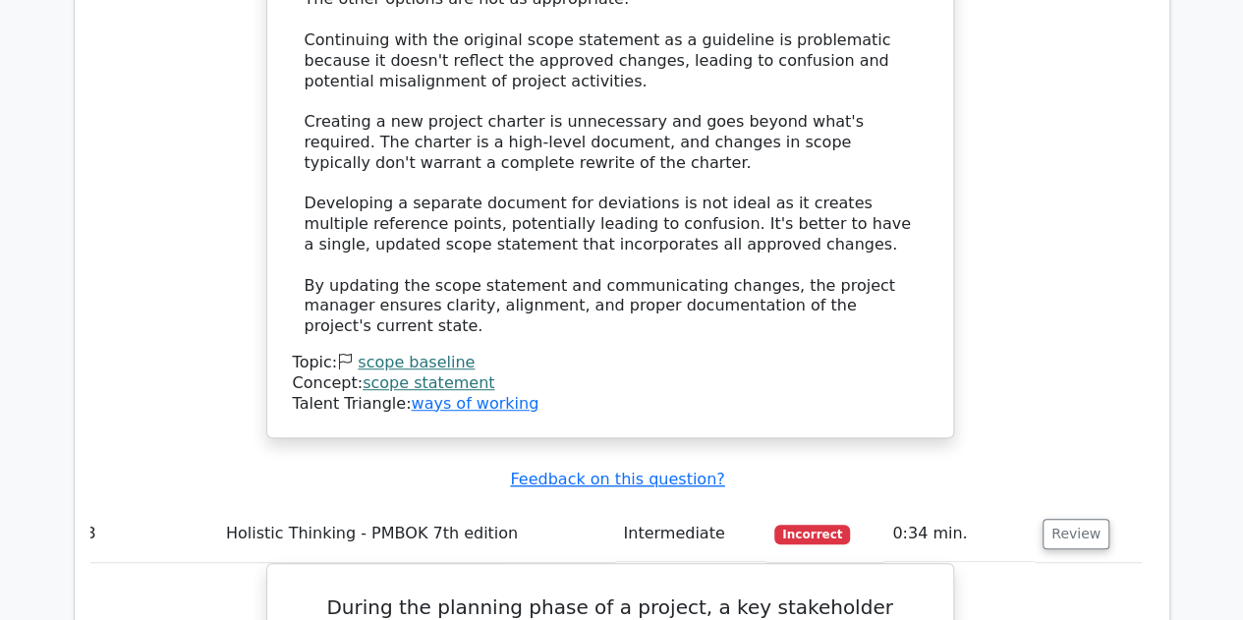
scroll to position [4159, 0]
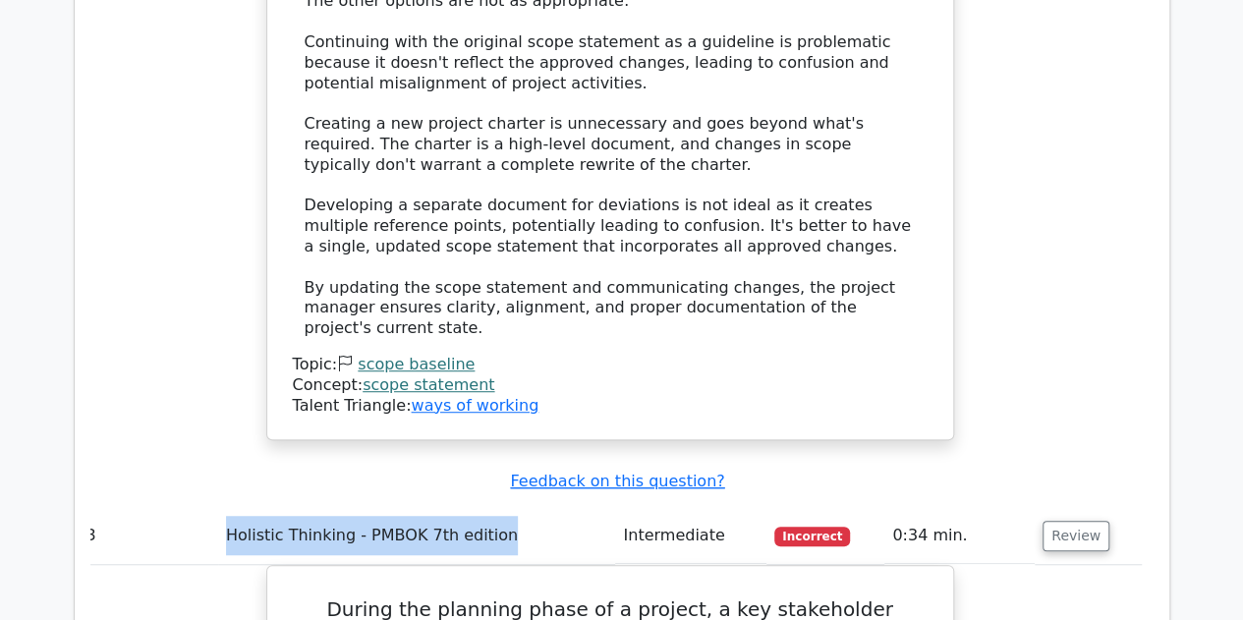
drag, startPoint x: 489, startPoint y: 301, endPoint x: 194, endPoint y: 294, distance: 295.9
click at [194, 508] on tr "3 Holistic Thinking - PMBOK 7th edition Intermediate Incorrect 0:34 min. Review" at bounding box center [610, 536] width 1063 height 56
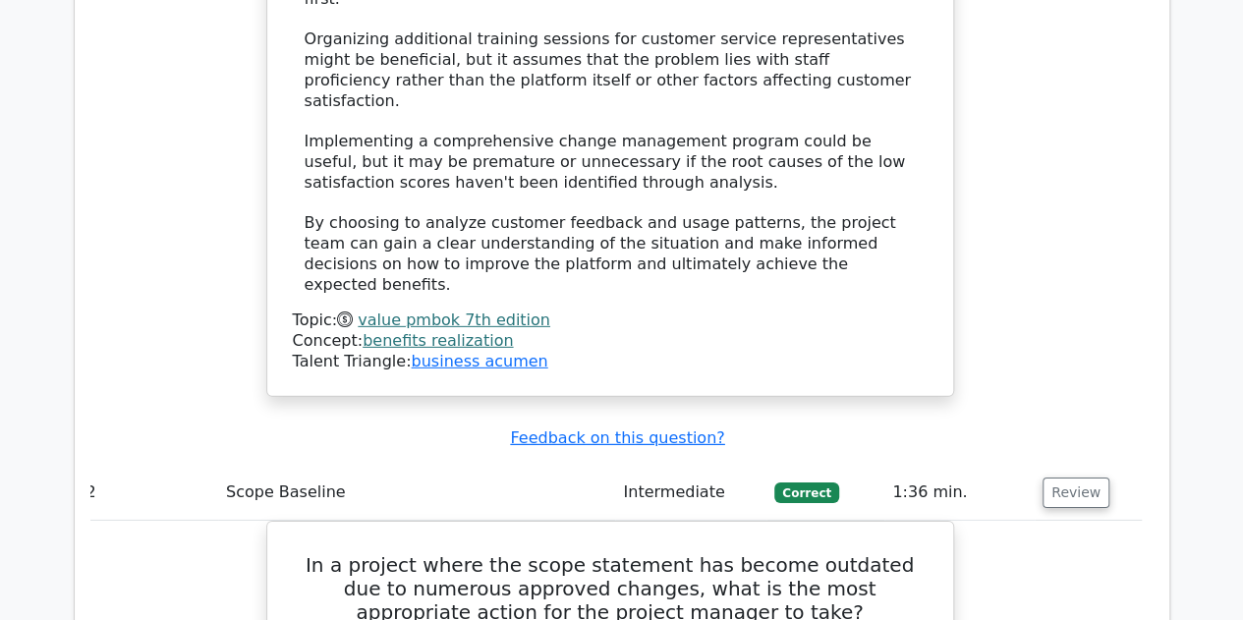
scroll to position [2807, 0]
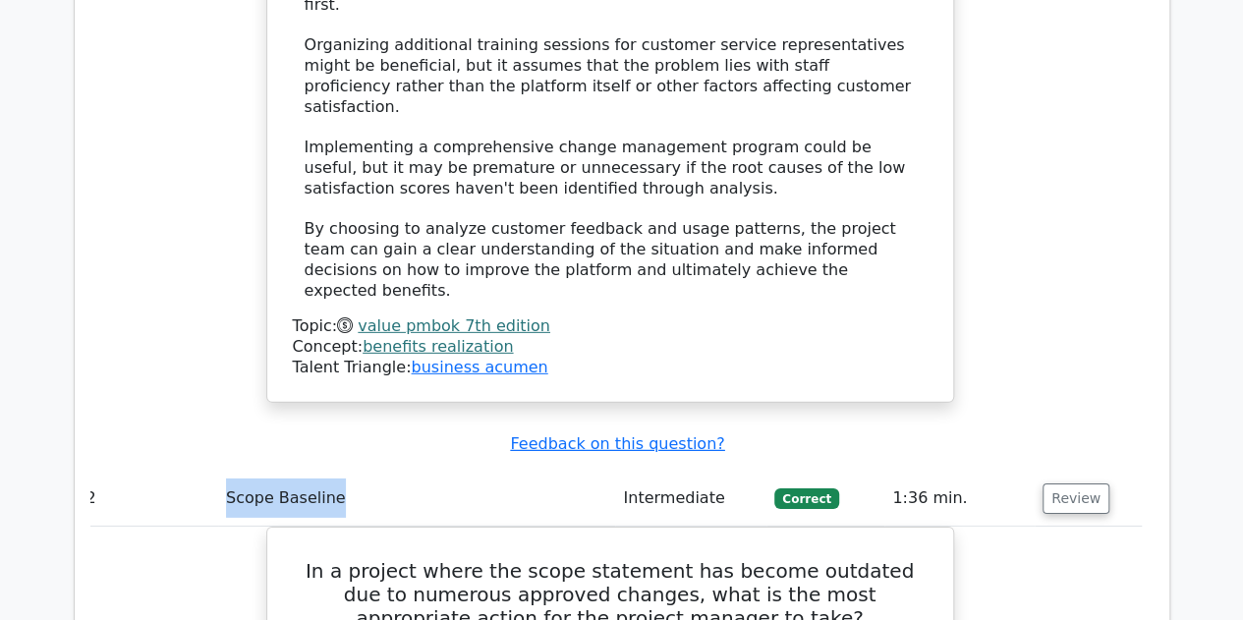
drag, startPoint x: 332, startPoint y: 309, endPoint x: 226, endPoint y: 308, distance: 106.1
click at [226, 471] on td "Scope Baseline" at bounding box center [416, 499] width 397 height 56
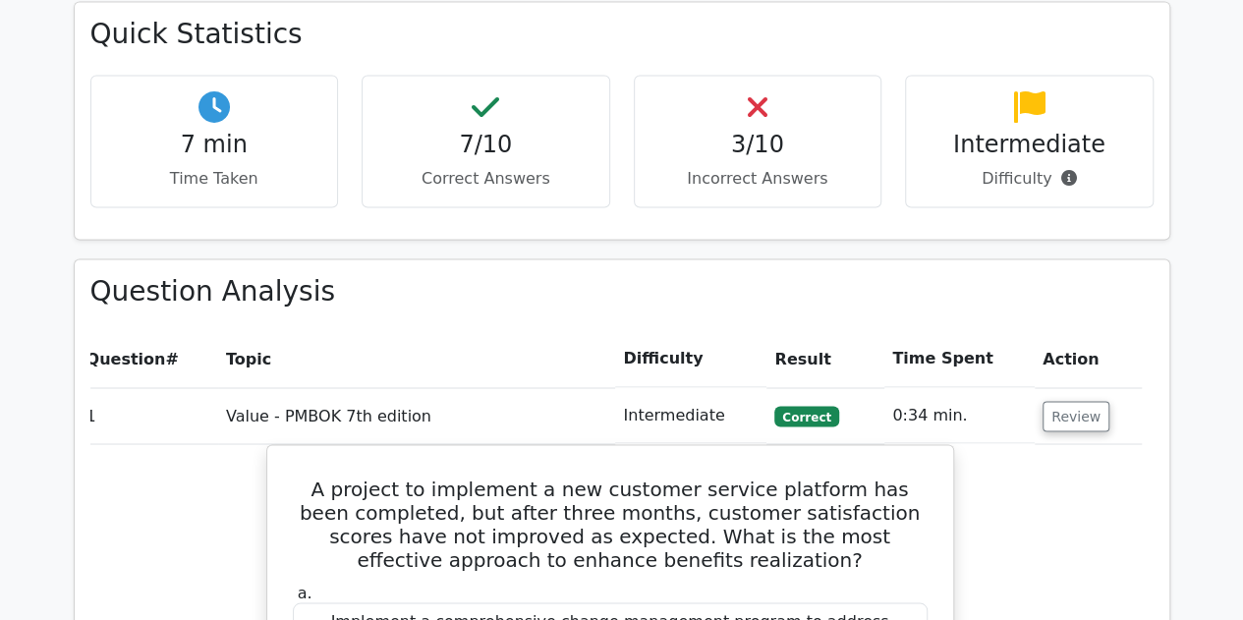
scroll to position [1468, 0]
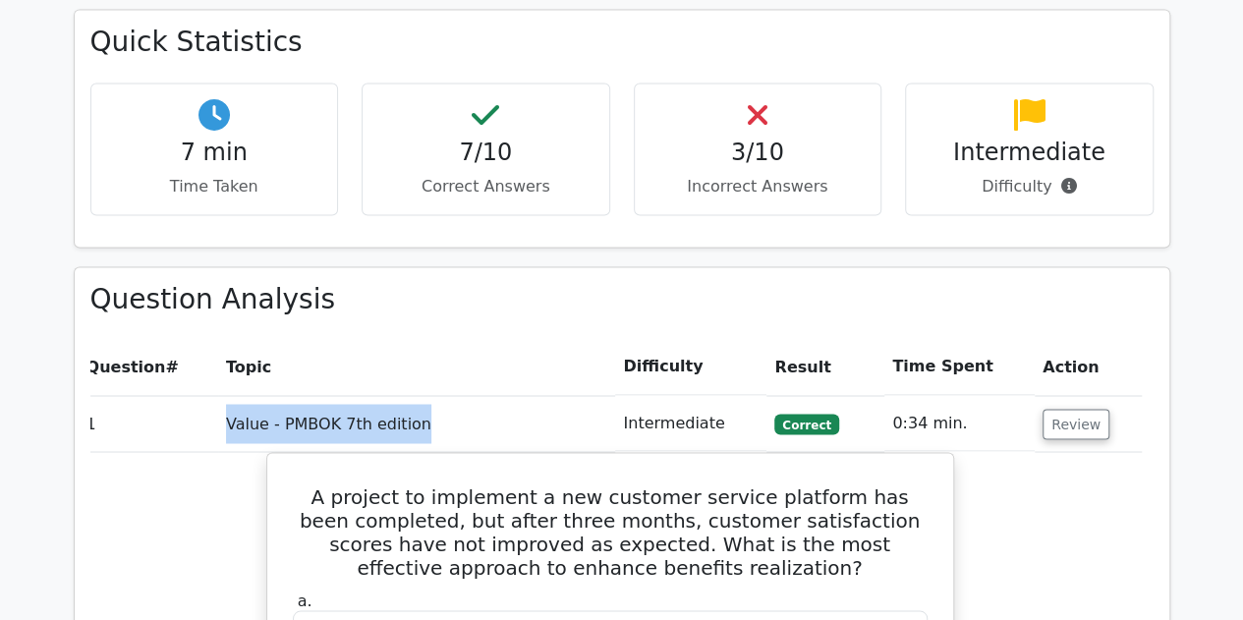
drag, startPoint x: 412, startPoint y: 318, endPoint x: 208, endPoint y: 333, distance: 204.0
click at [208, 395] on tr "1 Value - PMBOK 7th edition Intermediate [GEOGRAPHIC_DATA] 0:34 min. Review" at bounding box center [610, 423] width 1063 height 56
